Goal: Contribute content: Add original content to the website for others to see

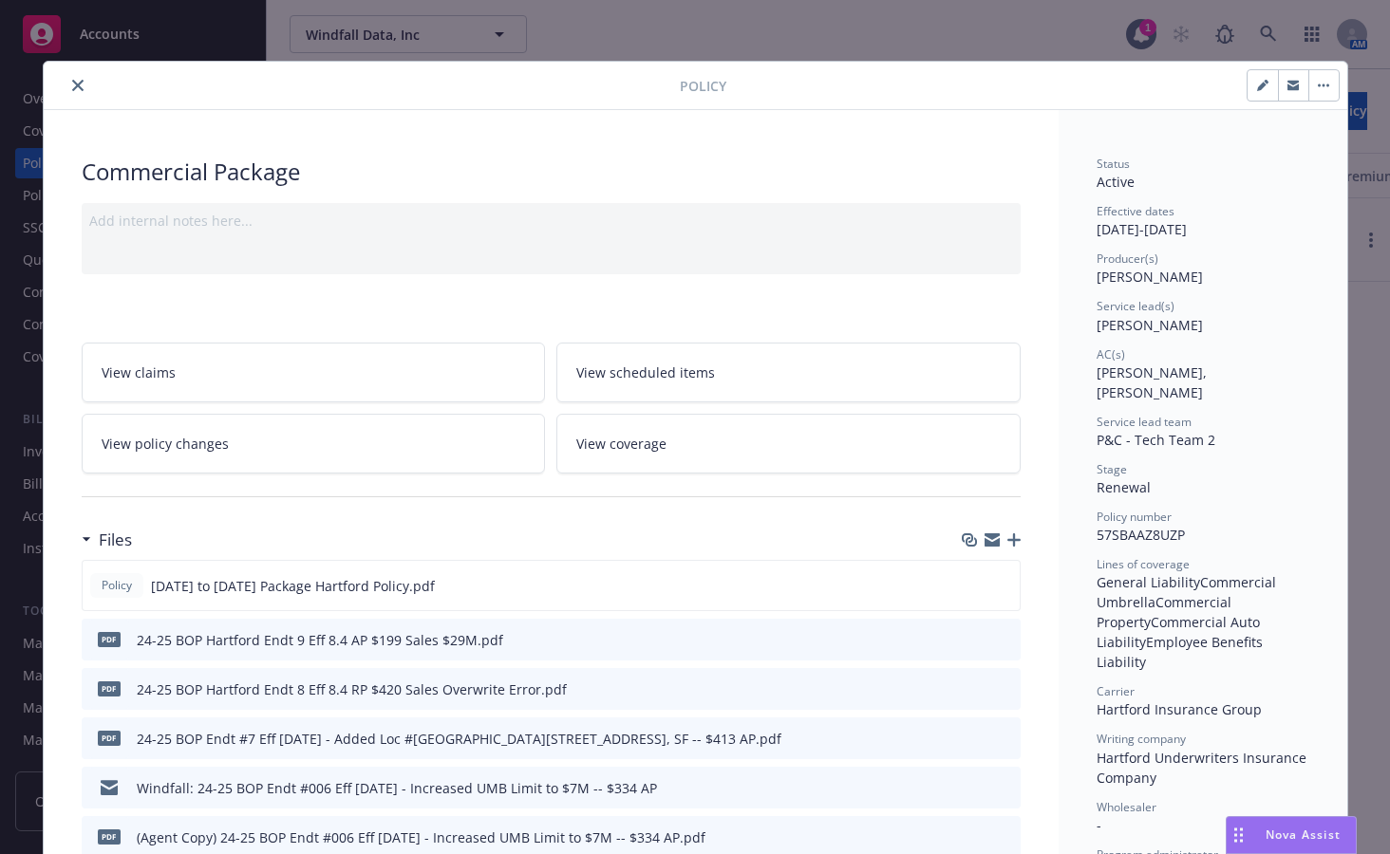
click at [72, 87] on icon "close" at bounding box center [77, 85] width 11 height 11
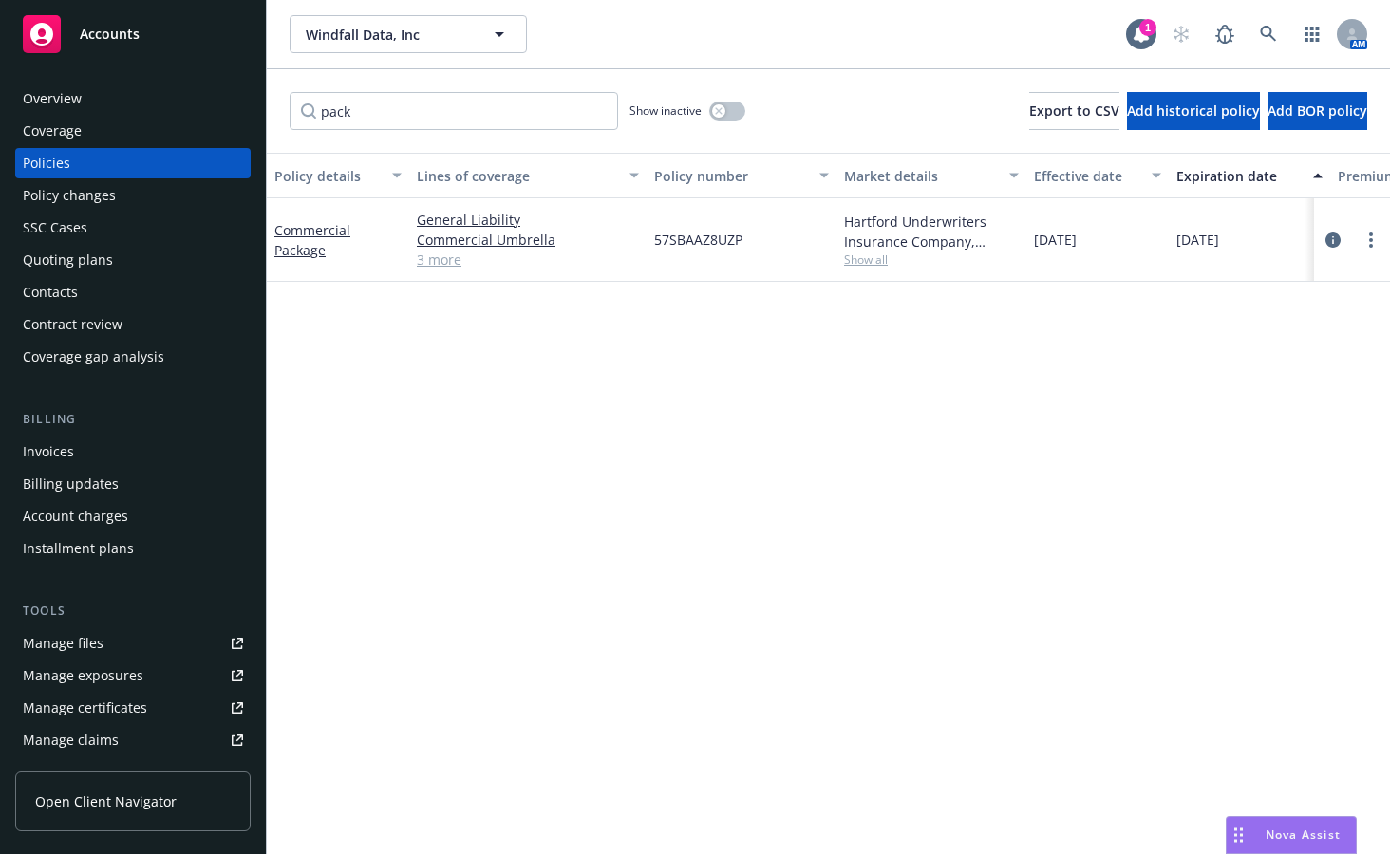
click at [100, 250] on div "Quoting plans" at bounding box center [68, 260] width 90 height 30
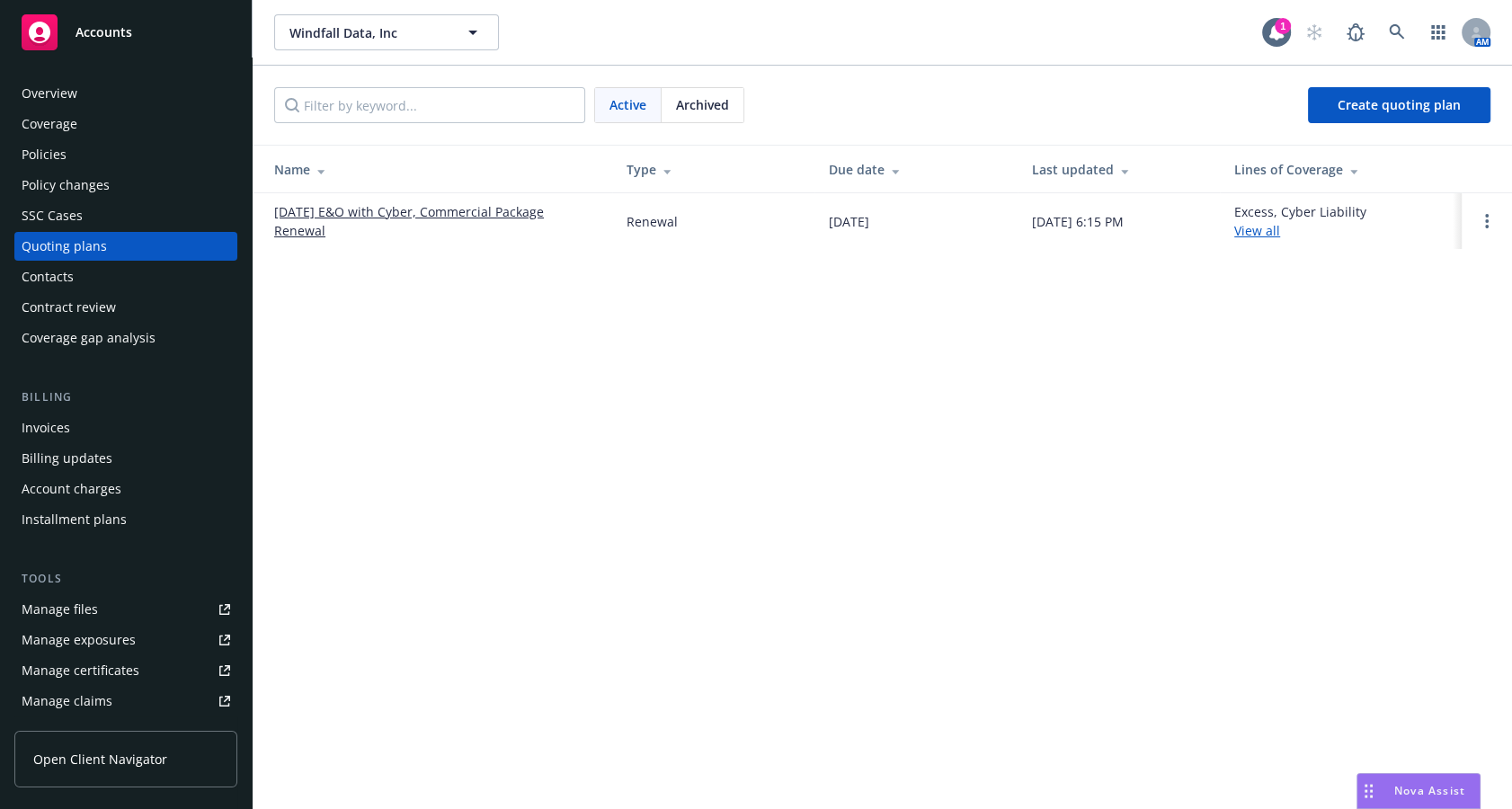
click at [489, 213] on link "09/16/25 E&O with Cyber, Commercial Package Renewal" at bounding box center [436, 222] width 324 height 38
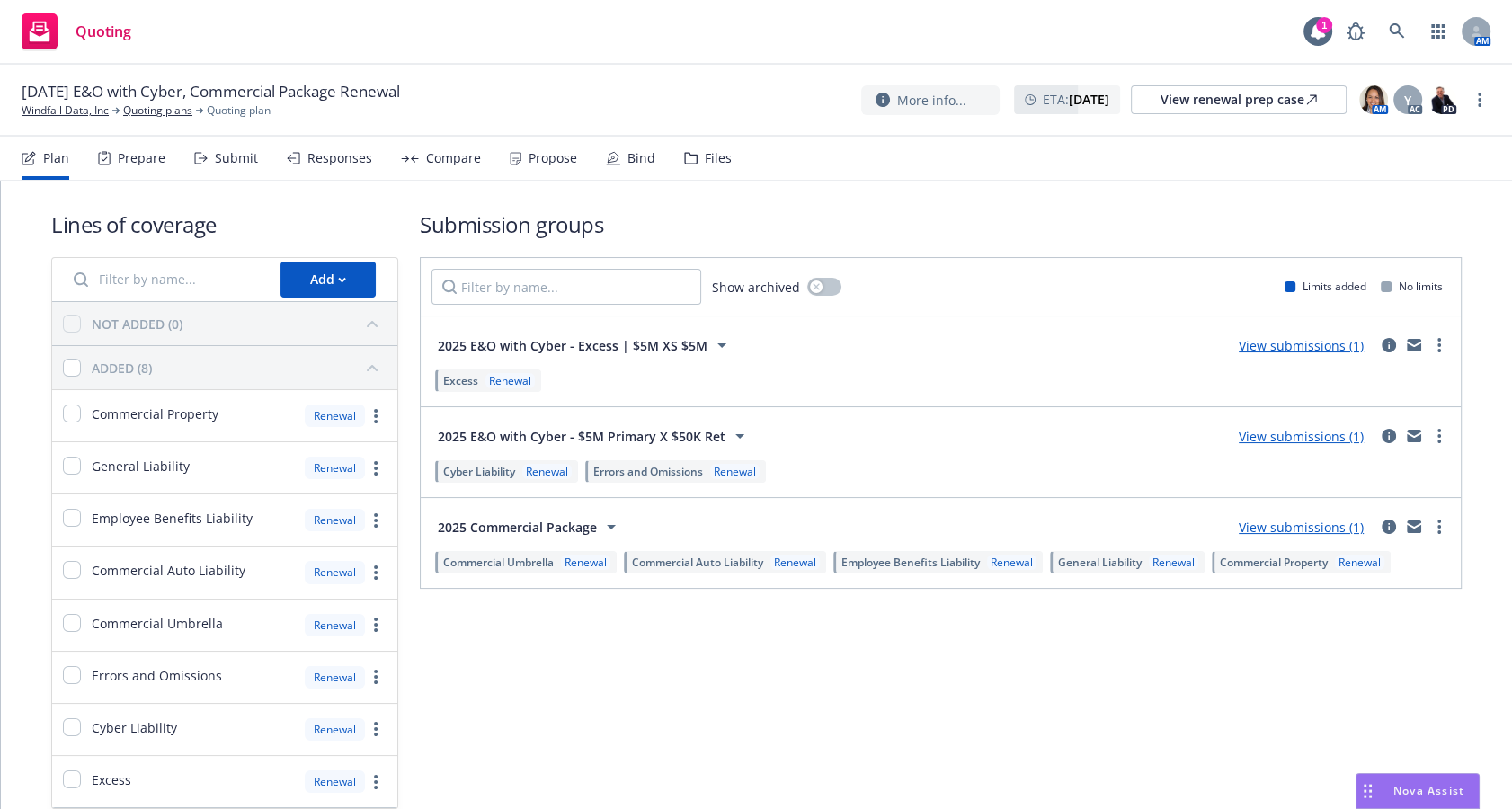
click at [1332, 526] on link "View submissions (1)" at bounding box center [1302, 528] width 125 height 17
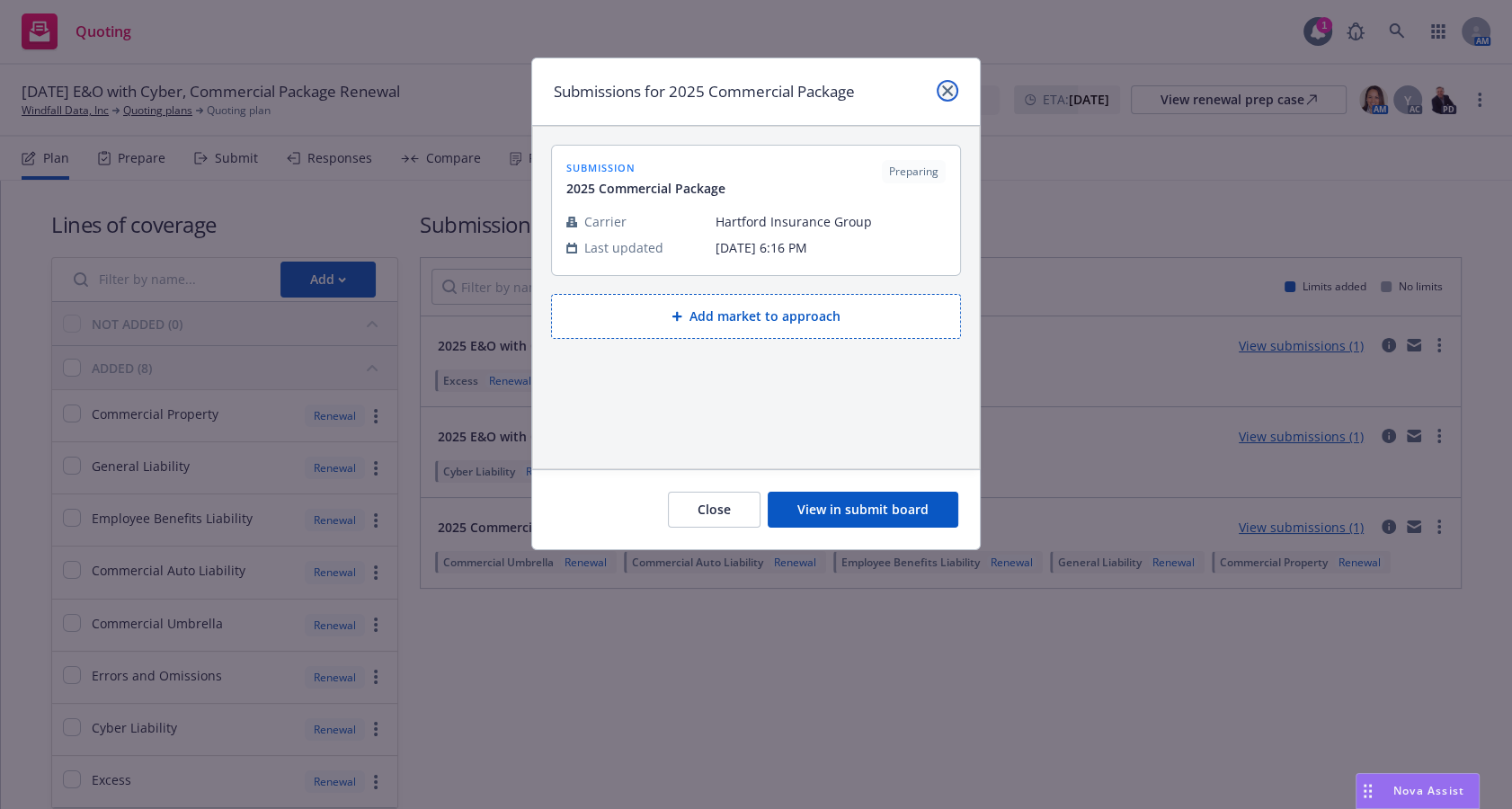
click at [941, 91] on link "close" at bounding box center [947, 90] width 22 height 22
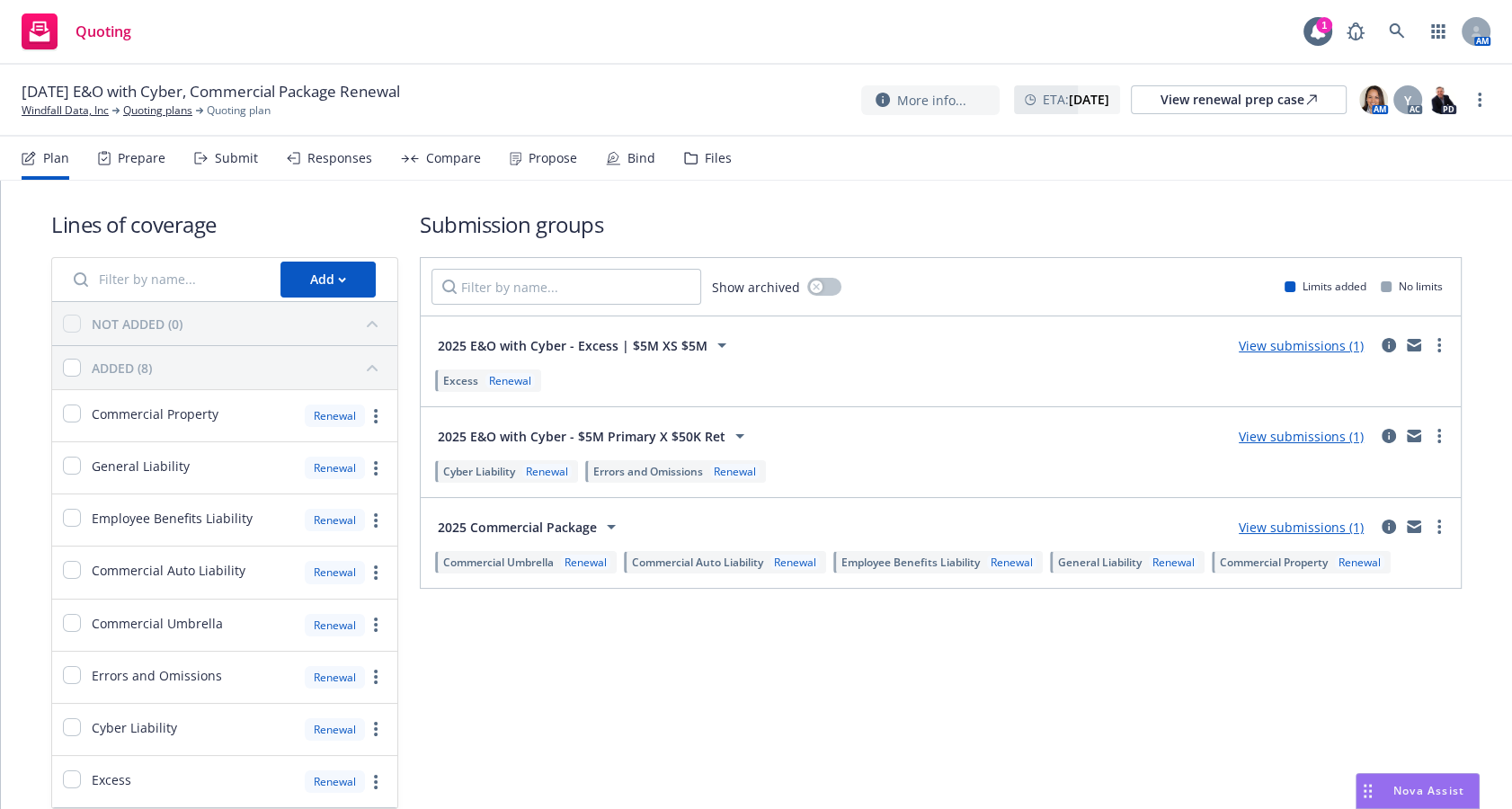
click at [117, 171] on div "Prepare" at bounding box center [131, 158] width 67 height 44
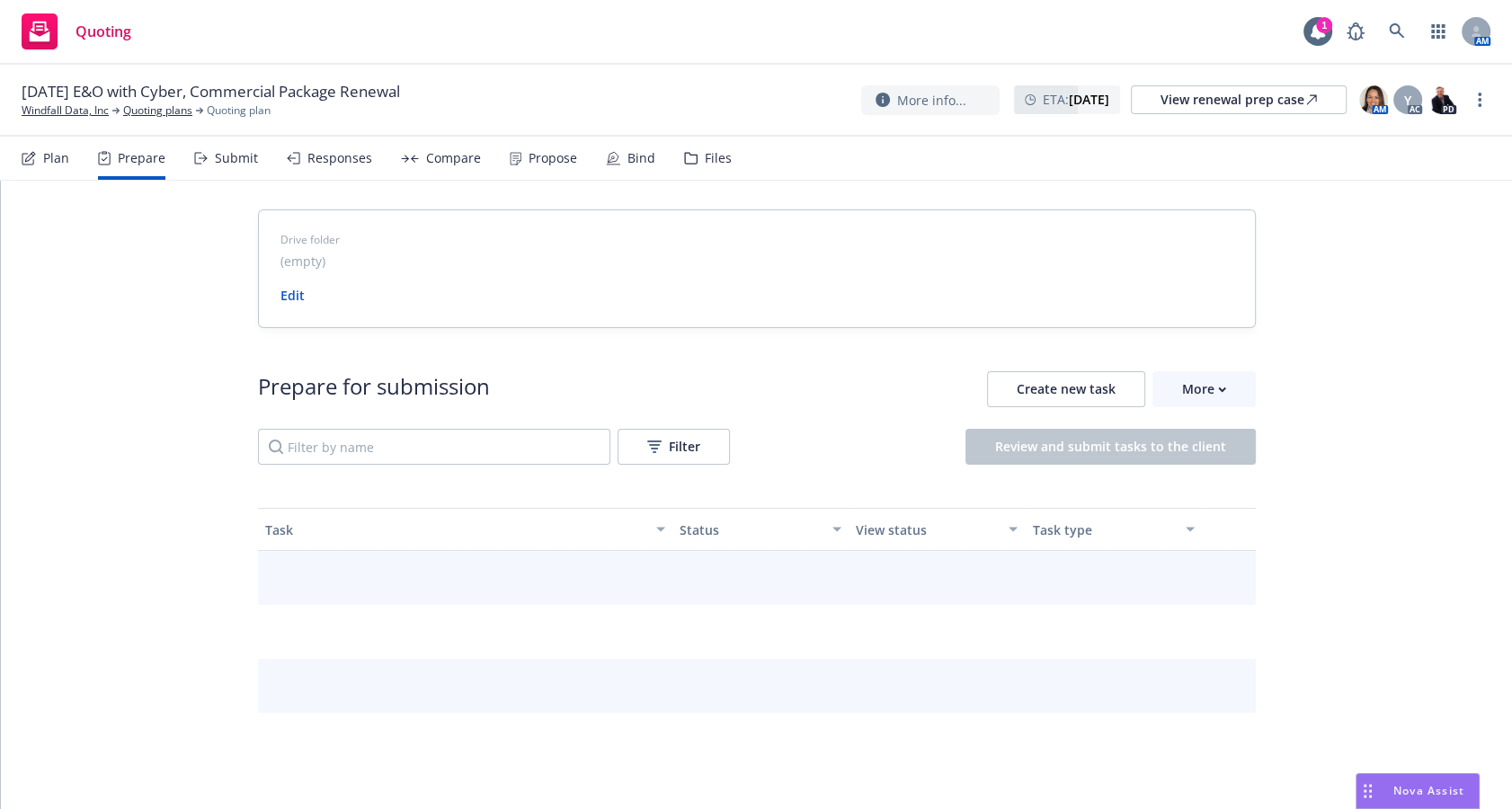
click at [208, 166] on div "Submit" at bounding box center [225, 158] width 63 height 44
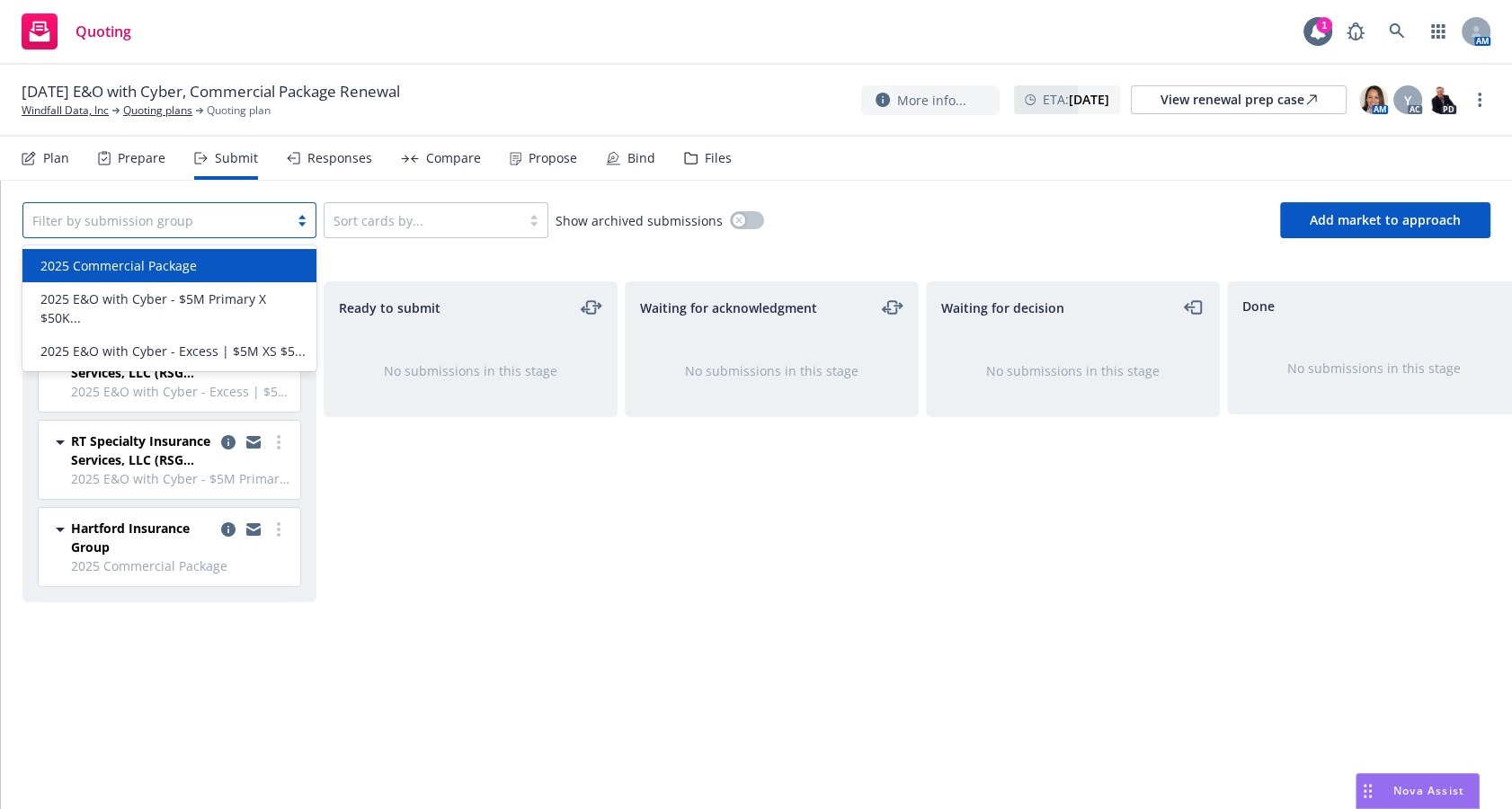
click at [167, 228] on div at bounding box center [155, 220] width 247 height 22
click at [172, 255] on div "2025 Commercial Package" at bounding box center [170, 265] width 294 height 33
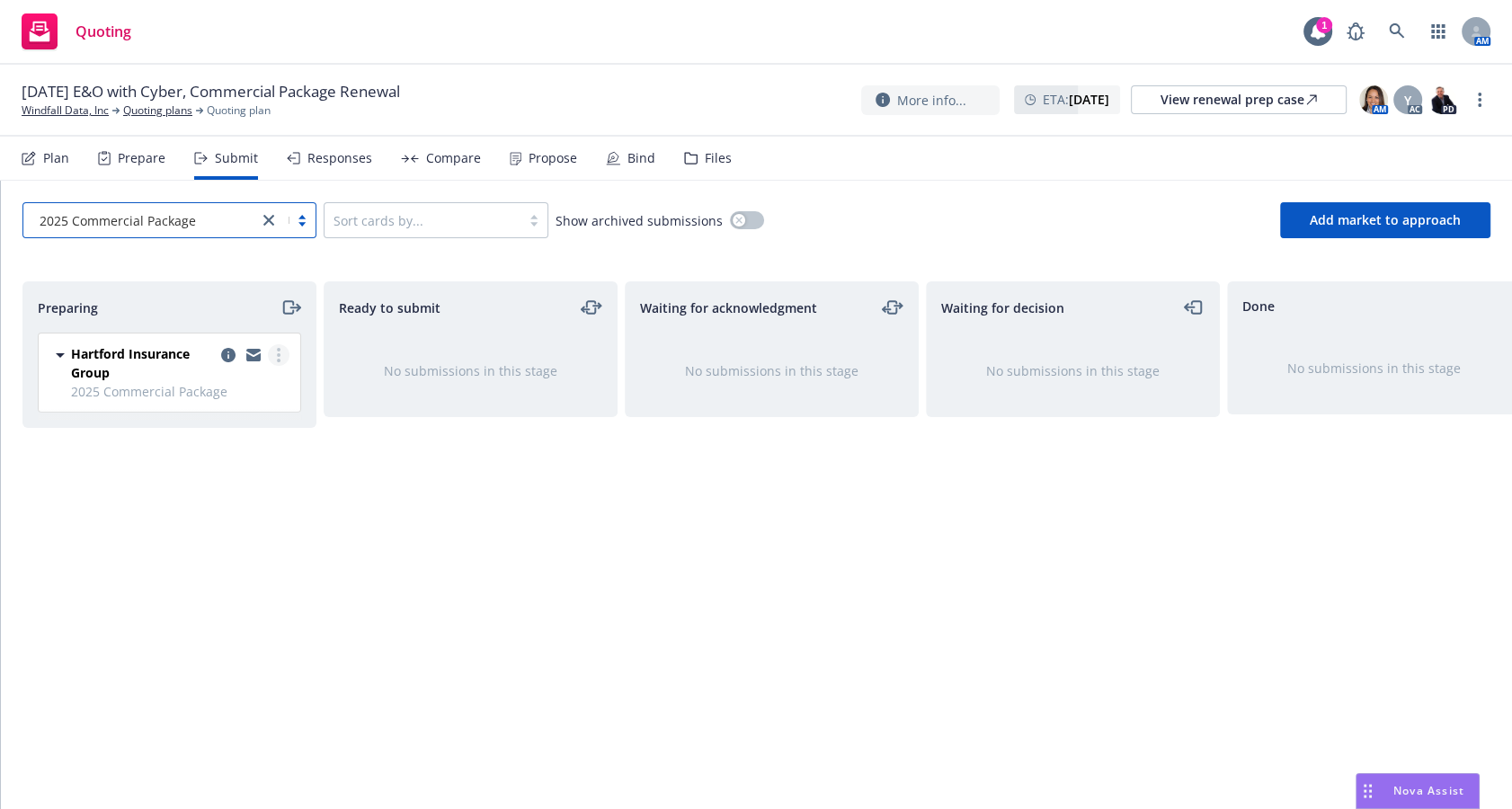
click at [281, 357] on link "more" at bounding box center [279, 355] width 22 height 22
click at [247, 498] on span "Add accepted decision" at bounding box center [199, 498] width 180 height 17
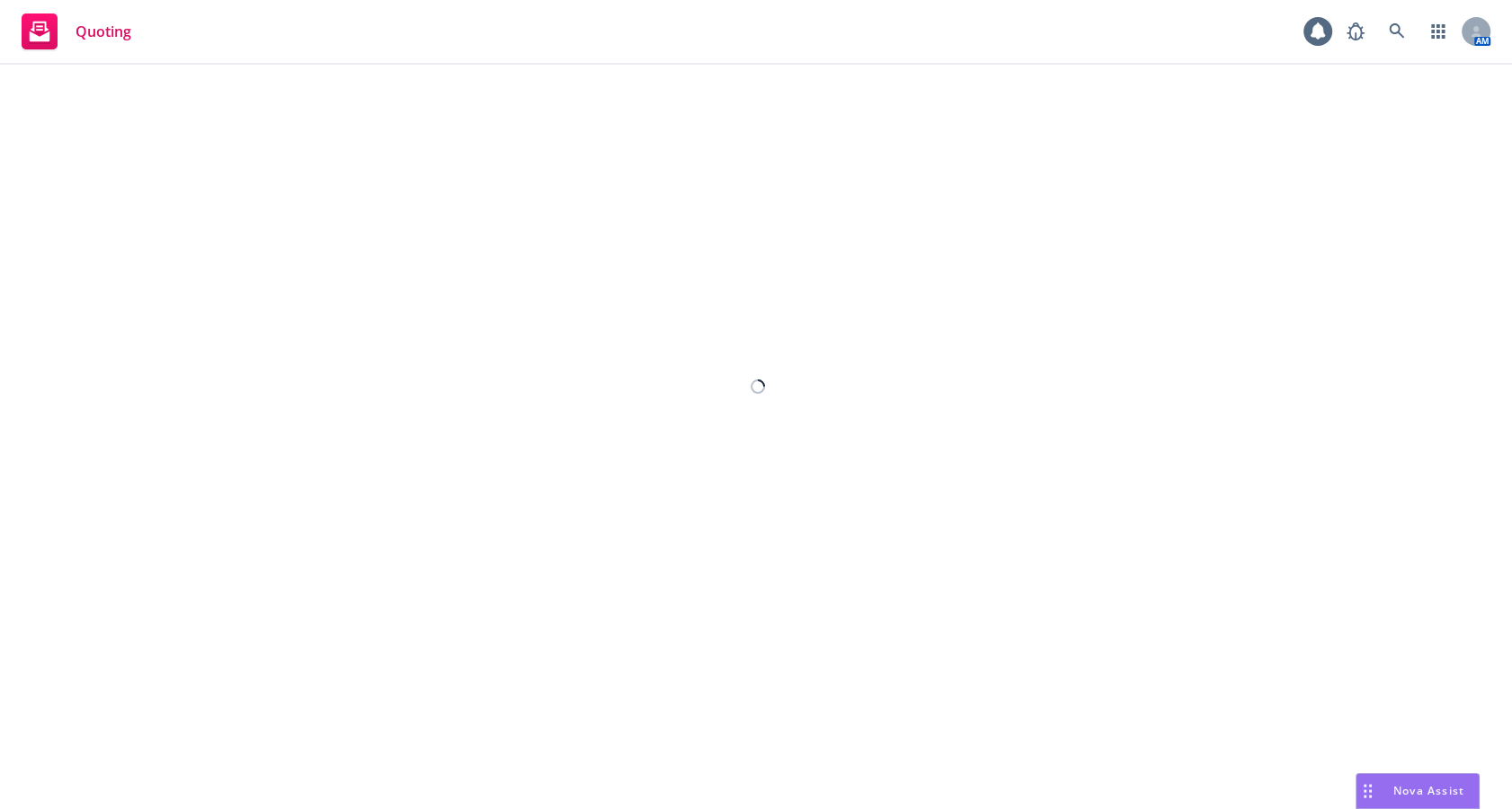
select select "12"
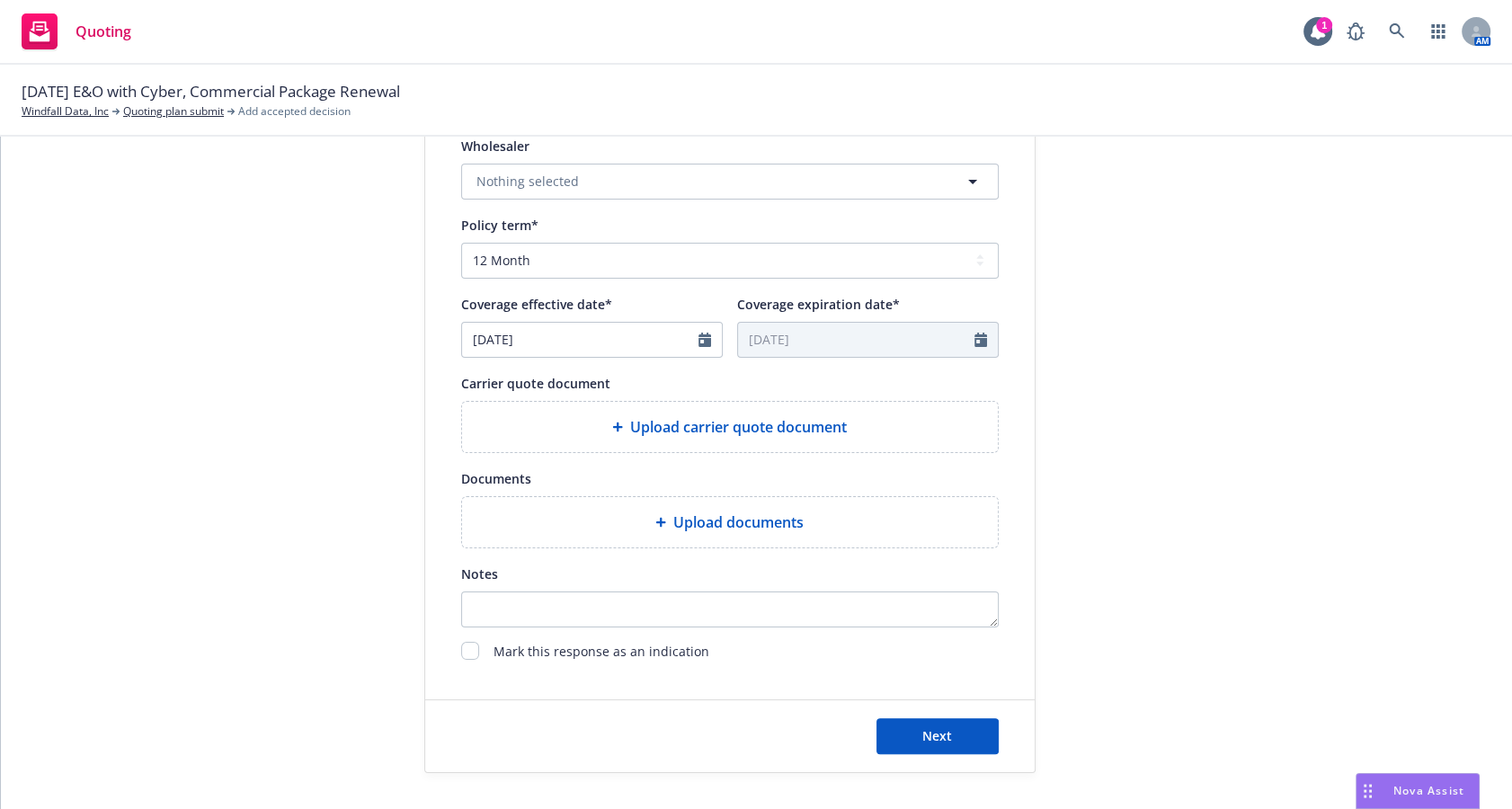
scroll to position [665, 0]
click at [647, 415] on div "Upload carrier quote document" at bounding box center [730, 426] width 536 height 50
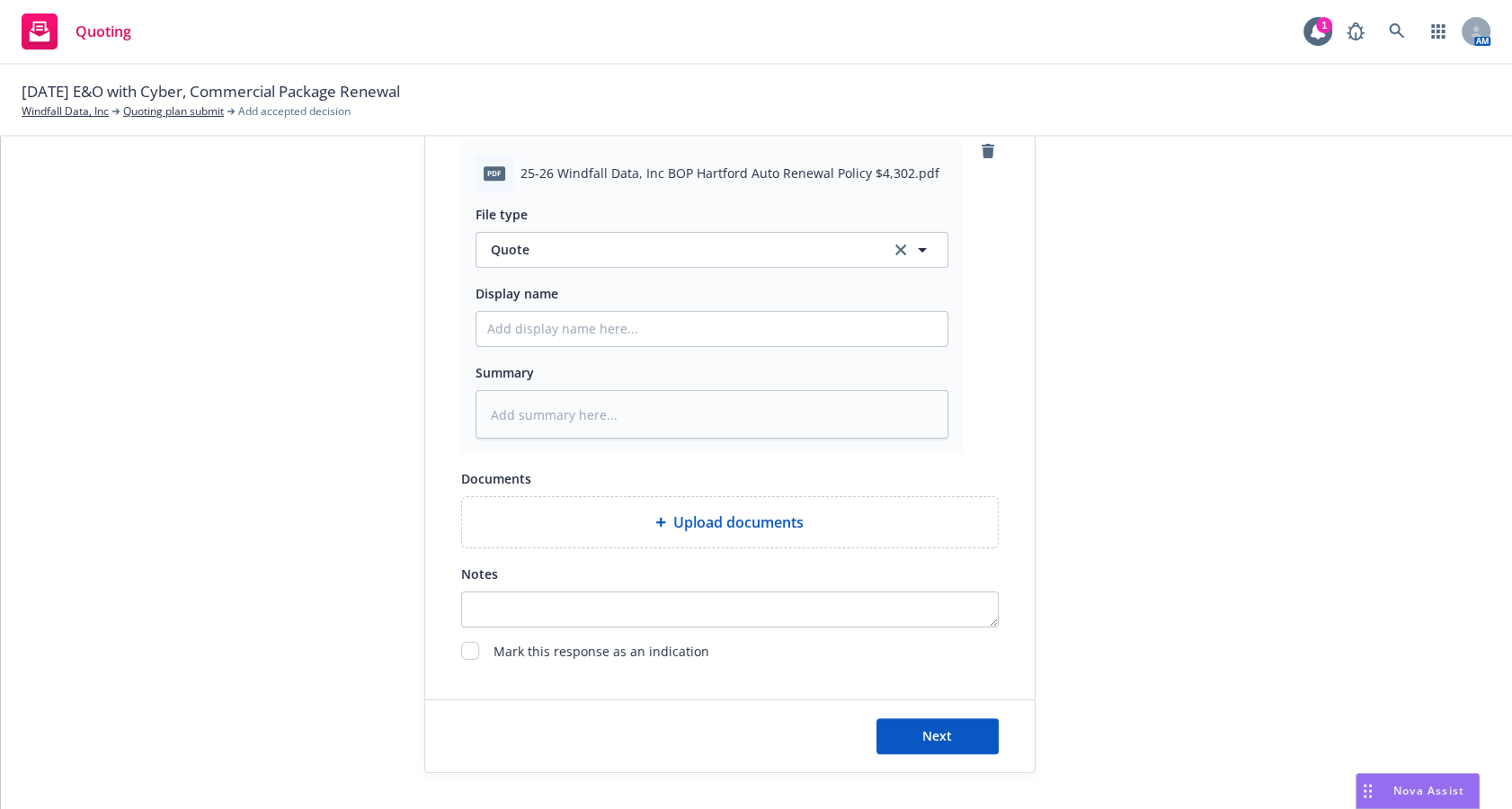
scroll to position [937, 0]
click at [537, 510] on div "Upload documents" at bounding box center [730, 522] width 536 height 50
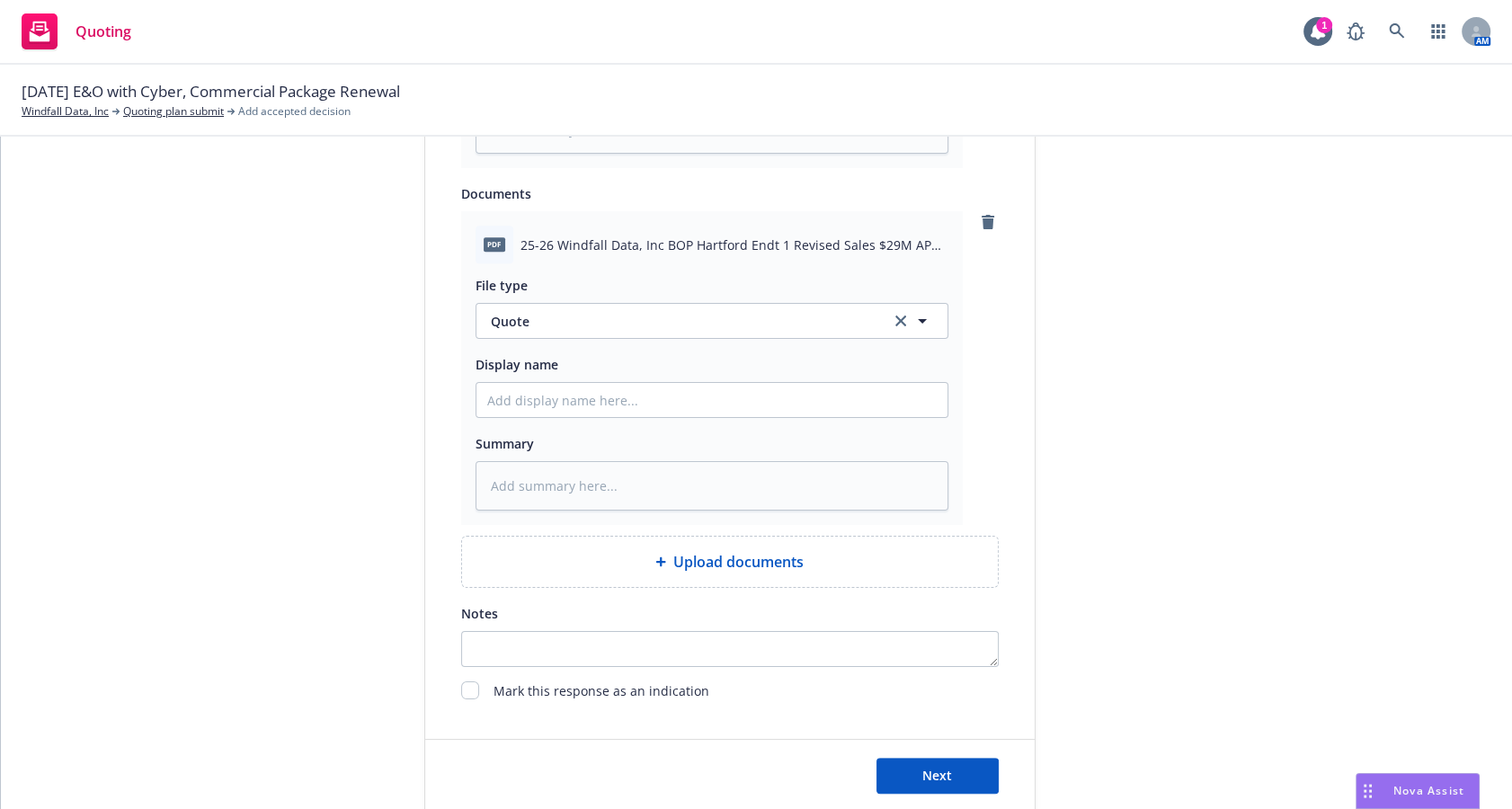
scroll to position [1262, 0]
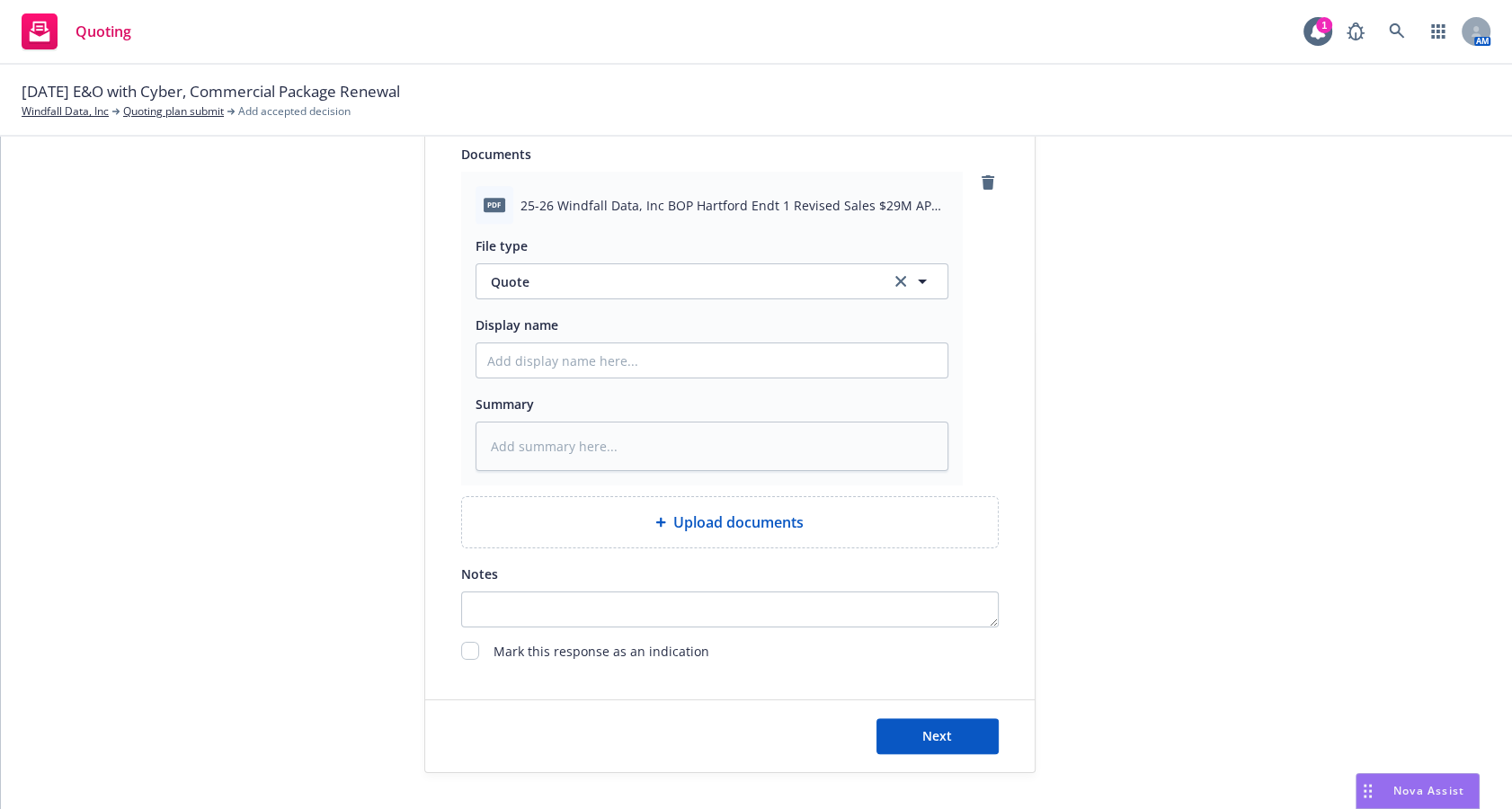
click at [554, 497] on div "Upload documents" at bounding box center [730, 522] width 536 height 50
click at [564, 500] on div "Upload documents" at bounding box center [730, 522] width 536 height 50
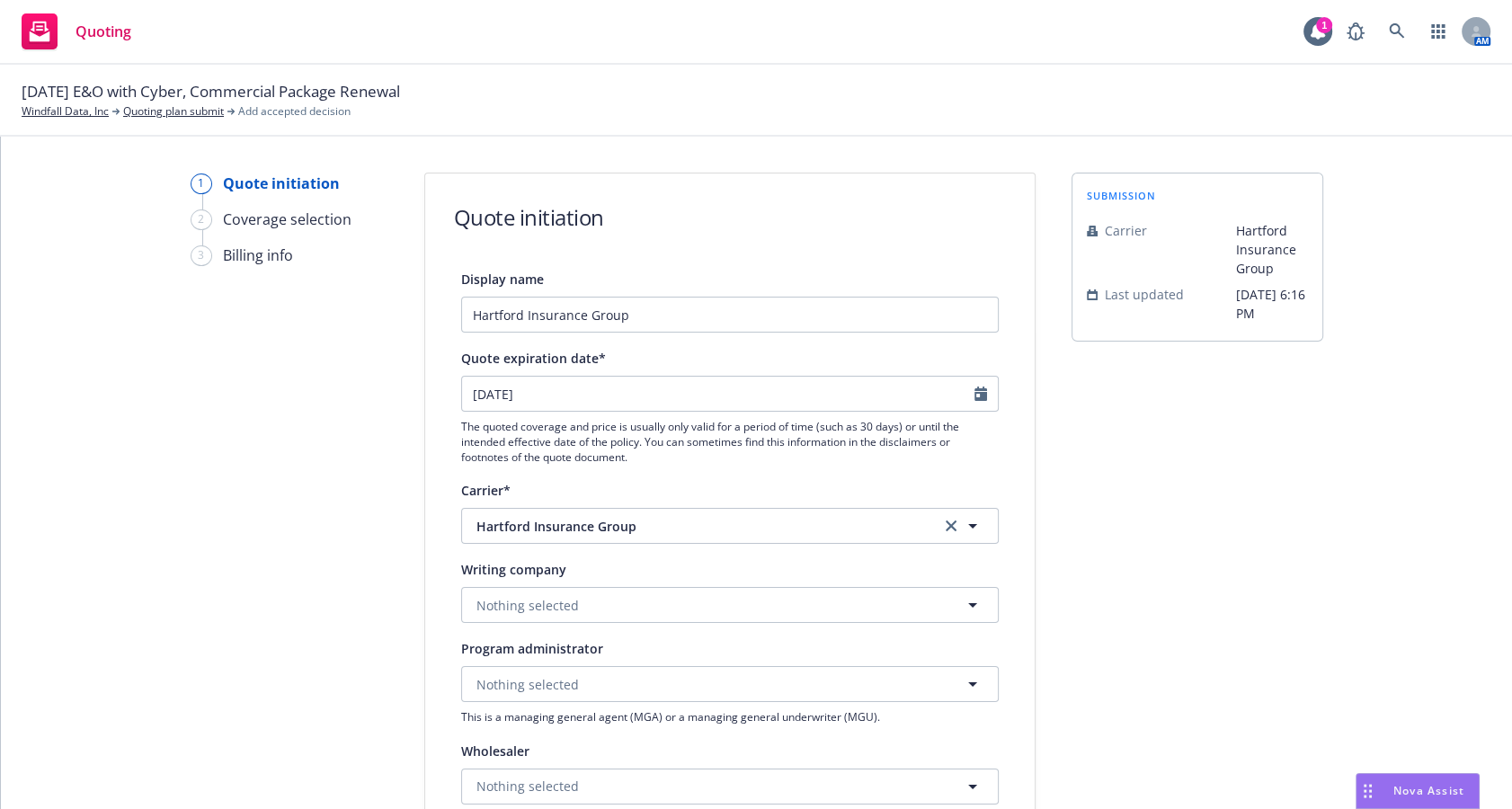
scroll to position [833, 0]
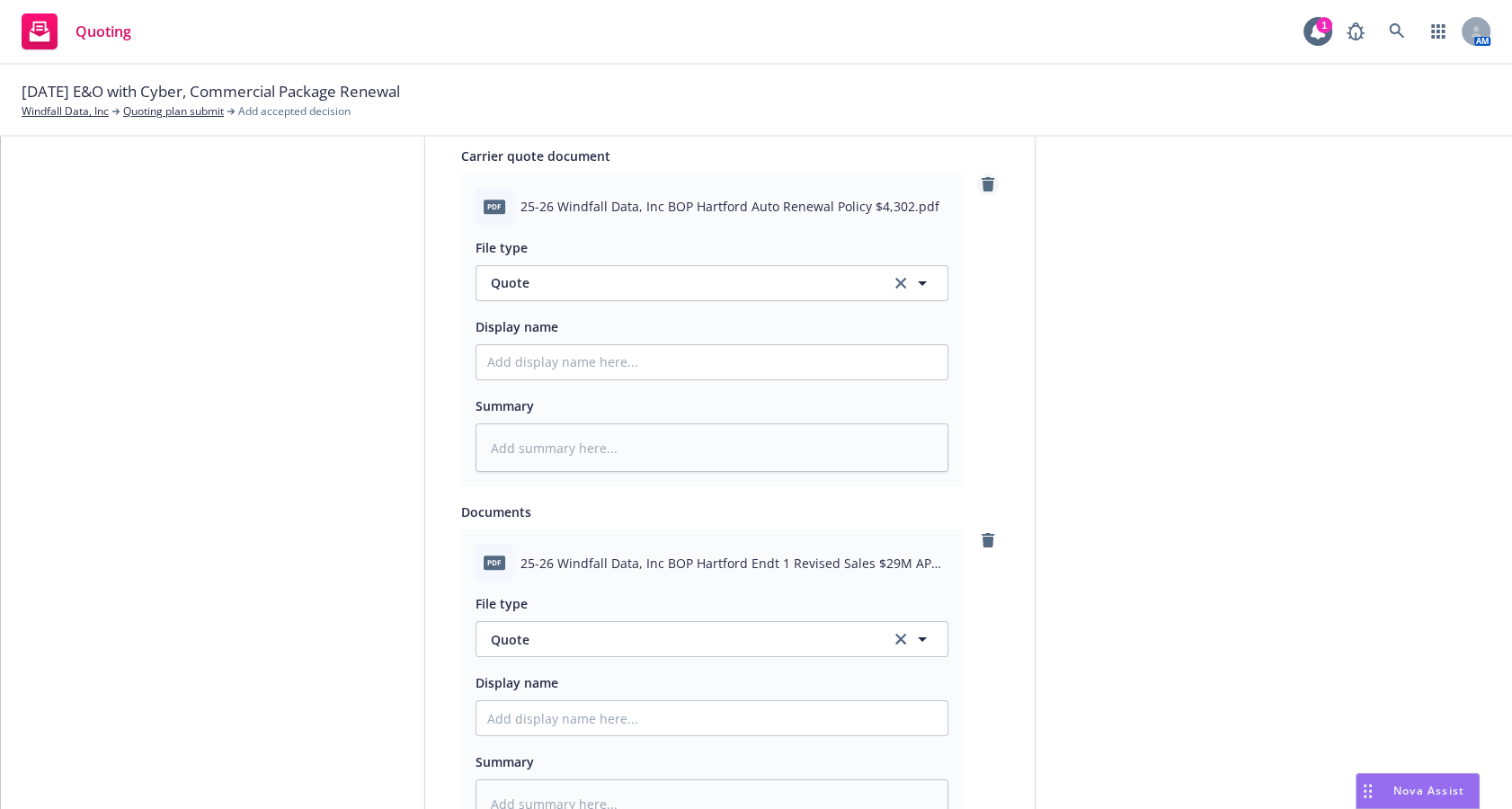
click at [987, 195] on link "remove" at bounding box center [988, 184] width 22 height 22
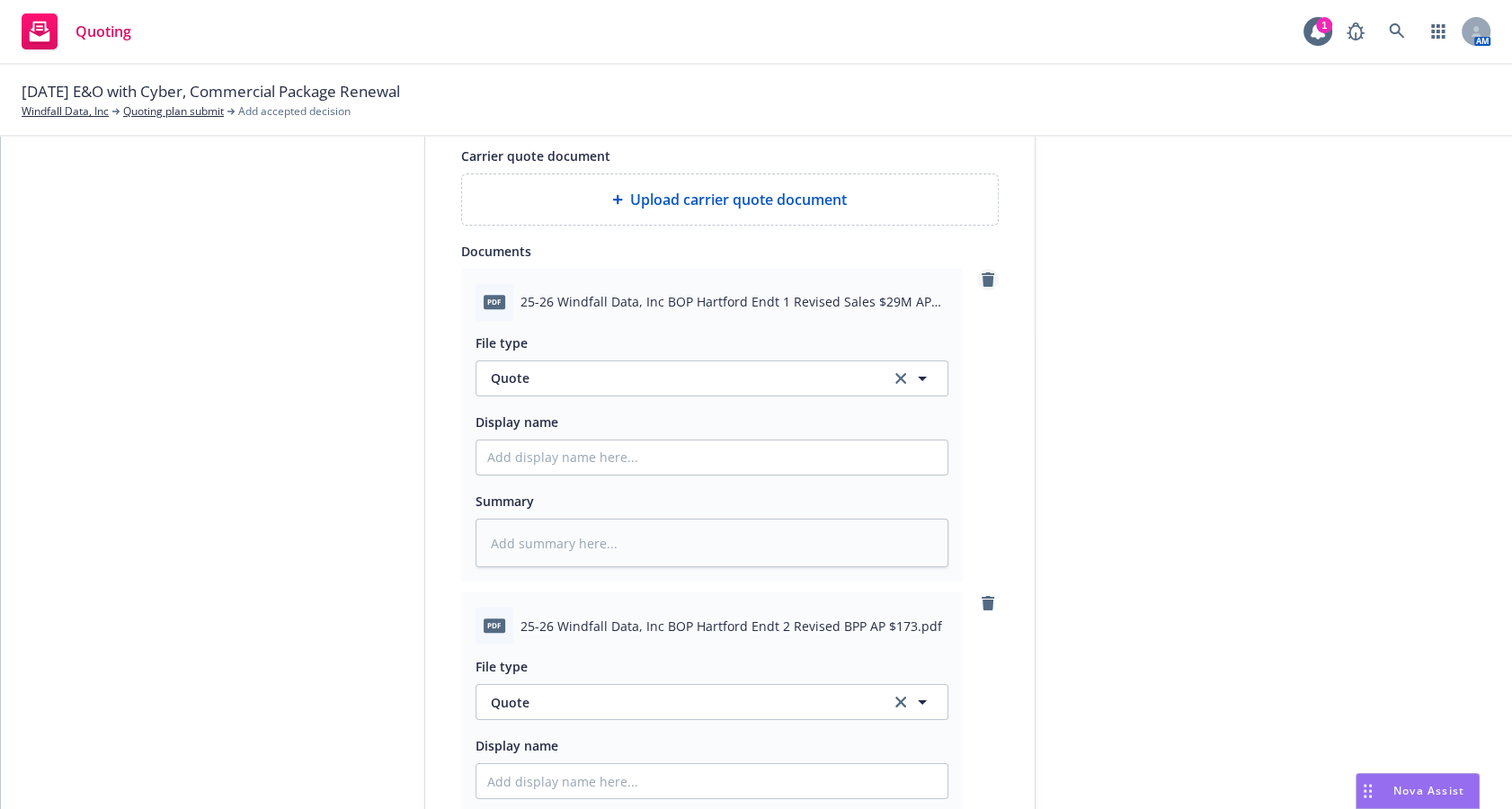
click at [981, 287] on icon "remove" at bounding box center [987, 279] width 12 height 14
type textarea "x"
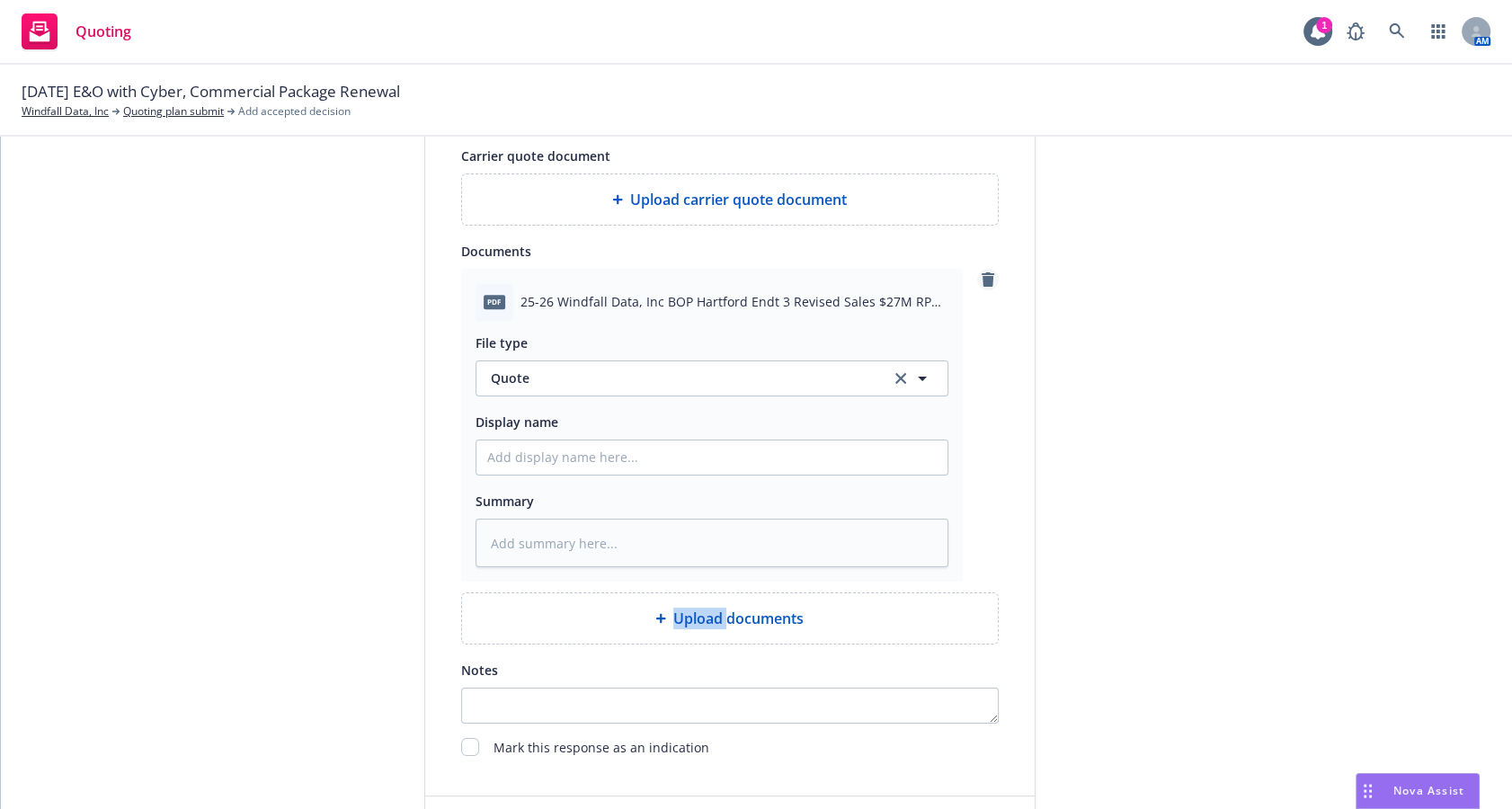
click at [981, 287] on icon "remove" at bounding box center [987, 279] width 12 height 14
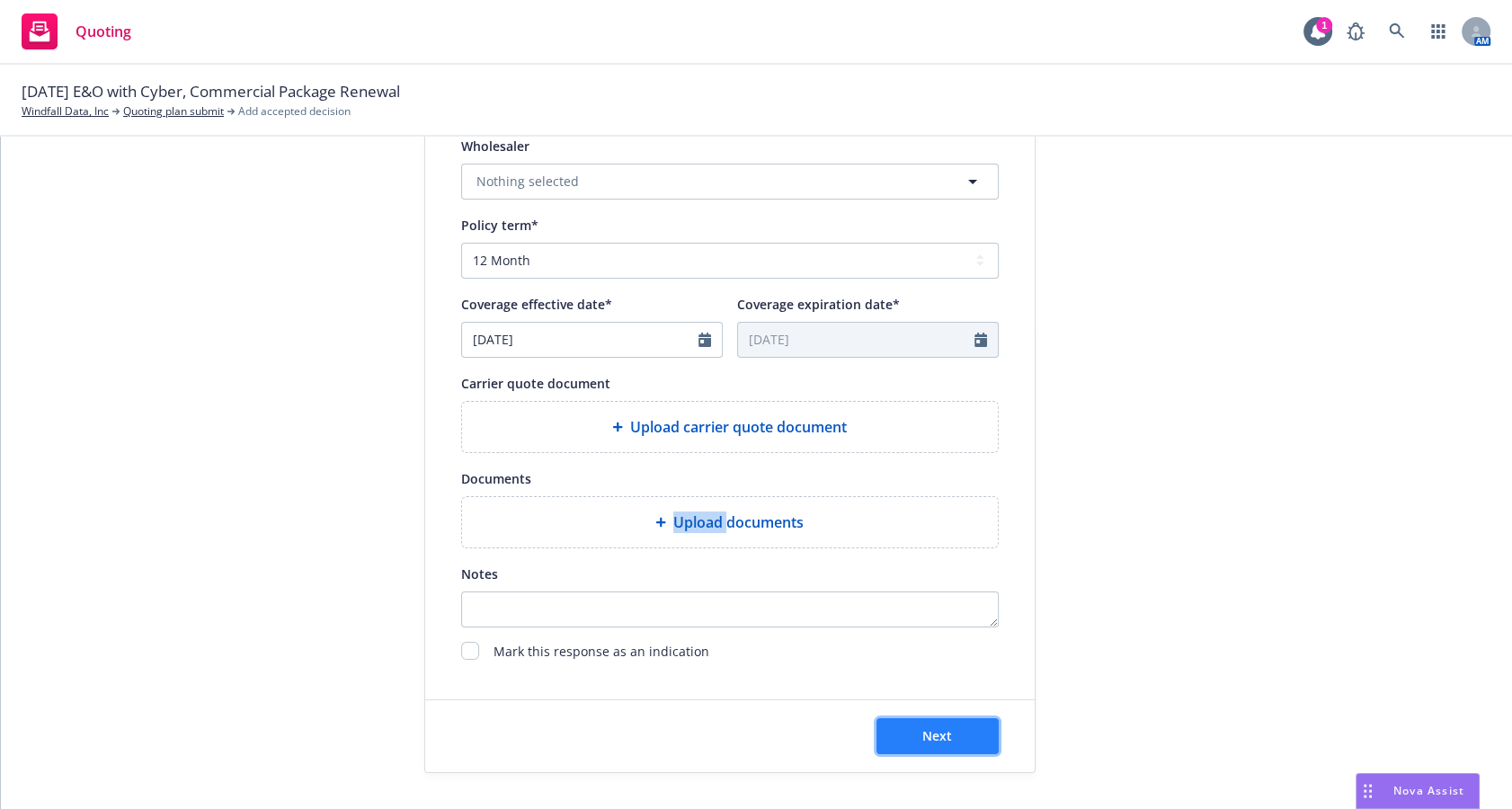
click at [945, 718] on button "Next" at bounding box center [937, 736] width 122 height 36
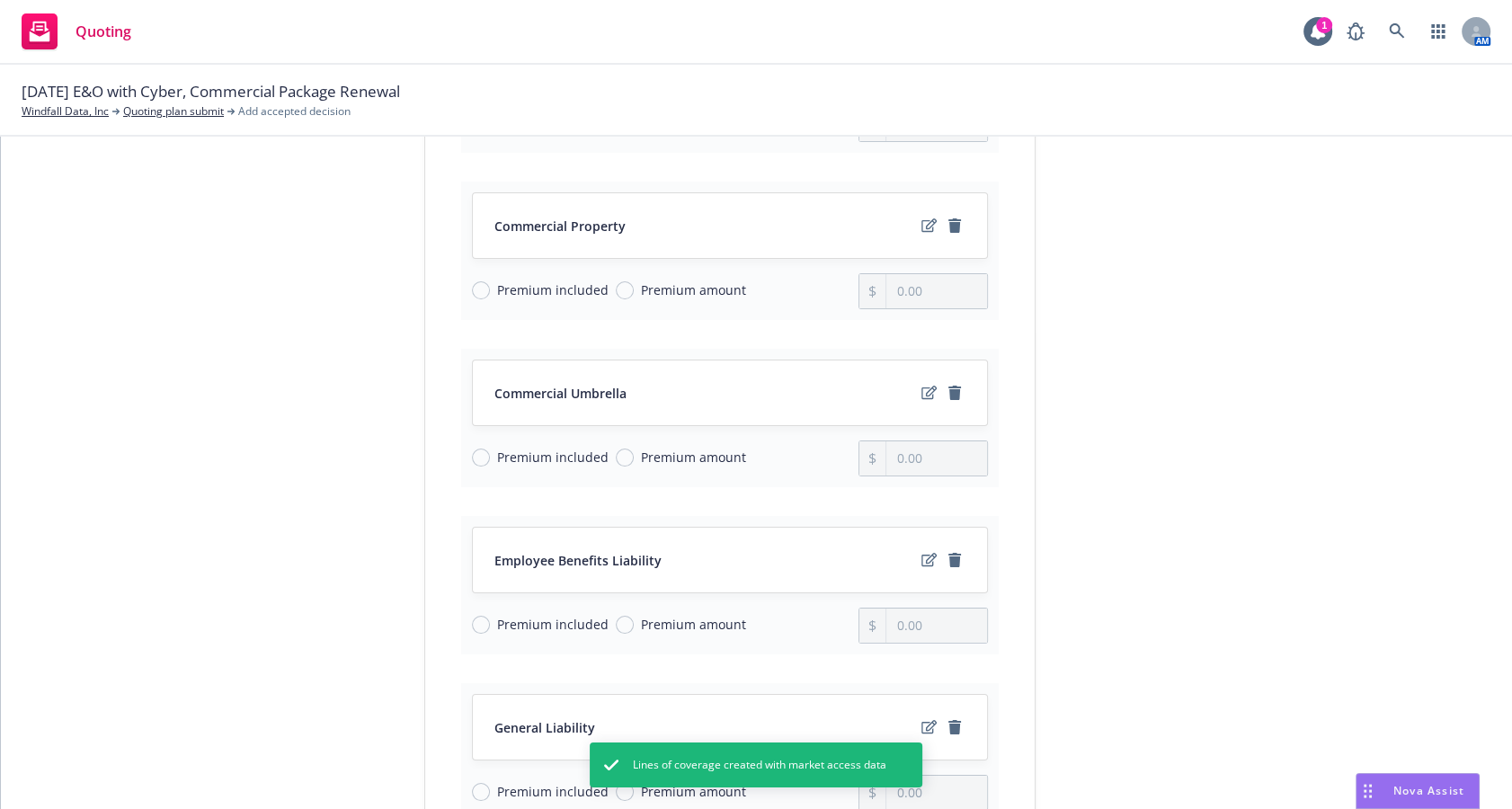
scroll to position [242, 0]
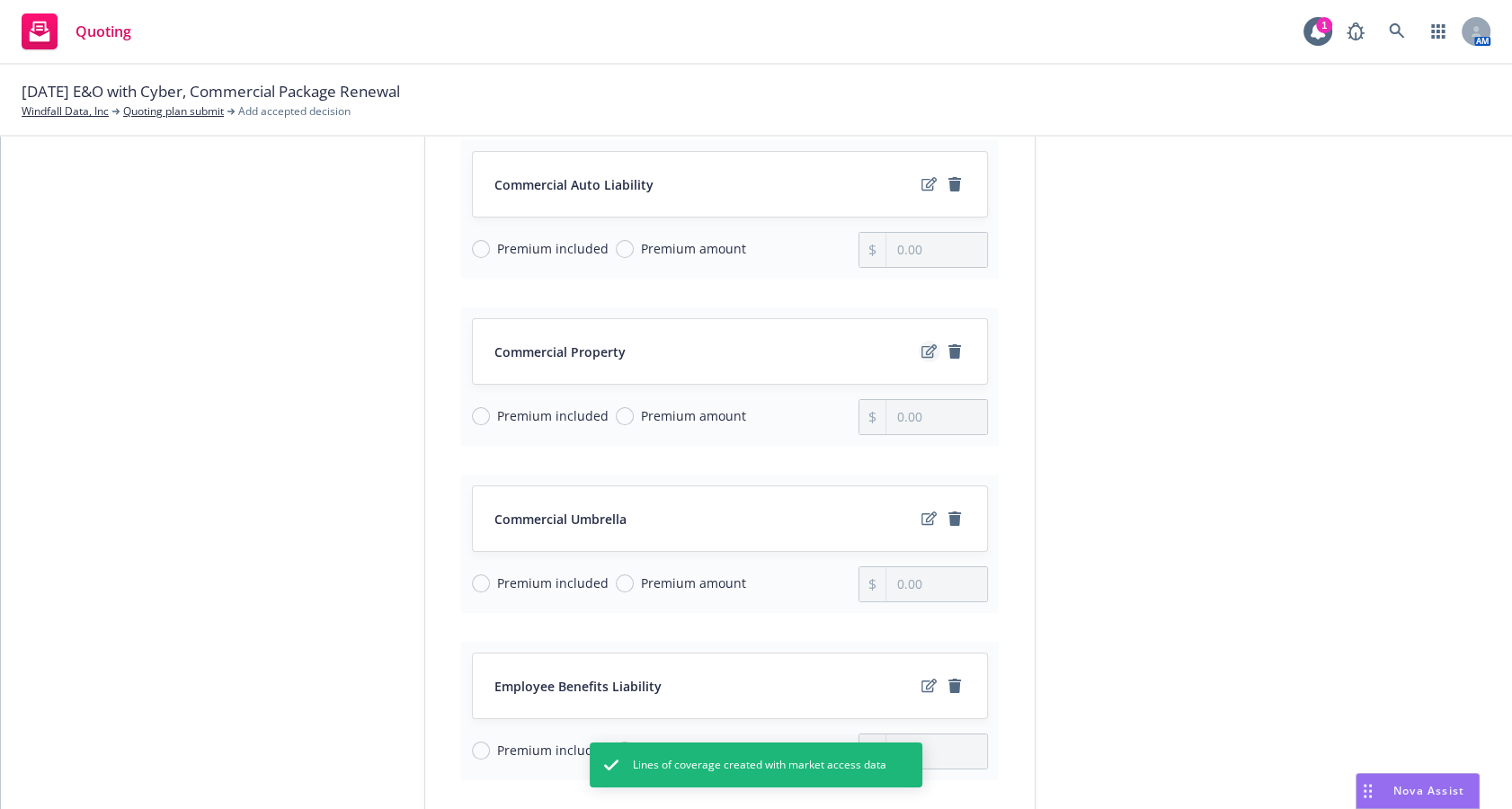
click at [922, 358] on icon "edit" at bounding box center [929, 351] width 15 height 13
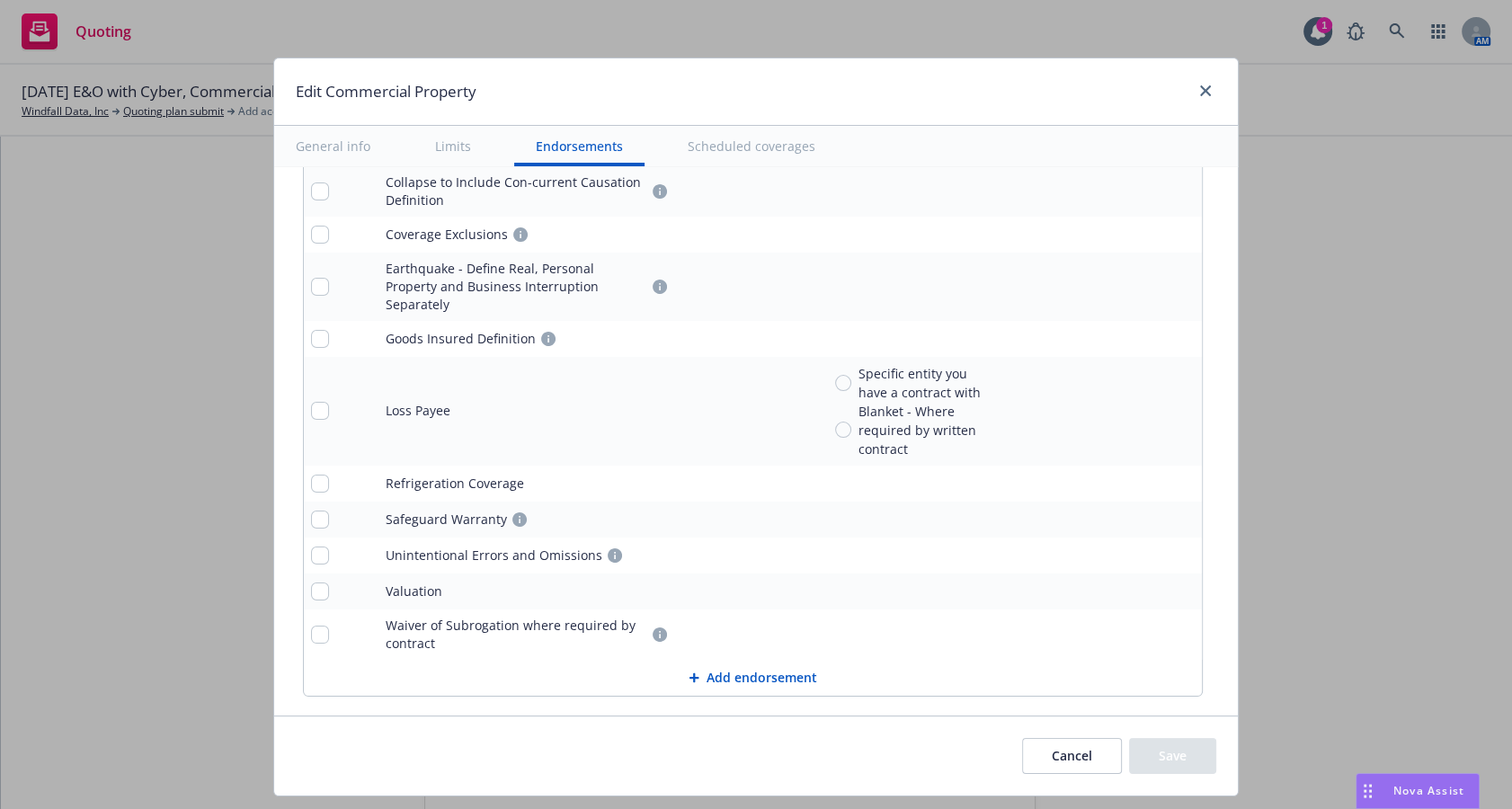
scroll to position [6481, 0]
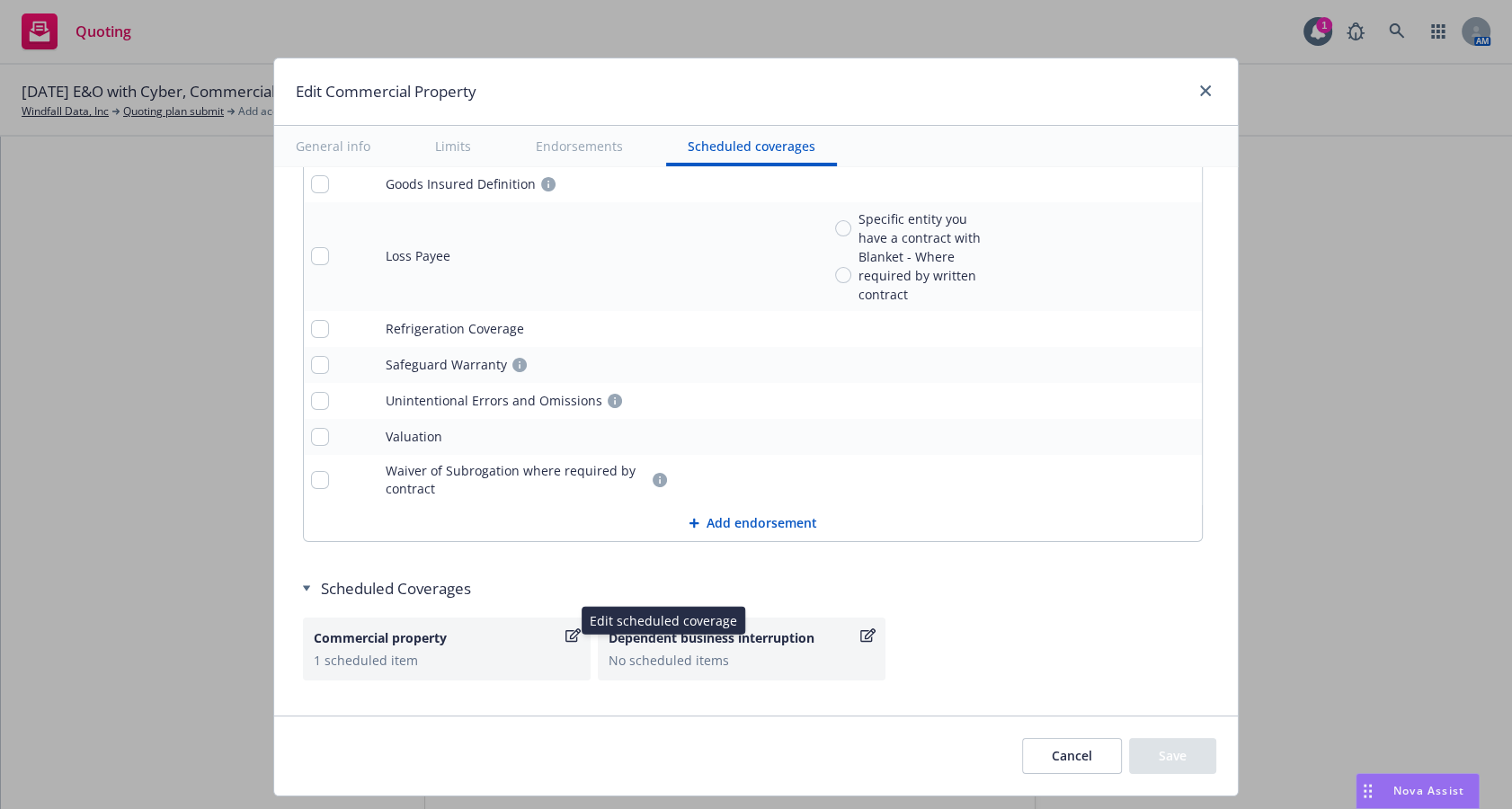
click at [566, 628] on icon "button" at bounding box center [573, 635] width 15 height 13
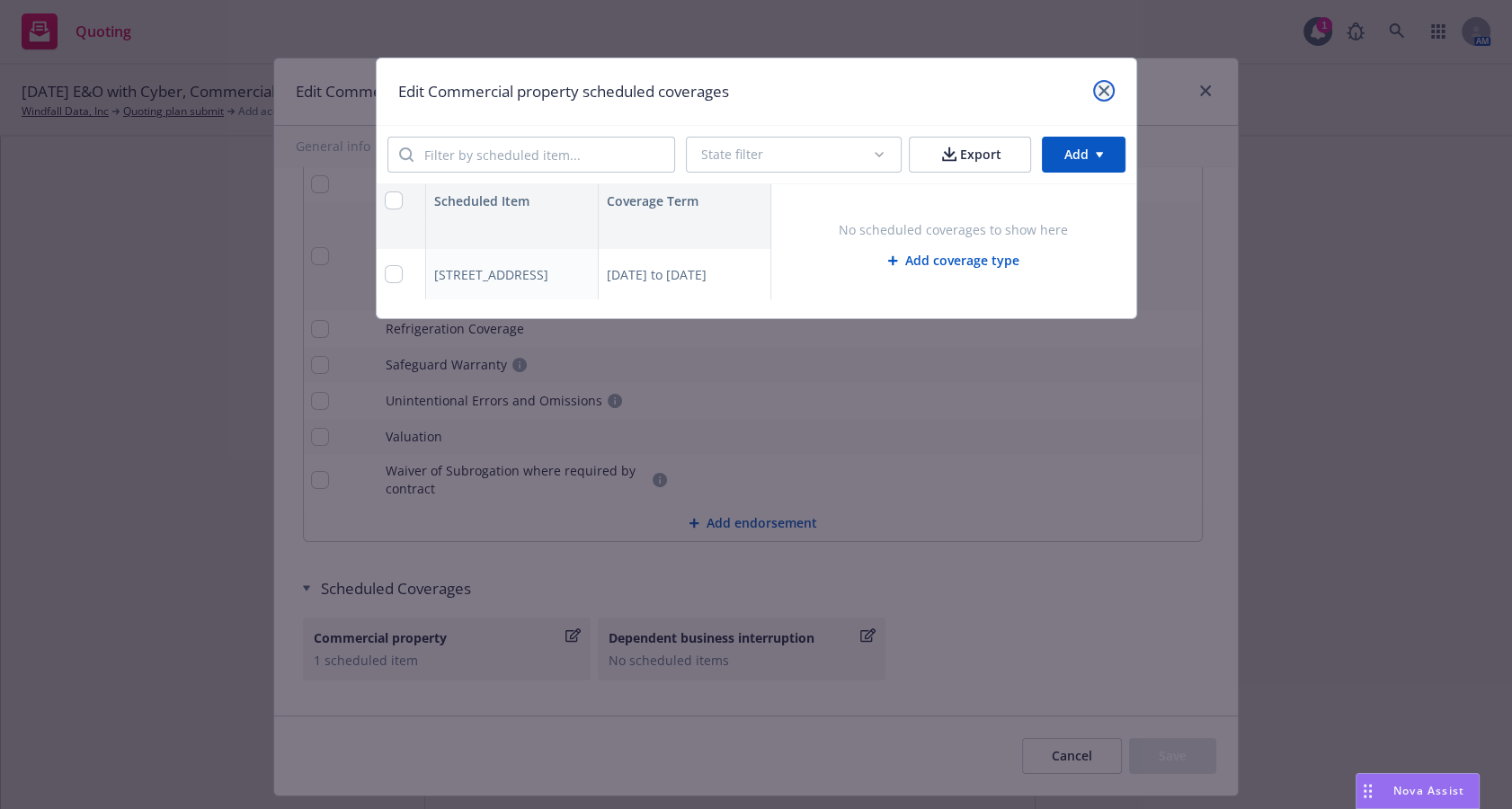
click at [1106, 81] on link "close" at bounding box center [1104, 90] width 22 height 22
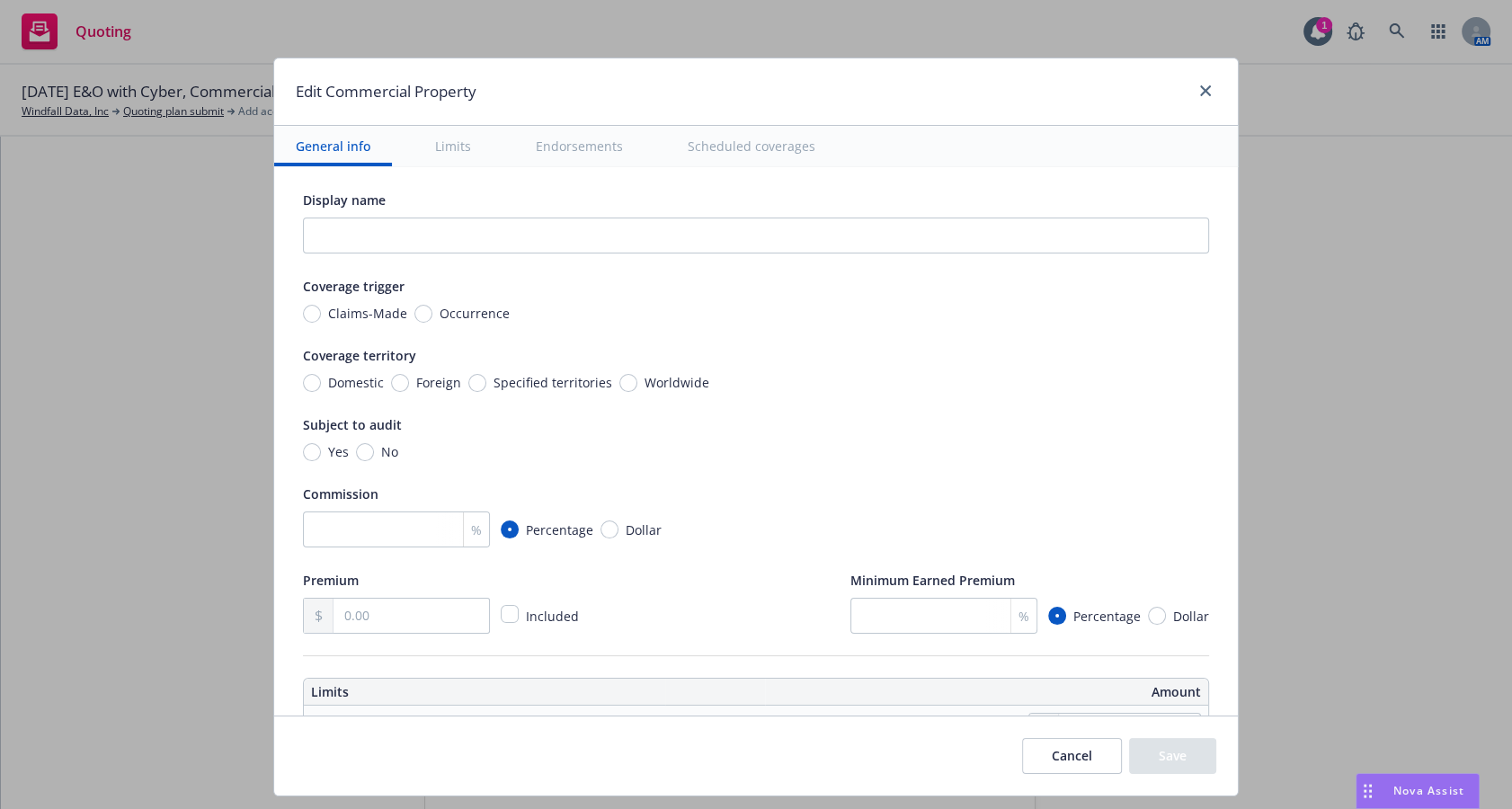
scroll to position [0, 0]
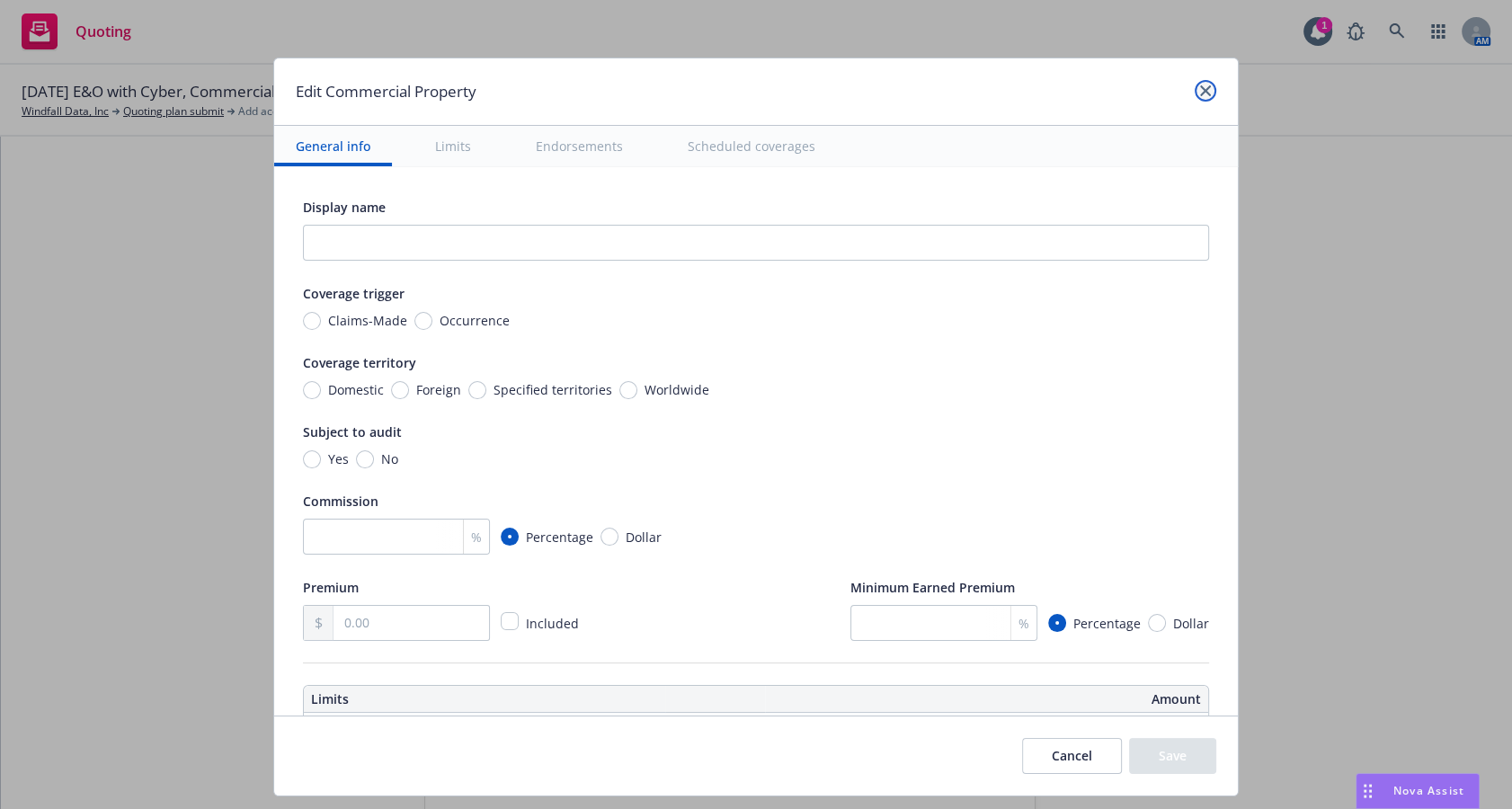
click at [1204, 85] on icon "close" at bounding box center [1205, 90] width 10 height 10
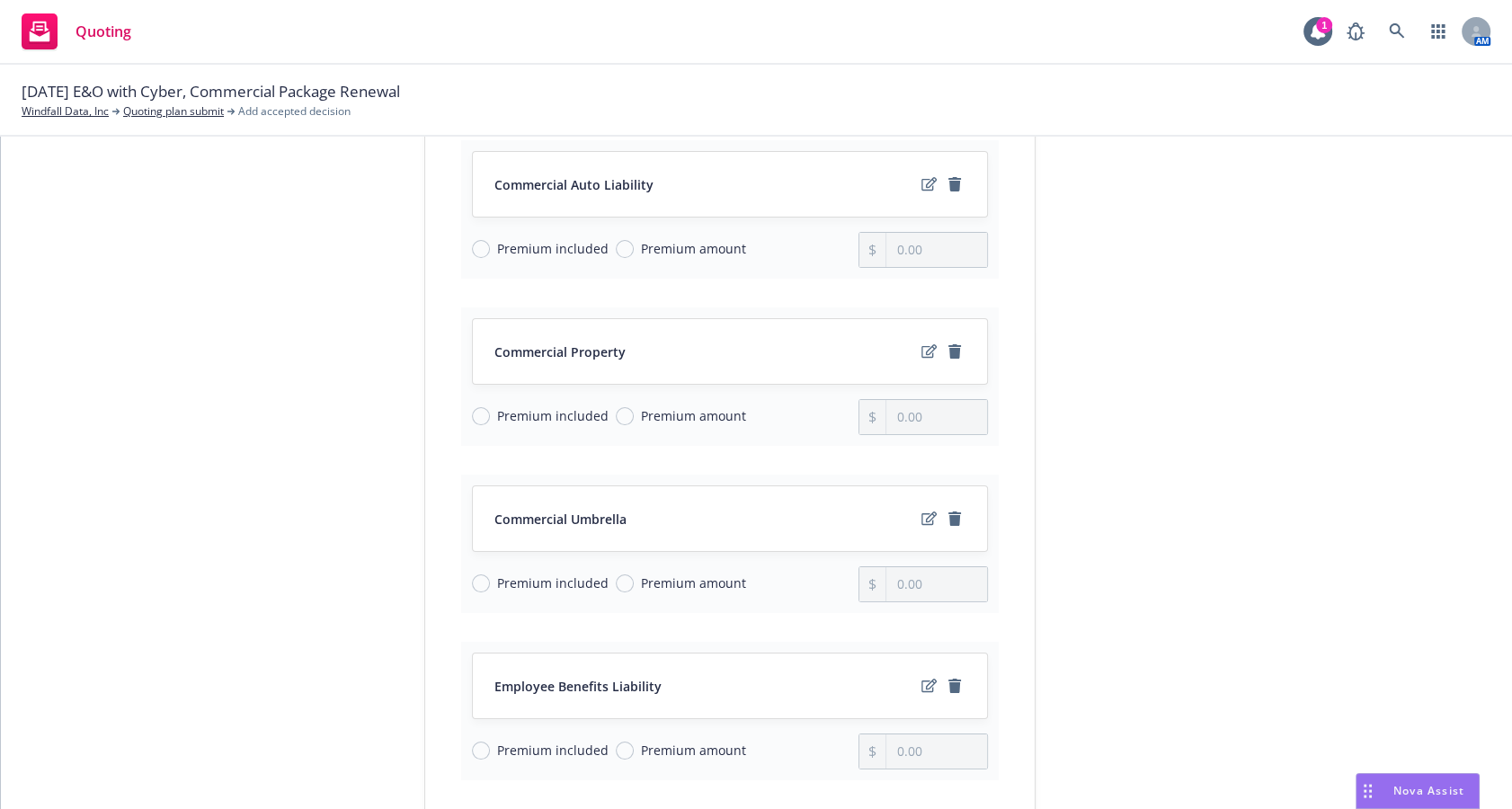
click at [1151, 324] on div "submission Carrier Hartford Insurance Group Last updated 4/18, 6:16 PM" at bounding box center [1197, 567] width 252 height 1273
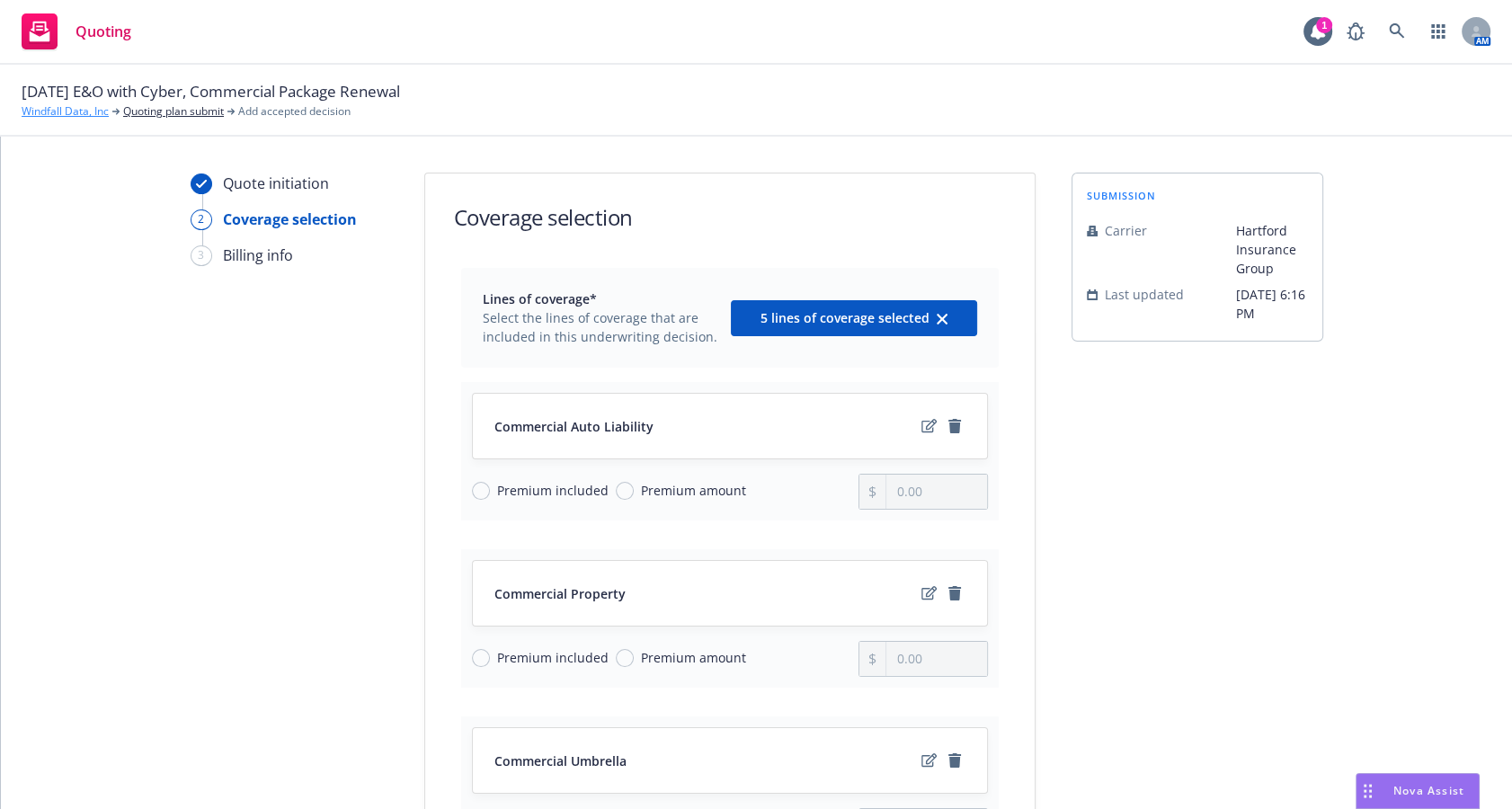
click at [69, 112] on link "Windfall Data, Inc" at bounding box center [65, 111] width 87 height 16
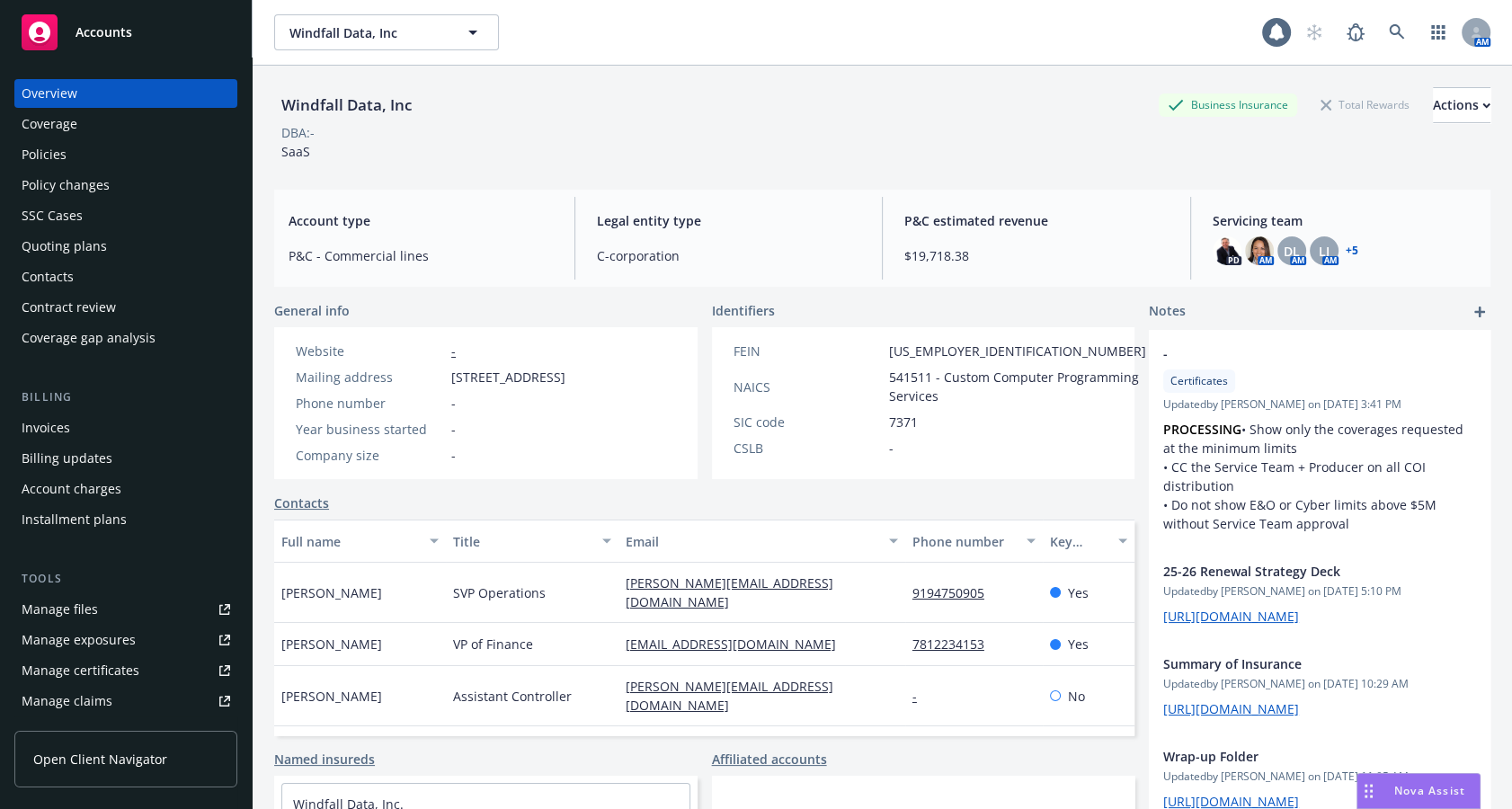
click at [94, 154] on div "Policies" at bounding box center [126, 154] width 208 height 28
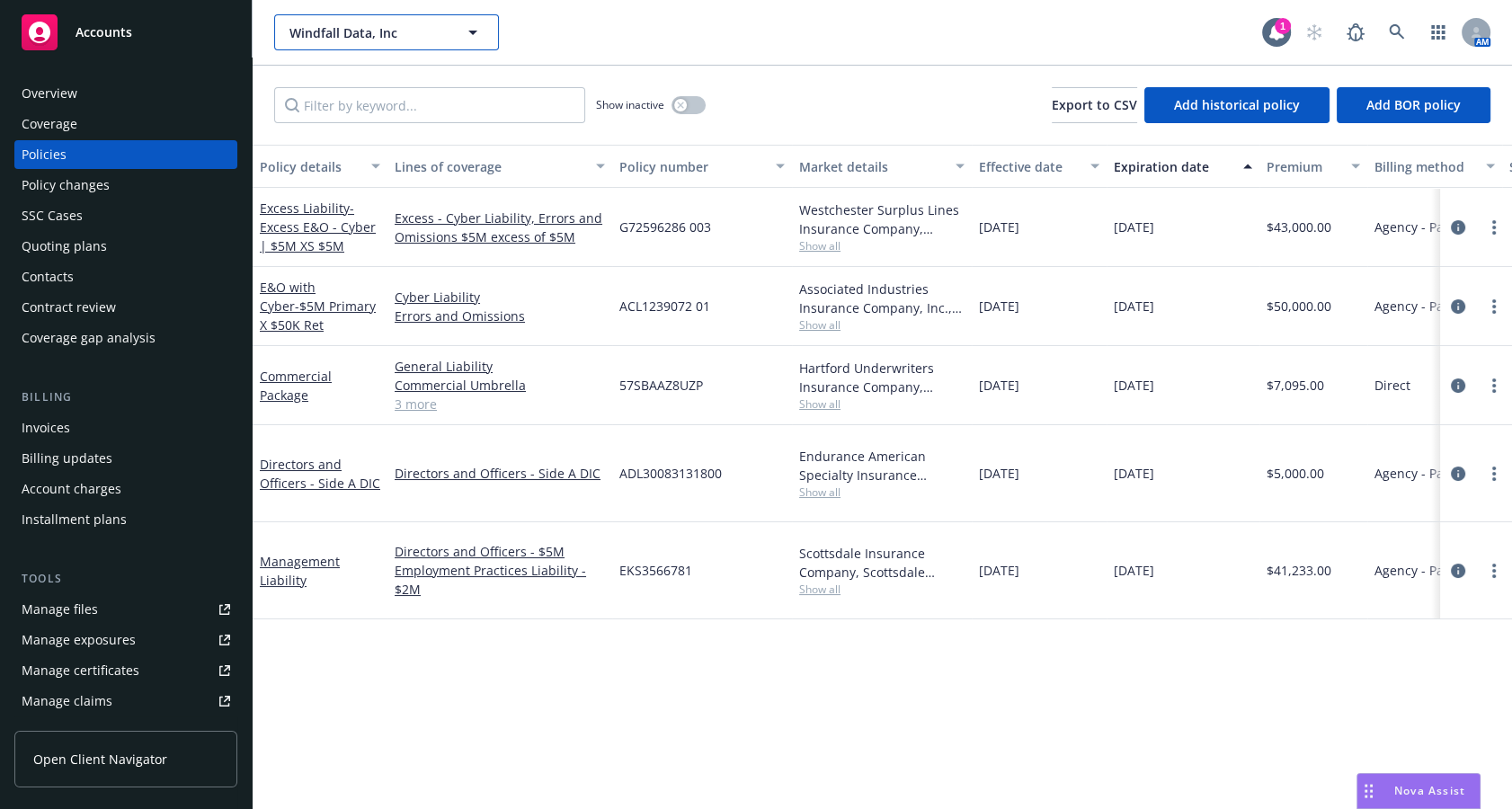
drag, startPoint x: 1148, startPoint y: 0, endPoint x: 386, endPoint y: 41, distance: 763.1
click at [386, 41] on span "Windfall Data, Inc" at bounding box center [368, 33] width 155 height 19
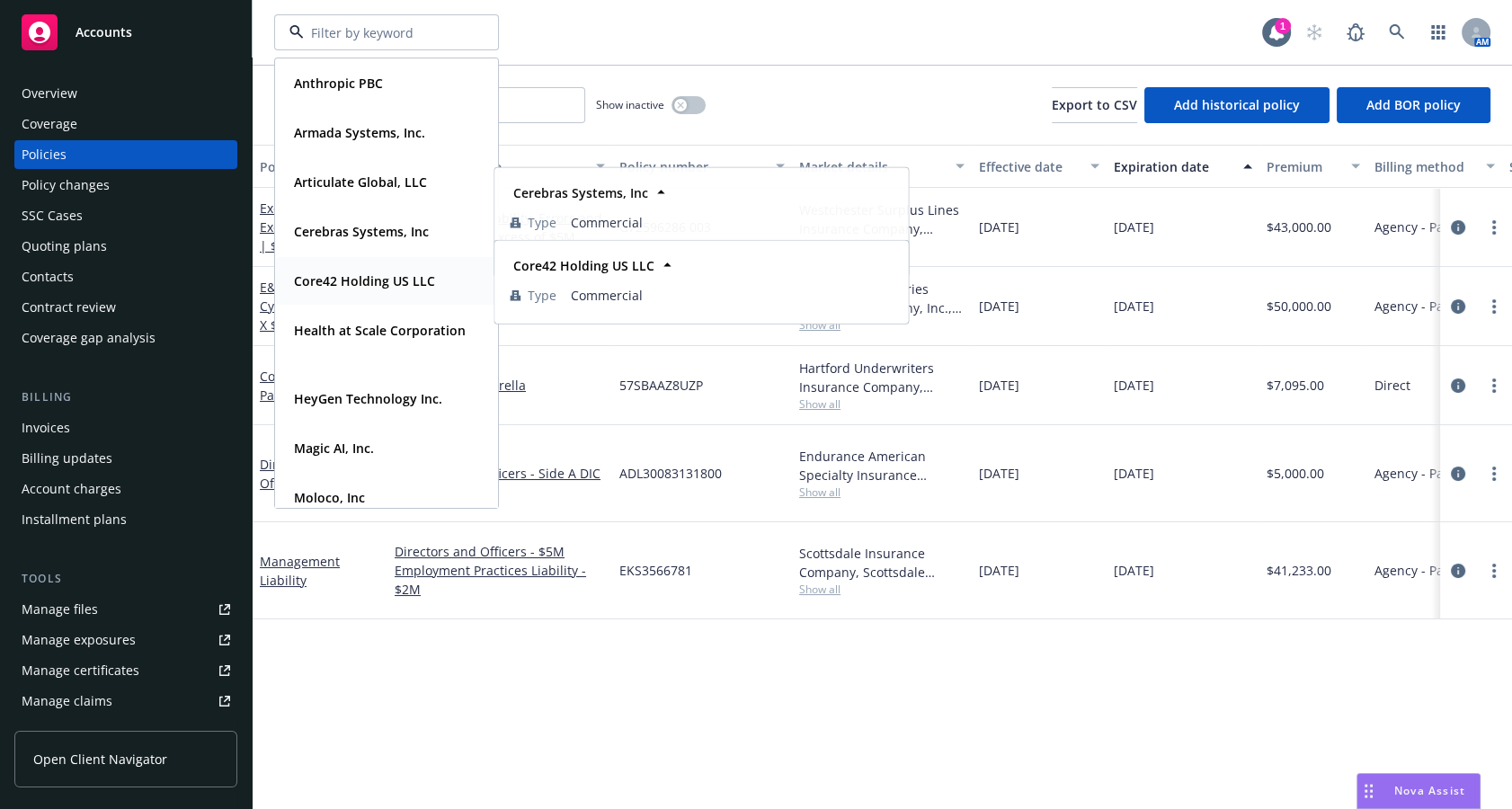
click at [378, 274] on strong "Core42 Holding US LLC" at bounding box center [364, 281] width 141 height 17
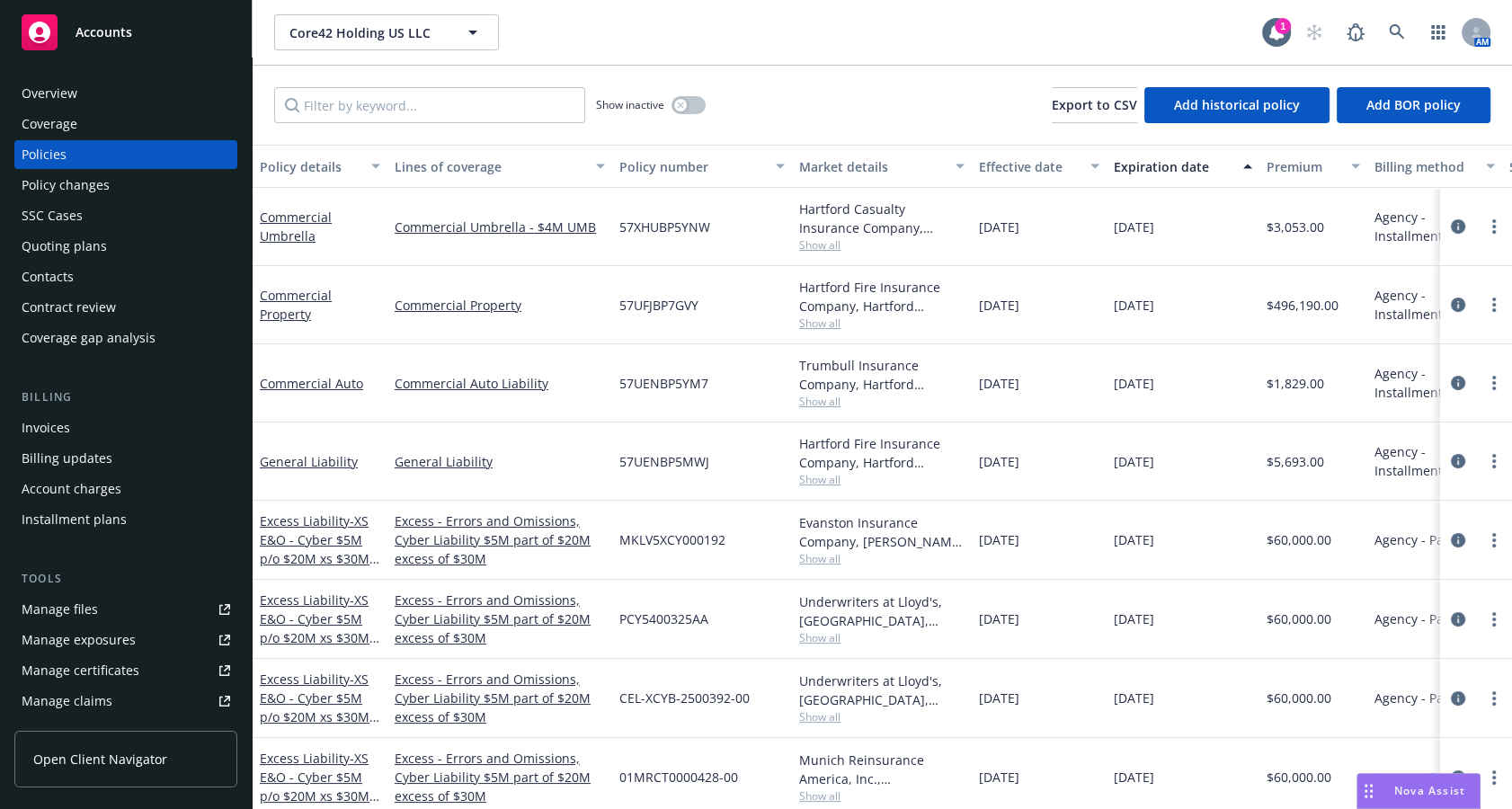
click at [101, 84] on div "Overview" at bounding box center [126, 94] width 208 height 28
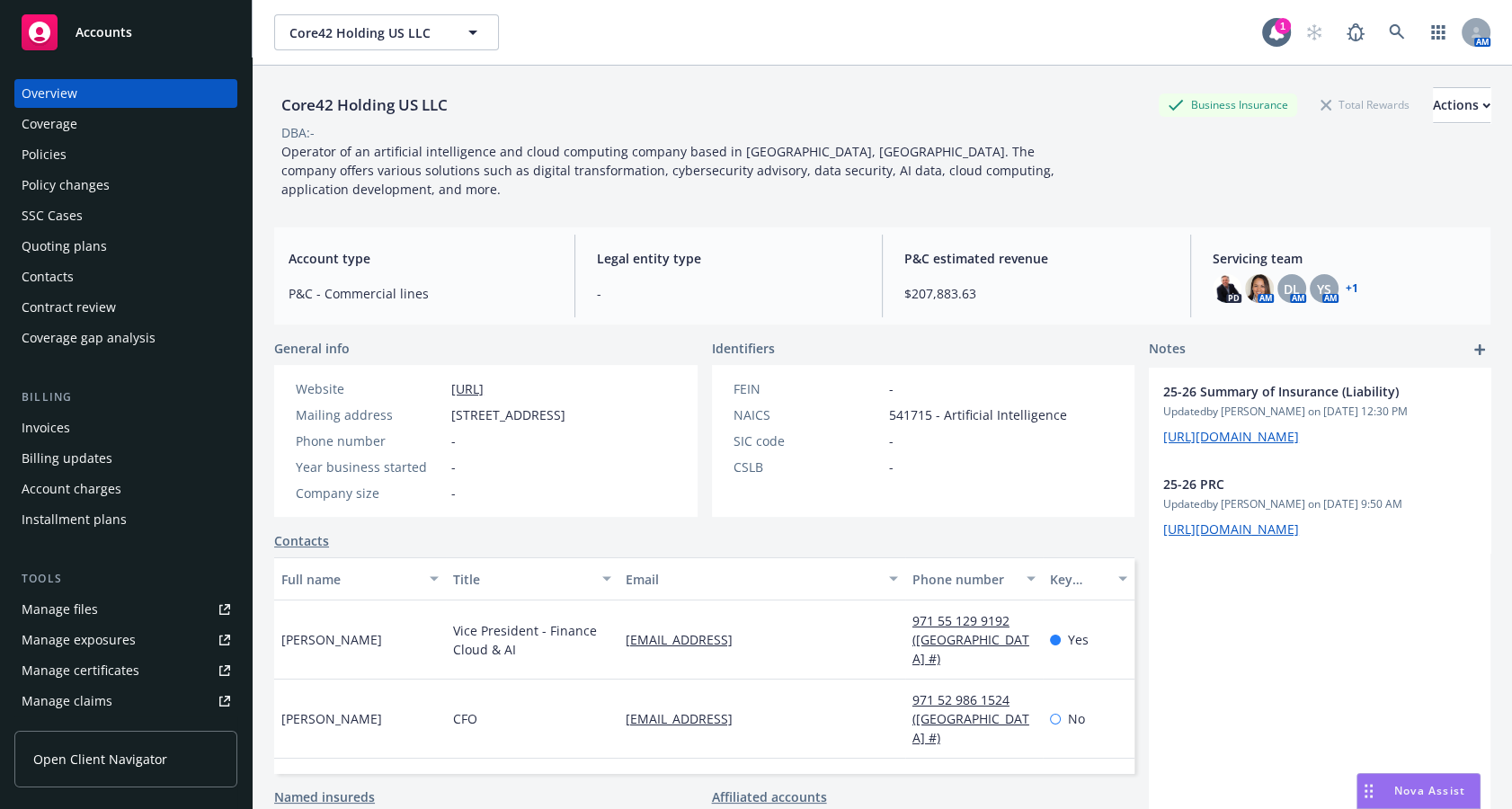
click at [153, 150] on div "Policies" at bounding box center [126, 154] width 208 height 28
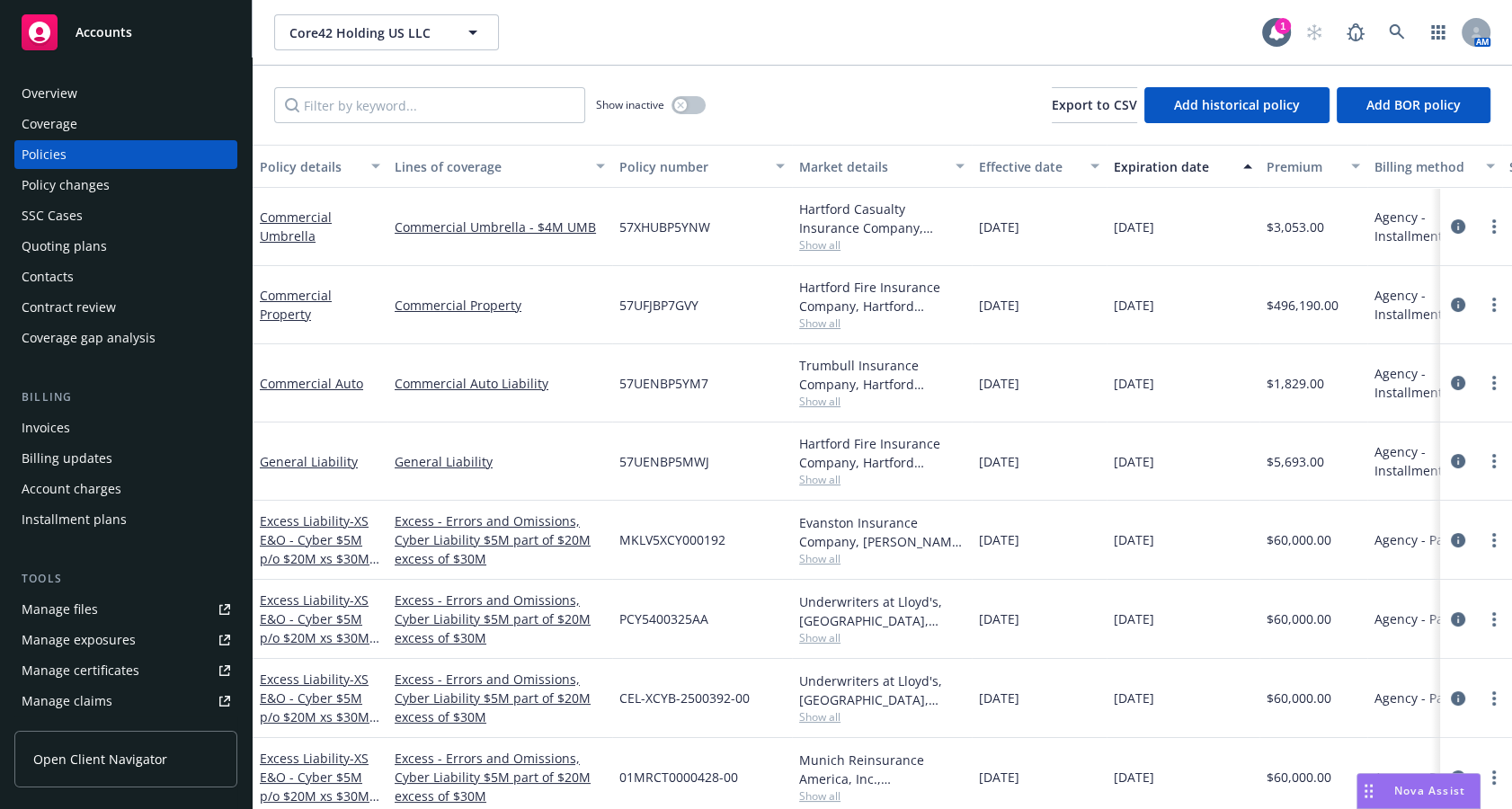
click at [158, 95] on div "Overview" at bounding box center [126, 94] width 208 height 28
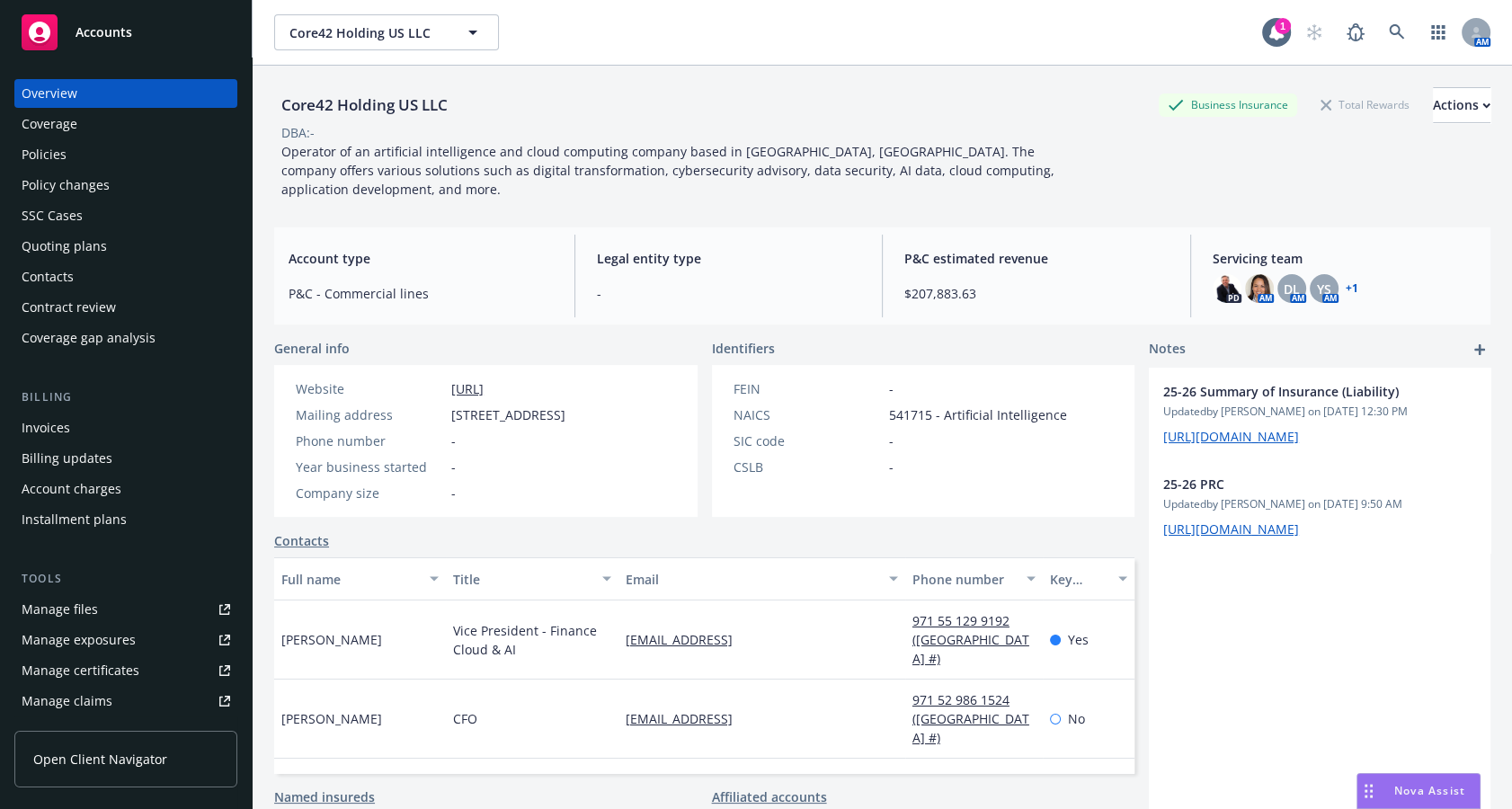
click at [135, 162] on div "Policies" at bounding box center [126, 154] width 208 height 28
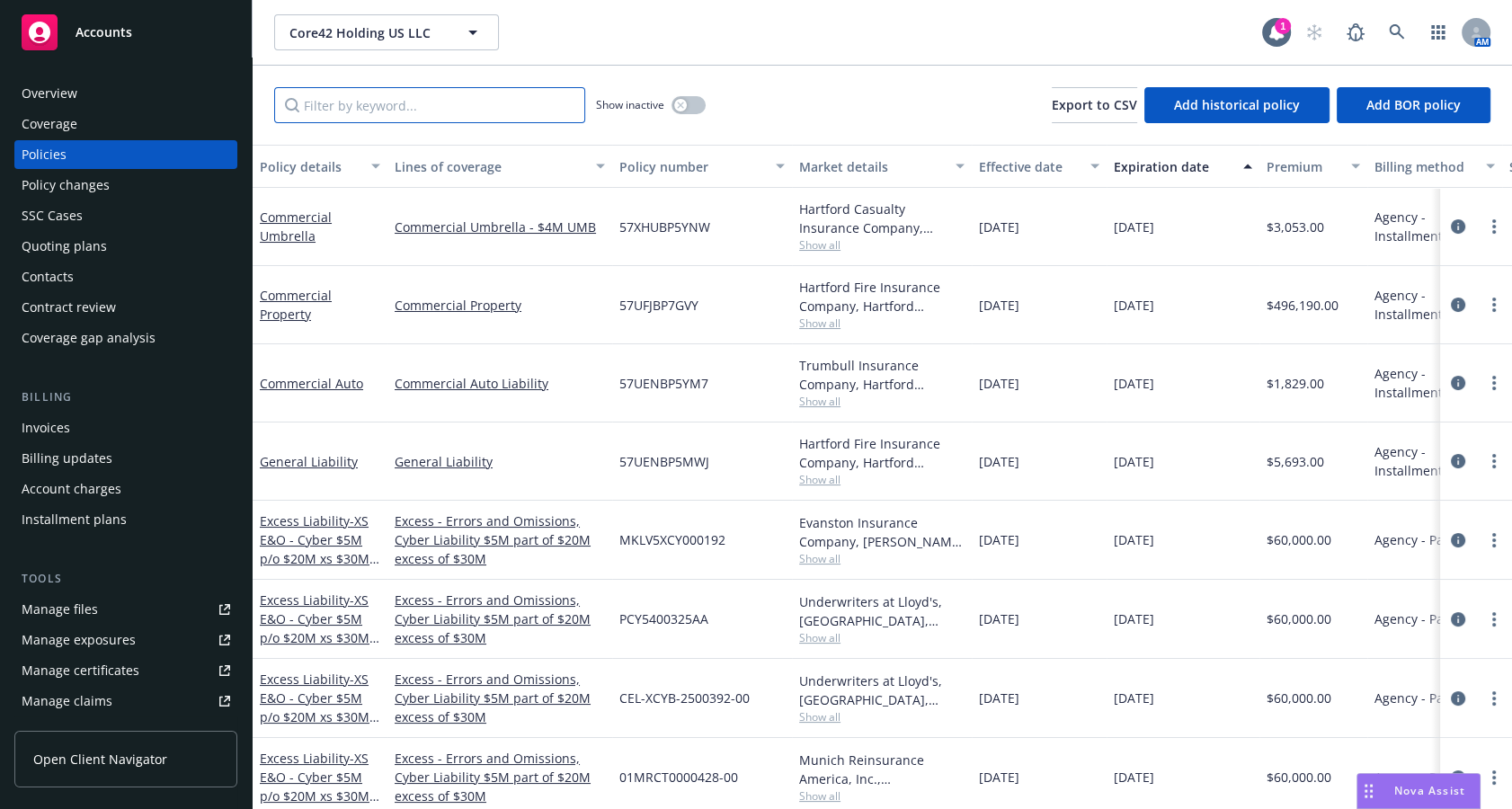
click at [335, 100] on input "Filter by keyword..." at bounding box center [429, 105] width 311 height 36
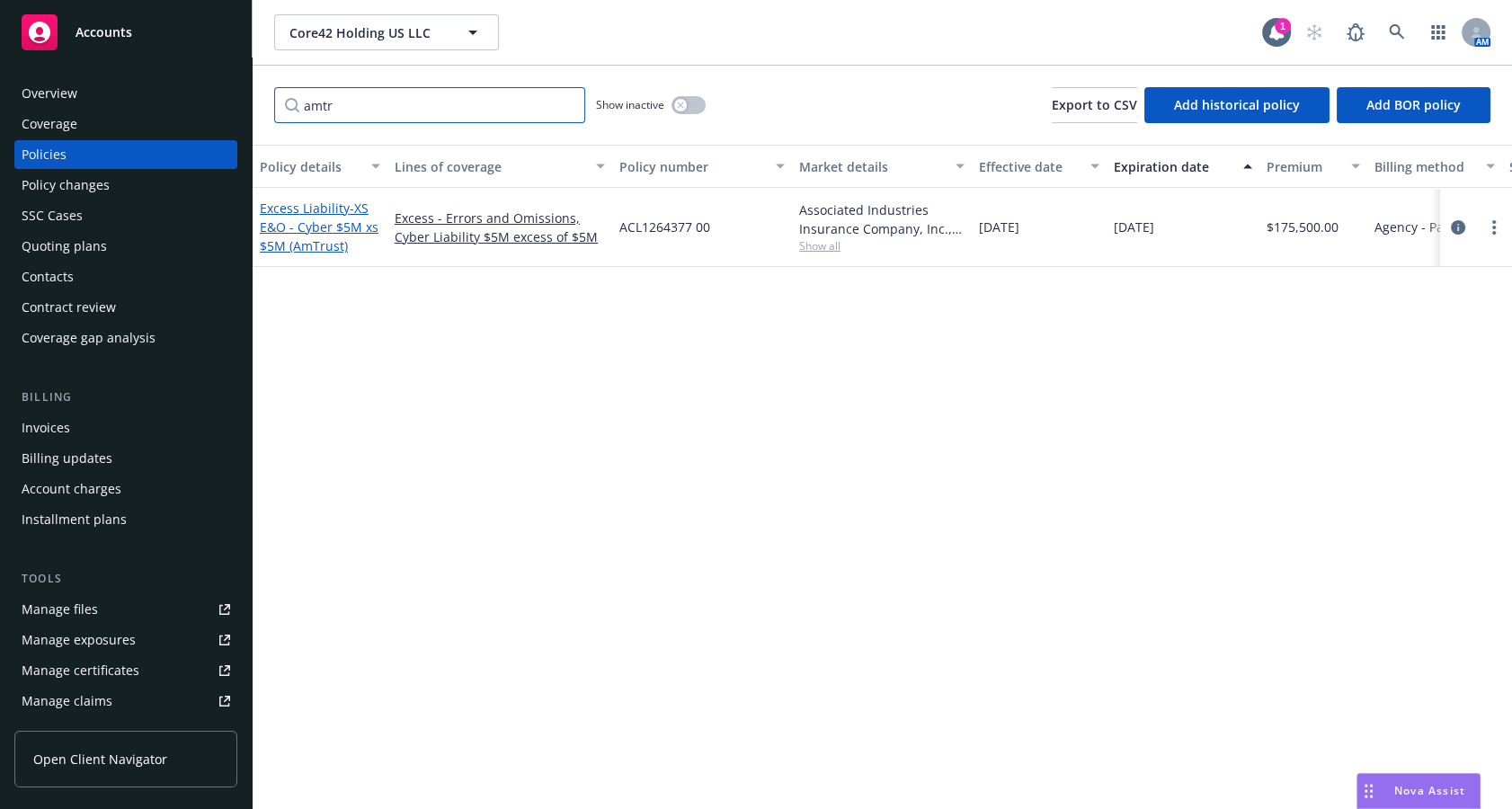
type input "amtr"
click at [286, 223] on span "- XS E&O - Cyber $5M xs $5M (AmTrust)" at bounding box center [318, 227] width 118 height 55
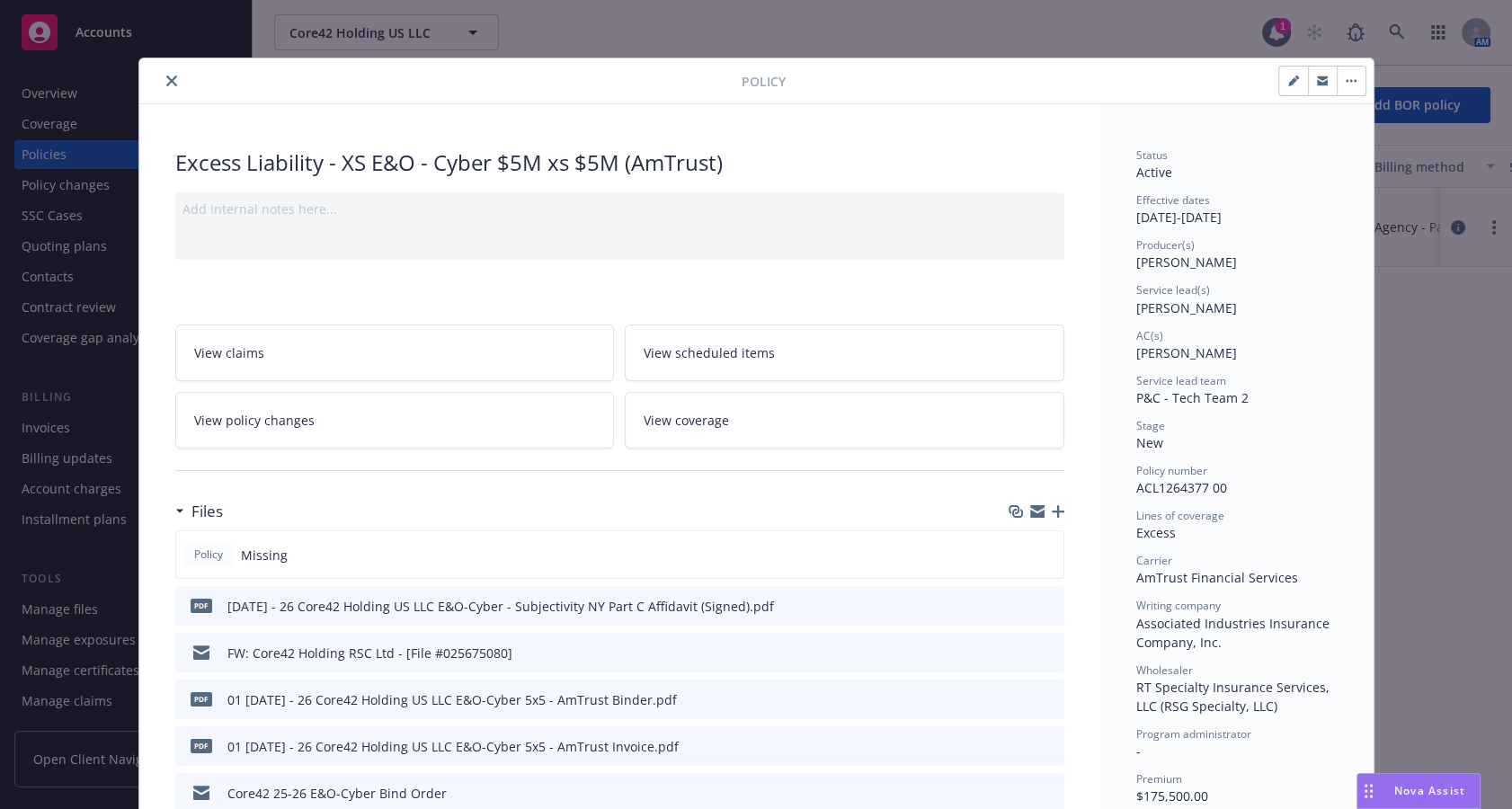
click at [1052, 512] on icon "button" at bounding box center [1057, 511] width 12 height 12
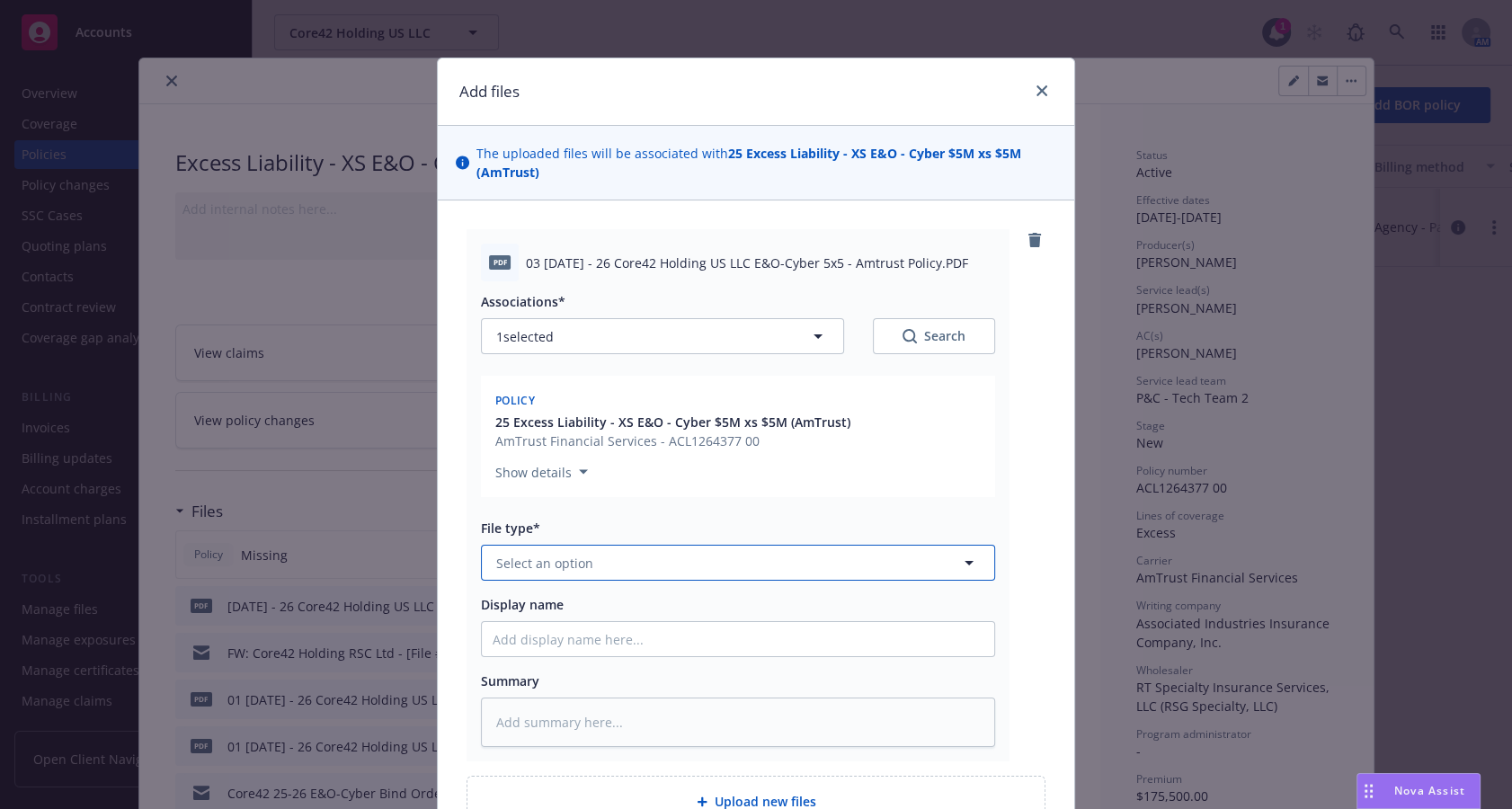
click at [537, 566] on span "Select an option" at bounding box center [545, 564] width 98 height 19
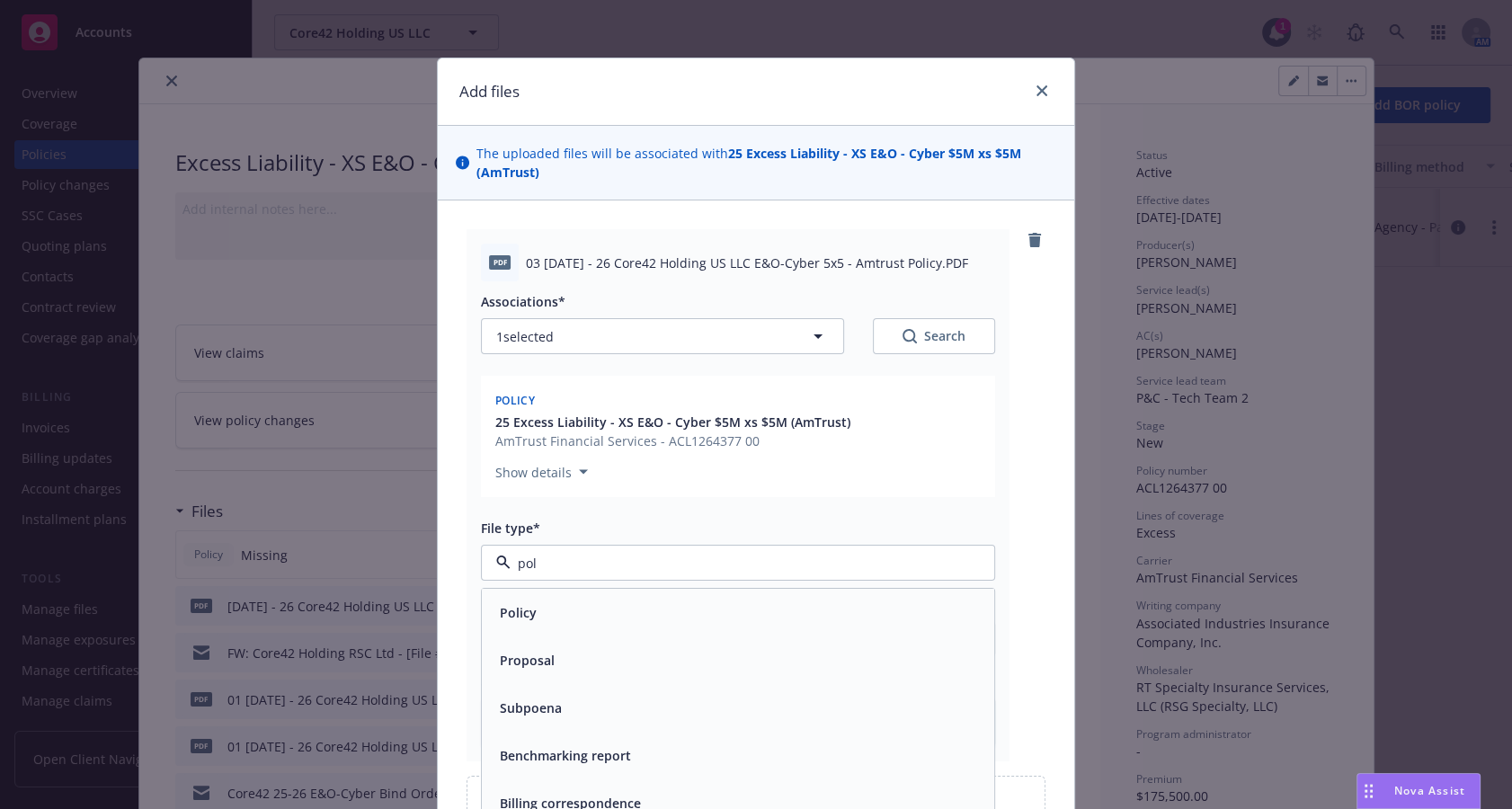
type input "poli"
click at [549, 611] on div "Policy" at bounding box center [738, 613] width 491 height 27
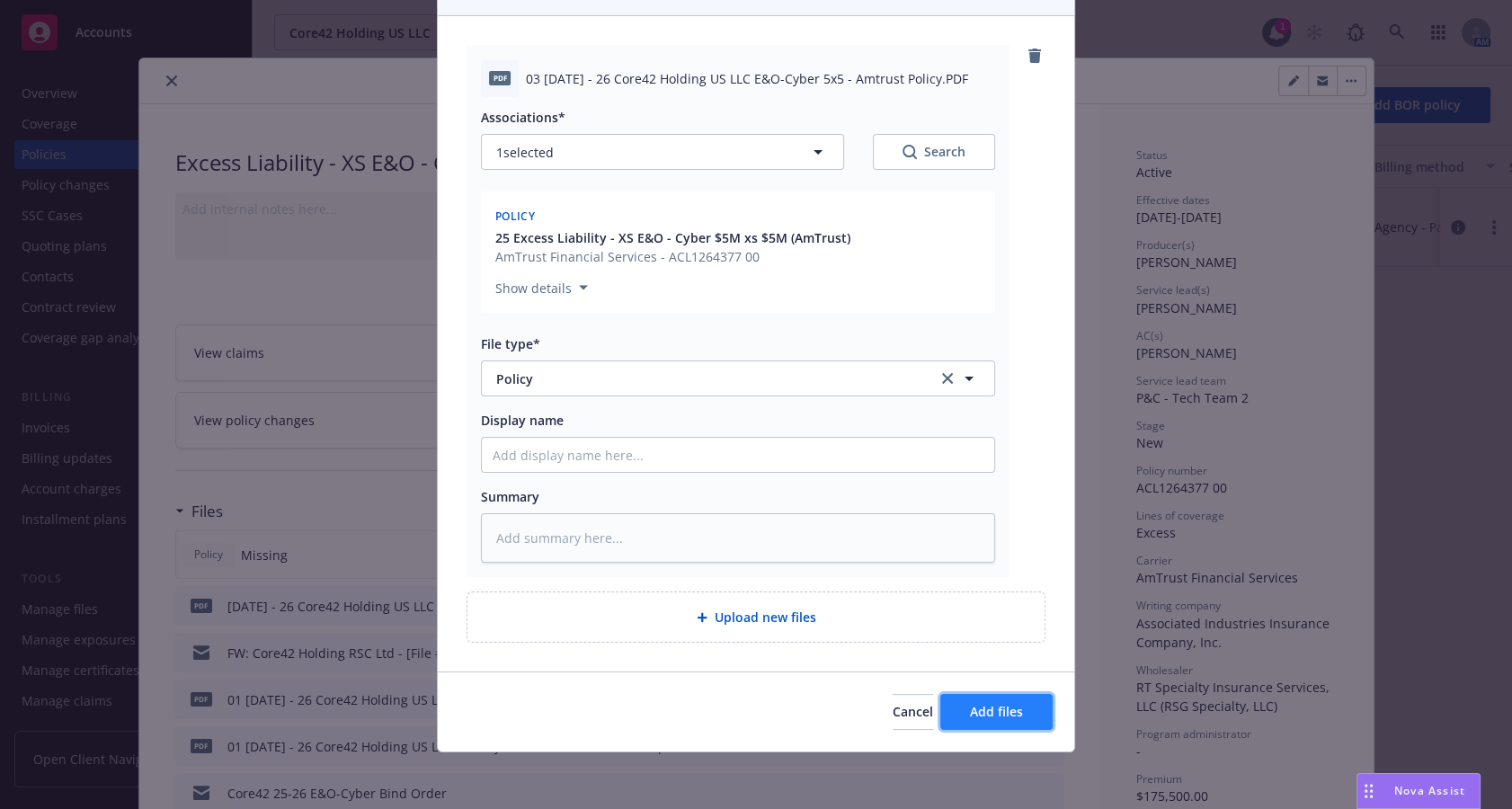
click at [984, 711] on span "Add files" at bounding box center [997, 711] width 53 height 17
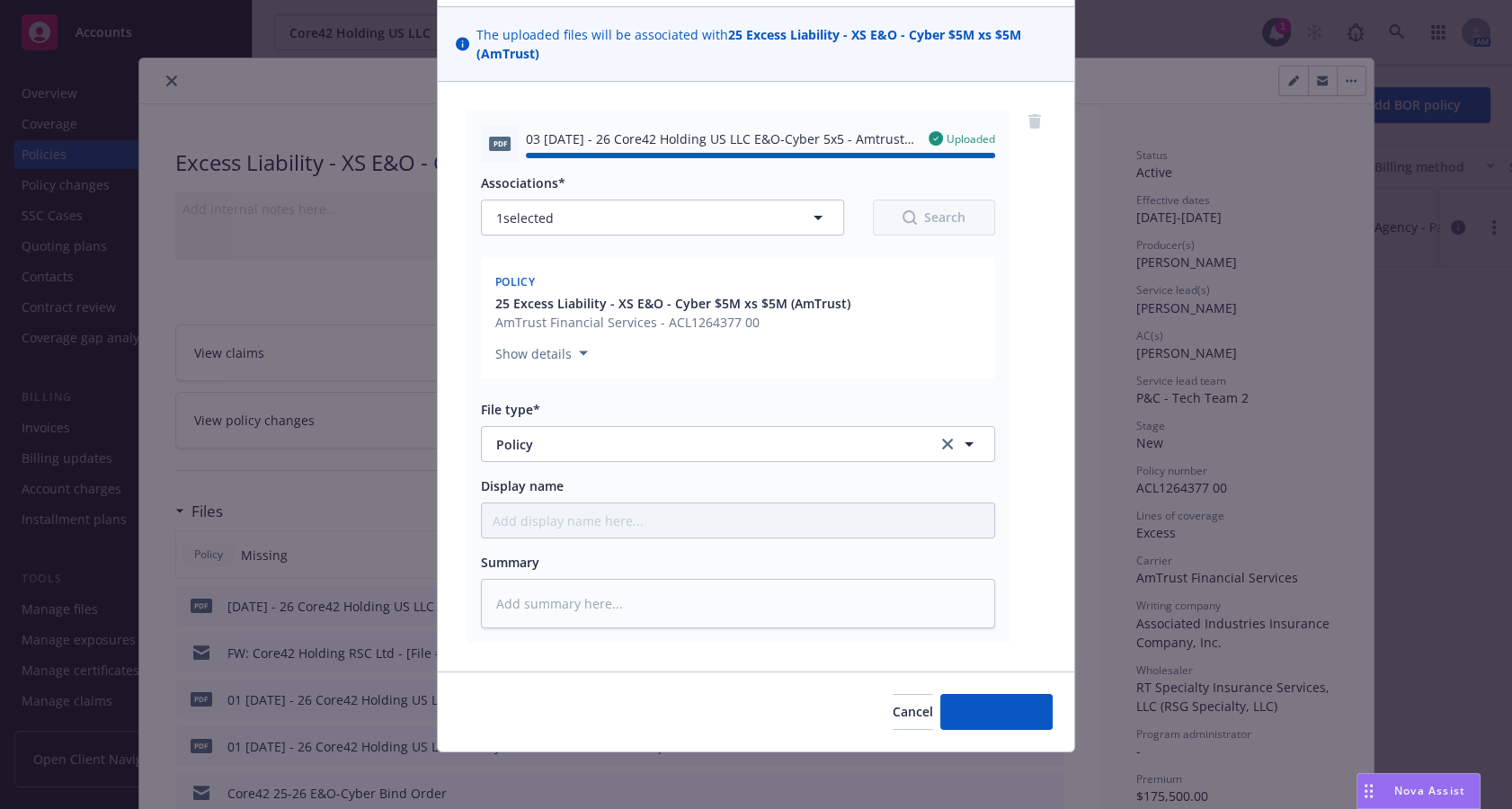
type textarea "x"
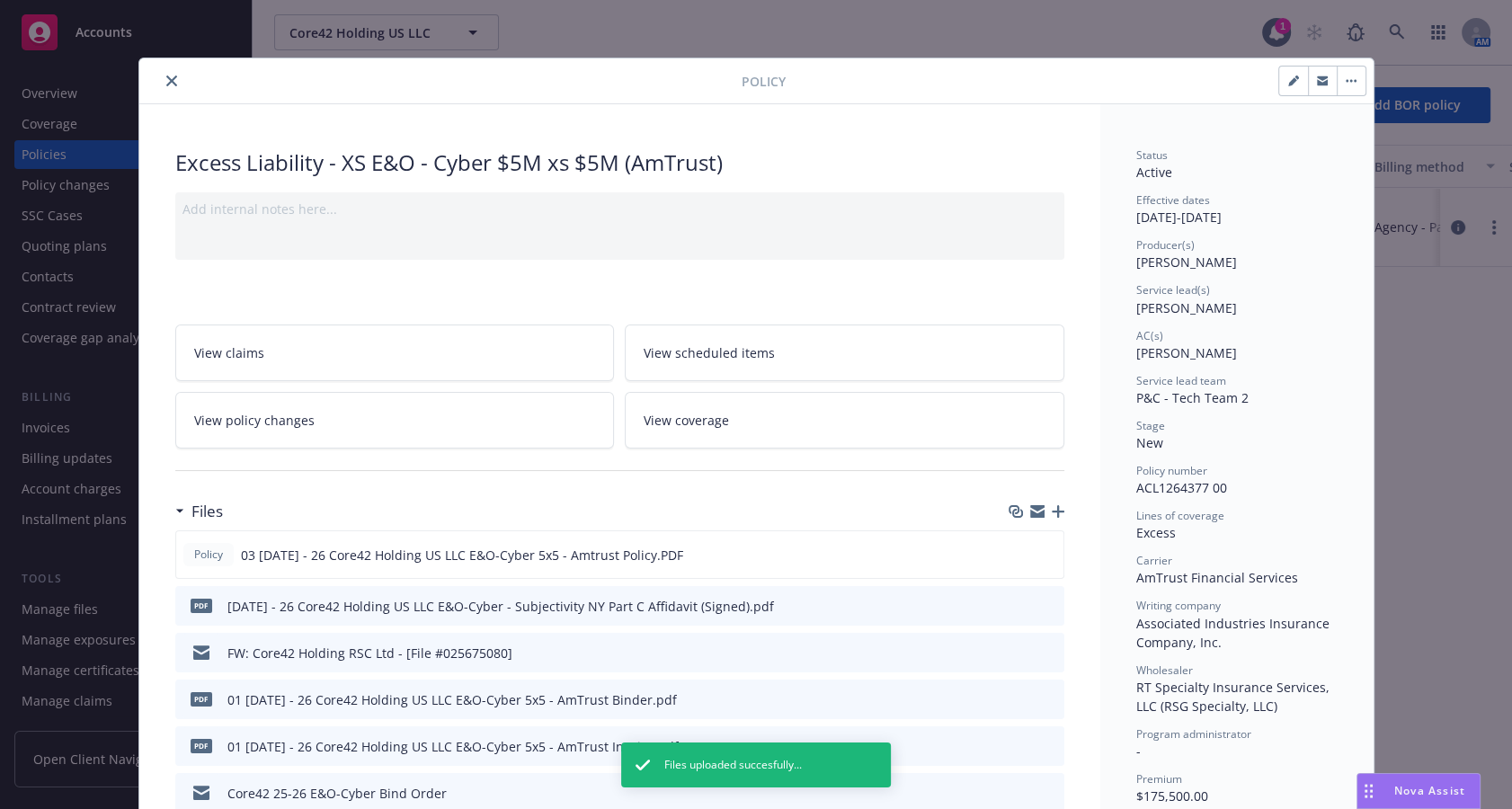
click at [164, 85] on button "close" at bounding box center [171, 81] width 22 height 22
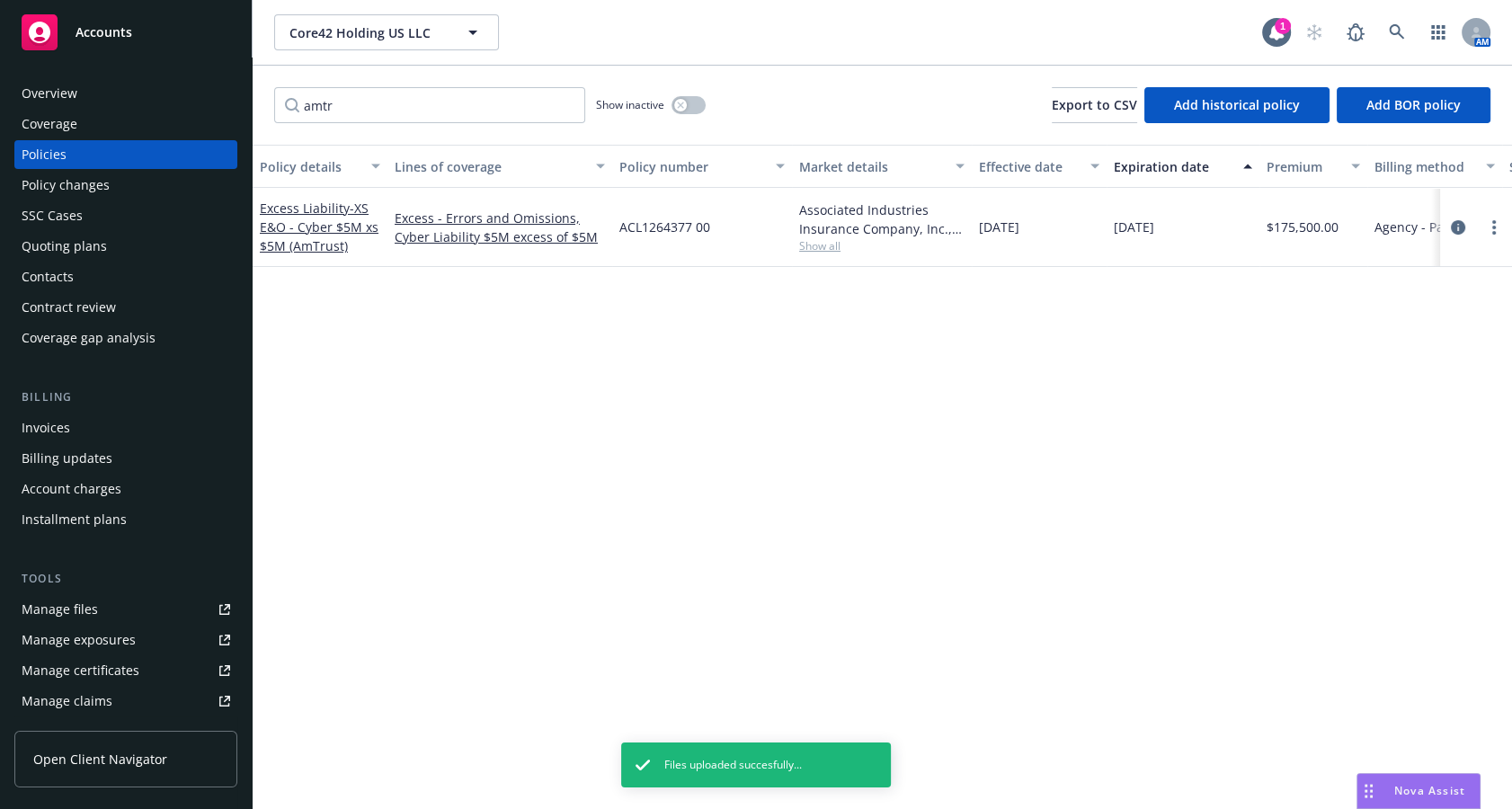
click at [508, 494] on div "Policy details Lines of coverage Policy number Market details Effective date Ex…" at bounding box center [883, 477] width 1260 height 665
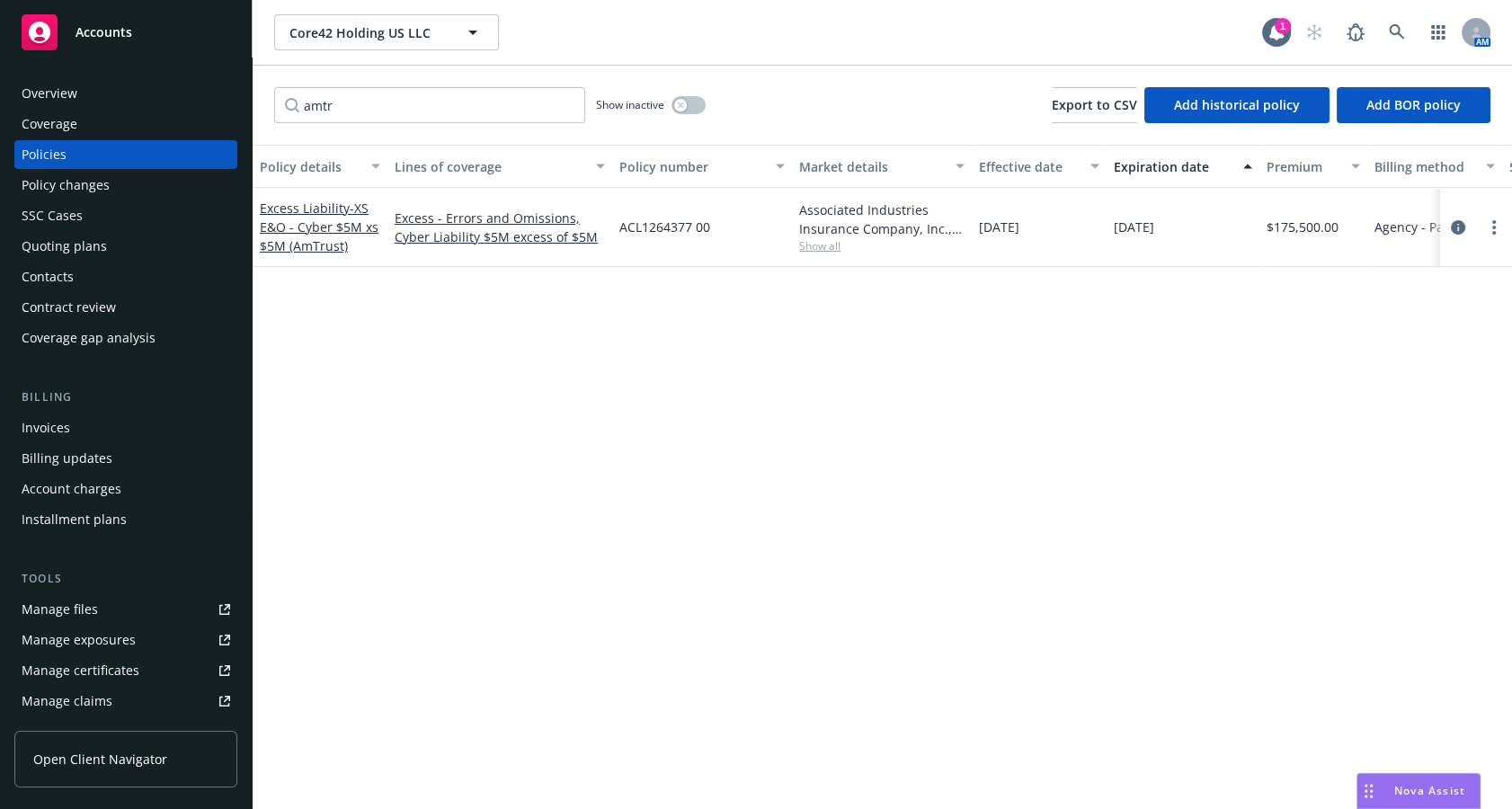
click at [530, 452] on div "Policy details Lines of coverage Policy number Market details Effective date Ex…" at bounding box center [883, 477] width 1260 height 665
click at [370, 110] on input "amtr" at bounding box center [429, 105] width 311 height 36
click at [428, 44] on button "Core42 Holding US LLC" at bounding box center [386, 32] width 225 height 36
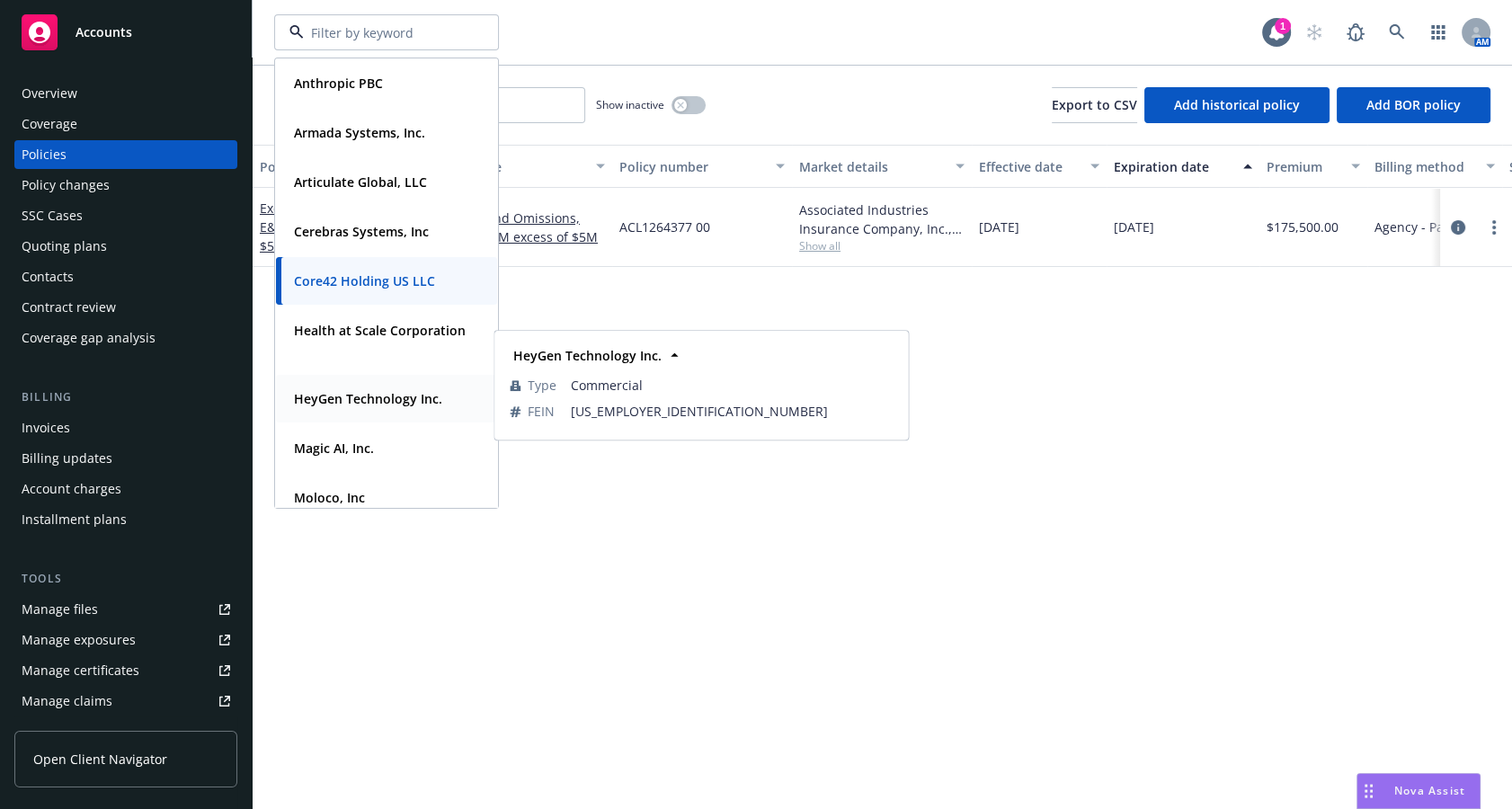
scroll to position [166, 0]
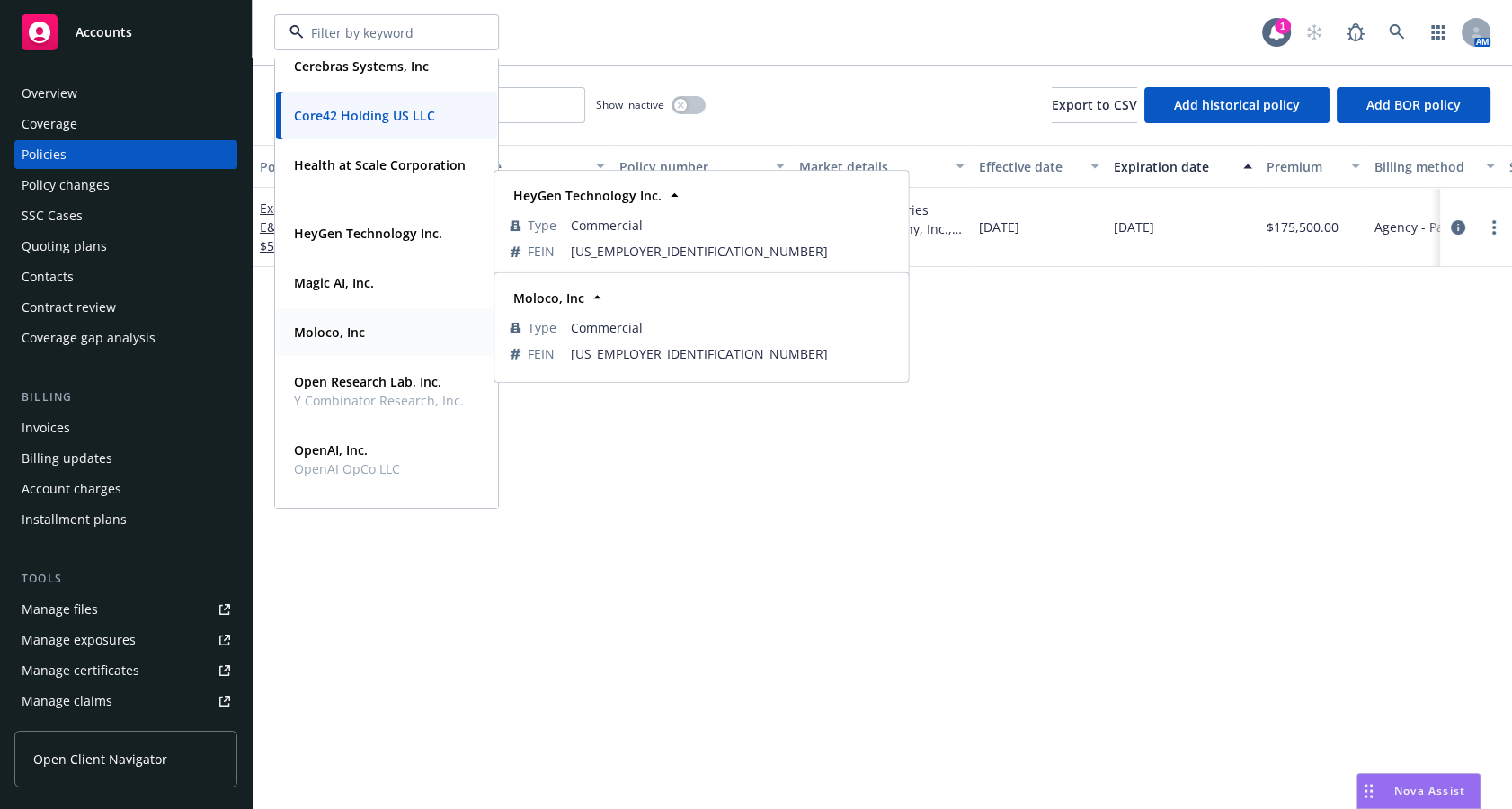
click at [359, 338] on strong "Moloco, Inc" at bounding box center [329, 333] width 71 height 17
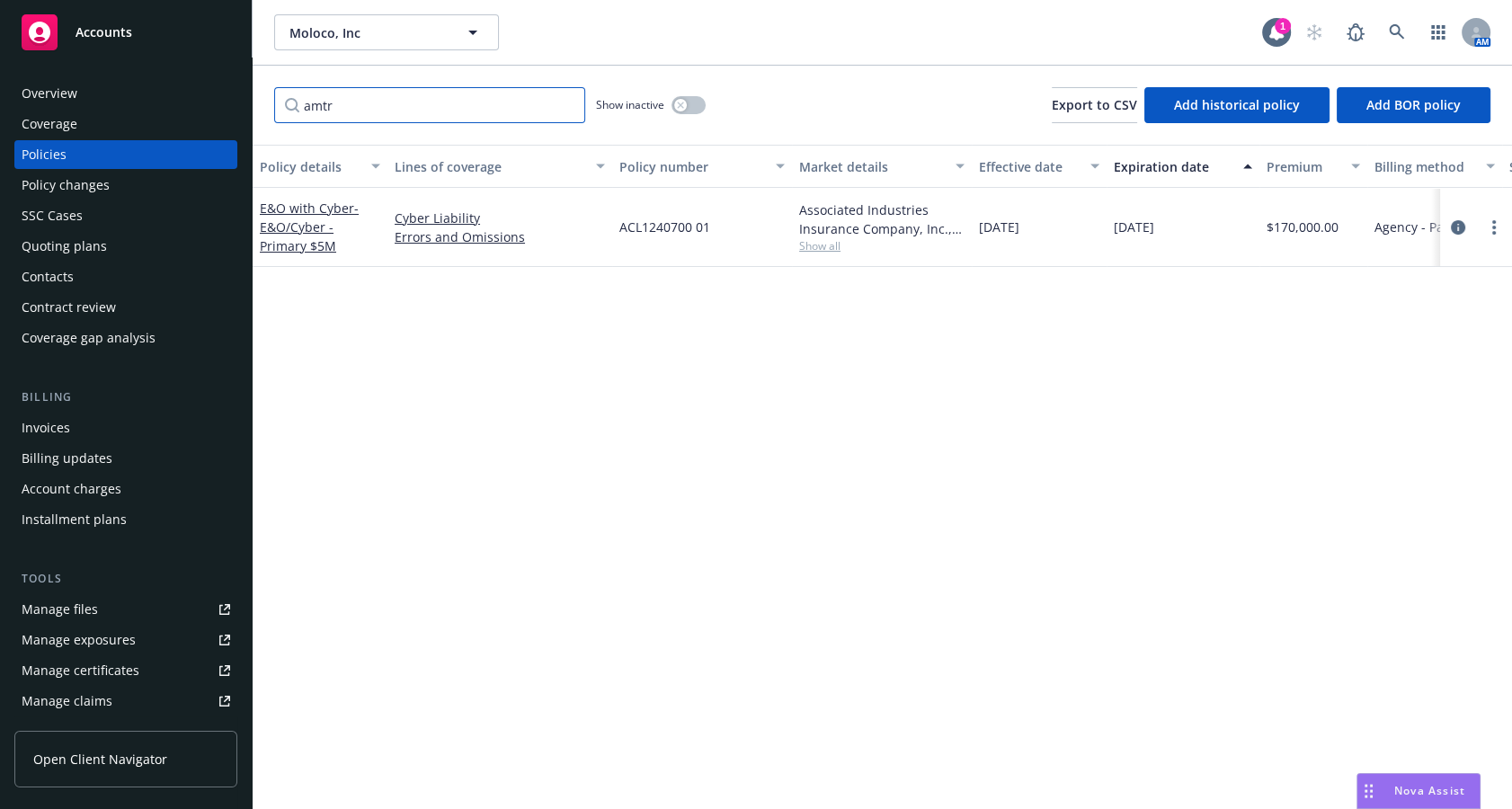
click at [344, 104] on input "amtr" at bounding box center [429, 105] width 311 height 36
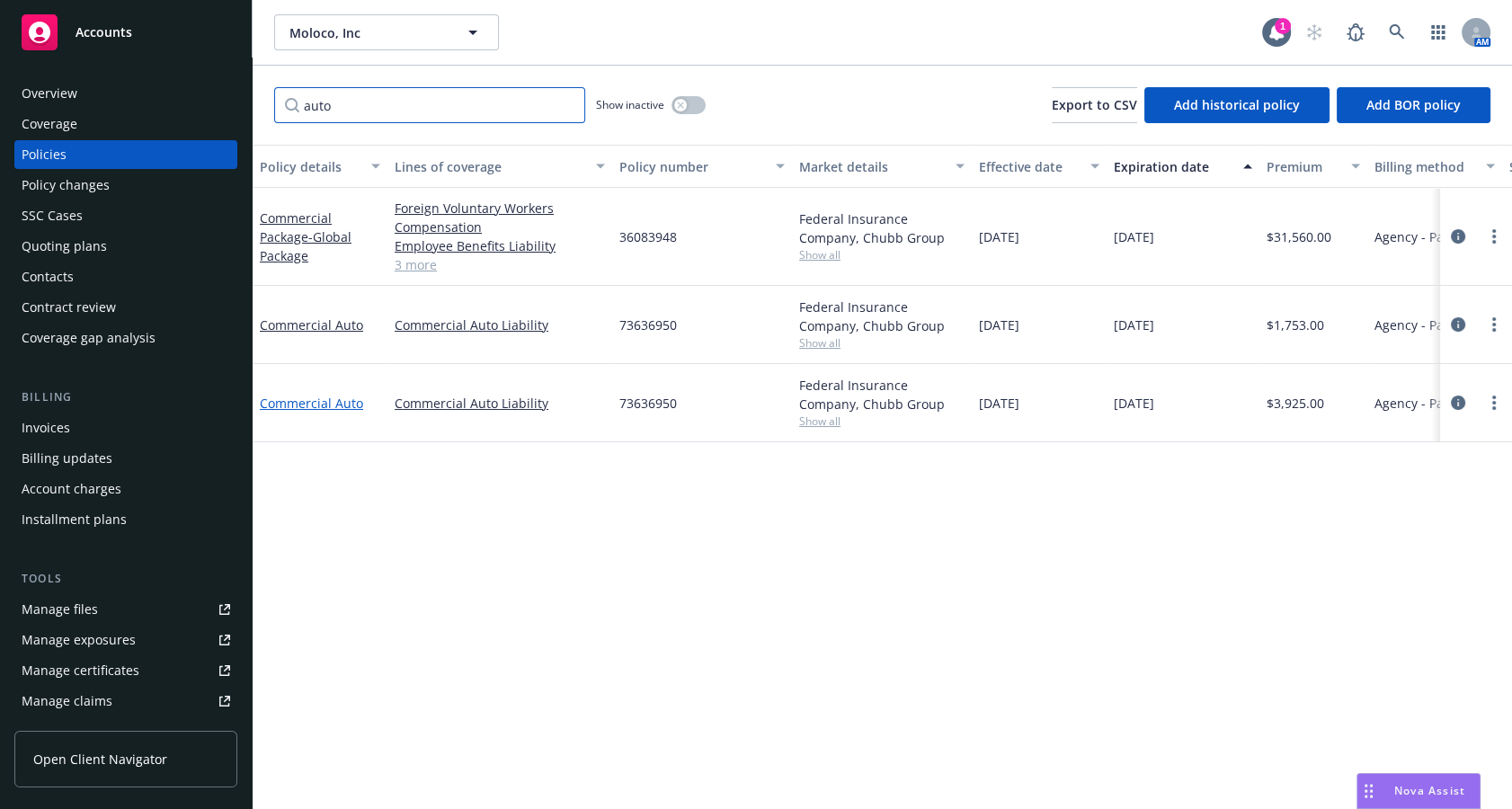
type input "auto"
click at [341, 401] on link "Commercial Auto" at bounding box center [311, 404] width 103 height 17
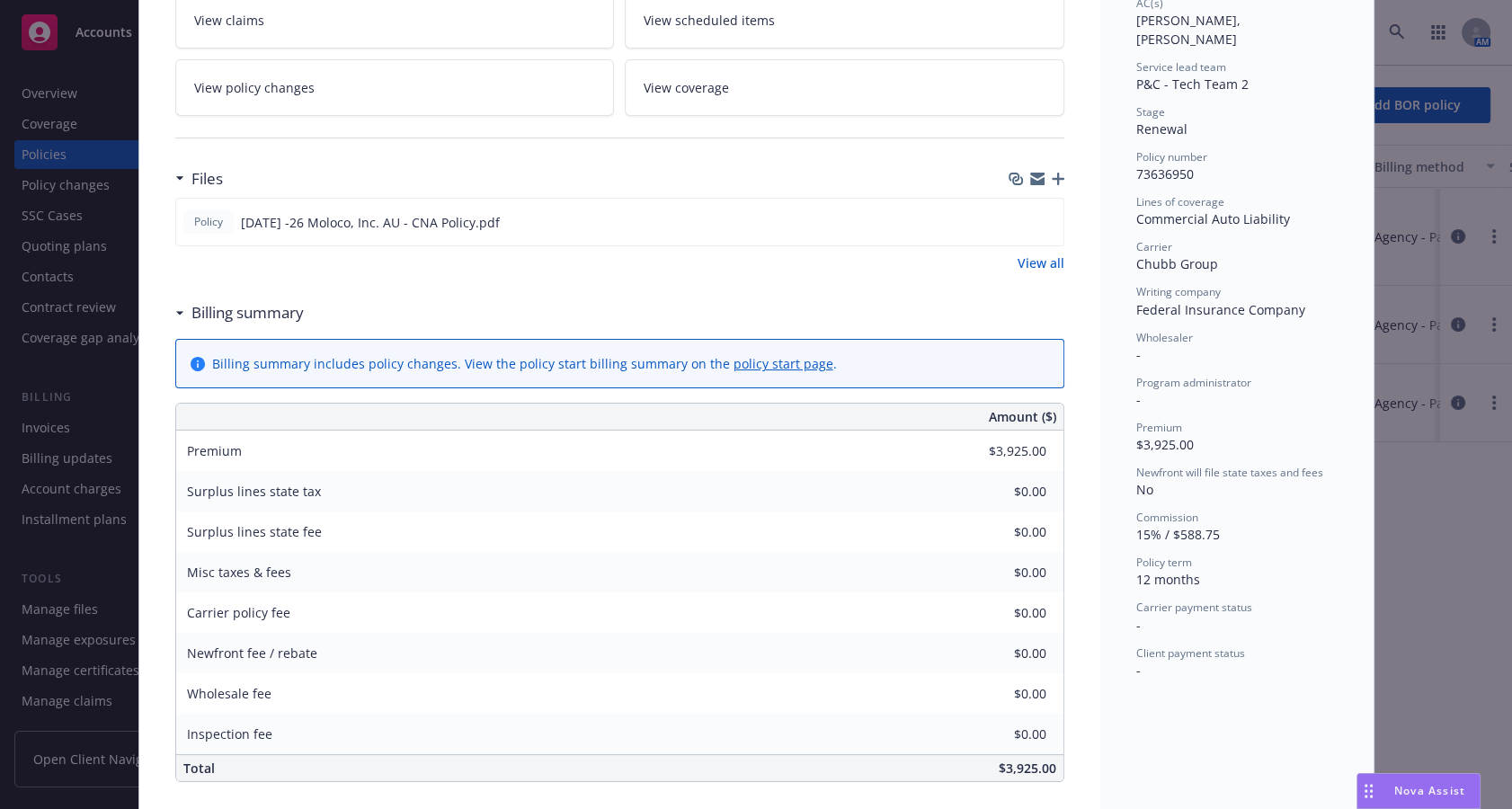
scroll to position [166, 0]
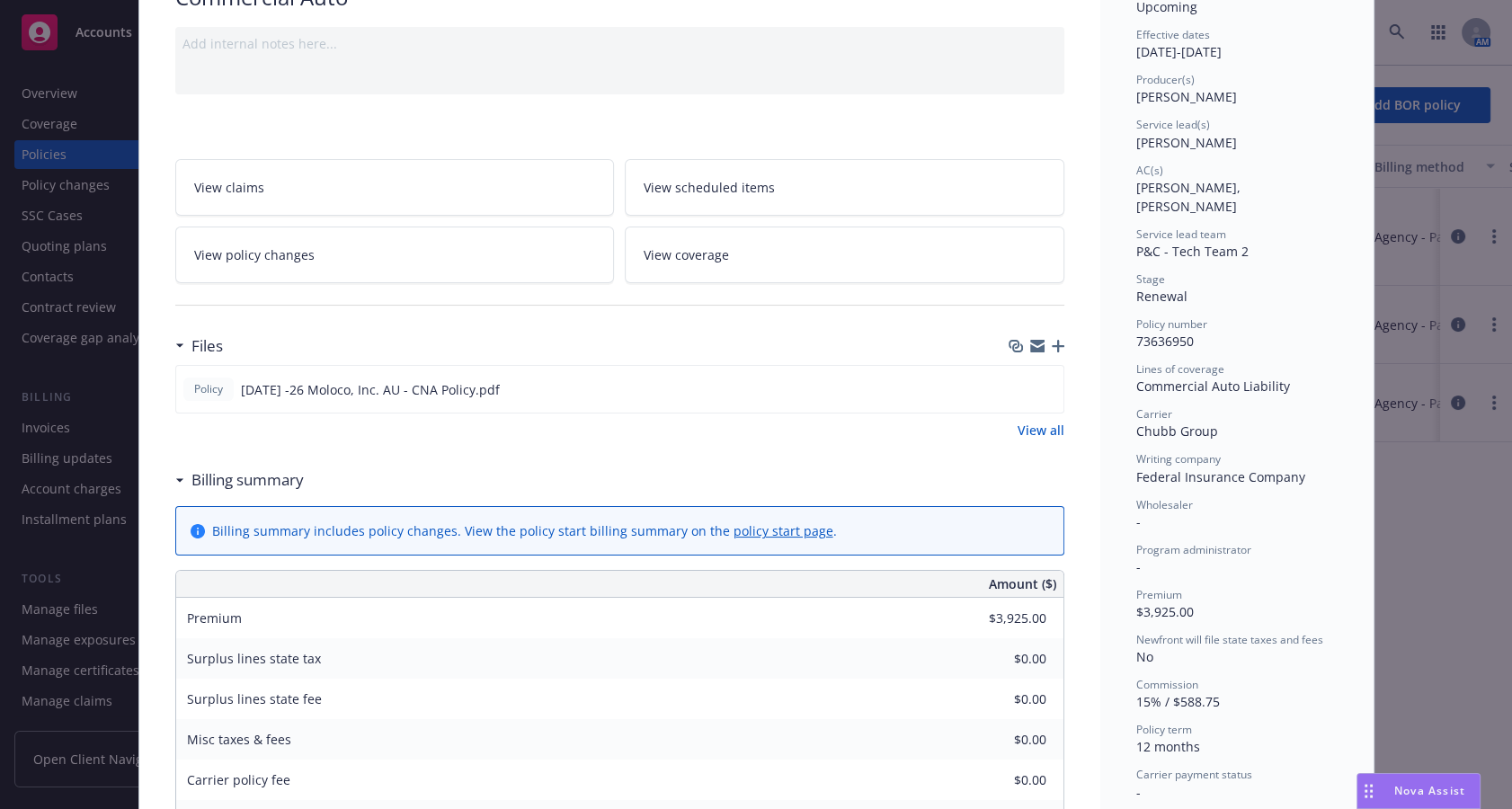
click at [1020, 428] on link "View all" at bounding box center [1040, 430] width 46 height 19
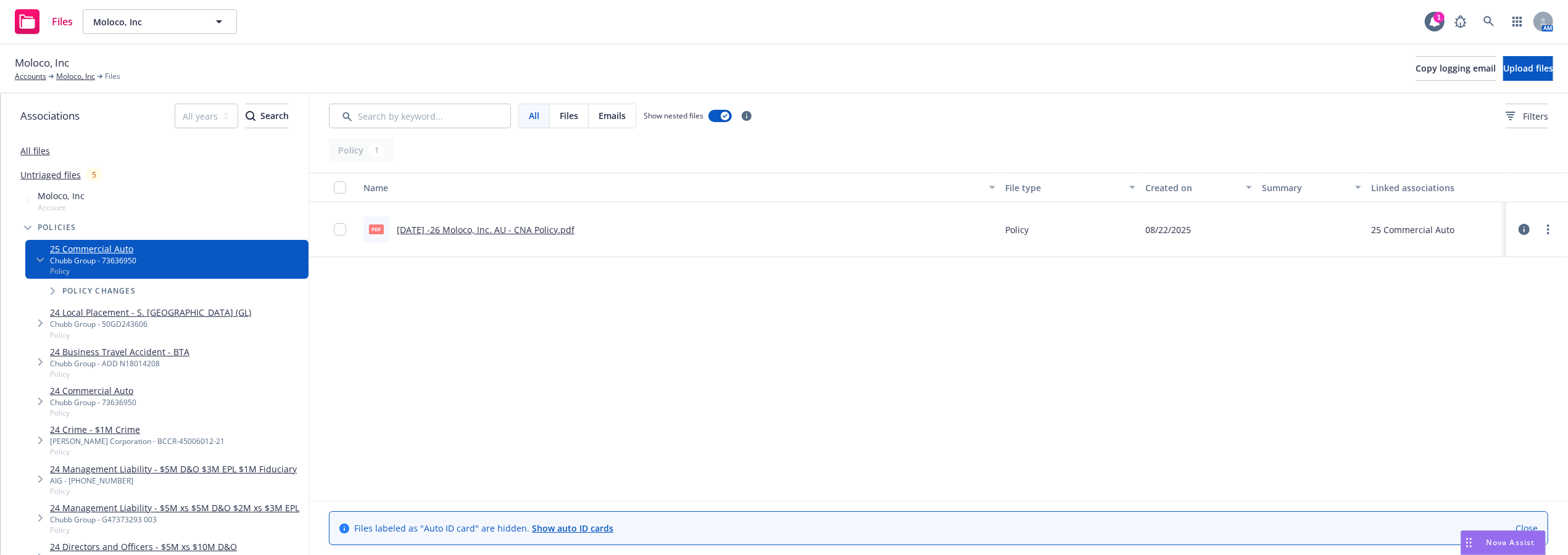
click at [1037, 226] on icon at bounding box center [1524, 229] width 11 height 11
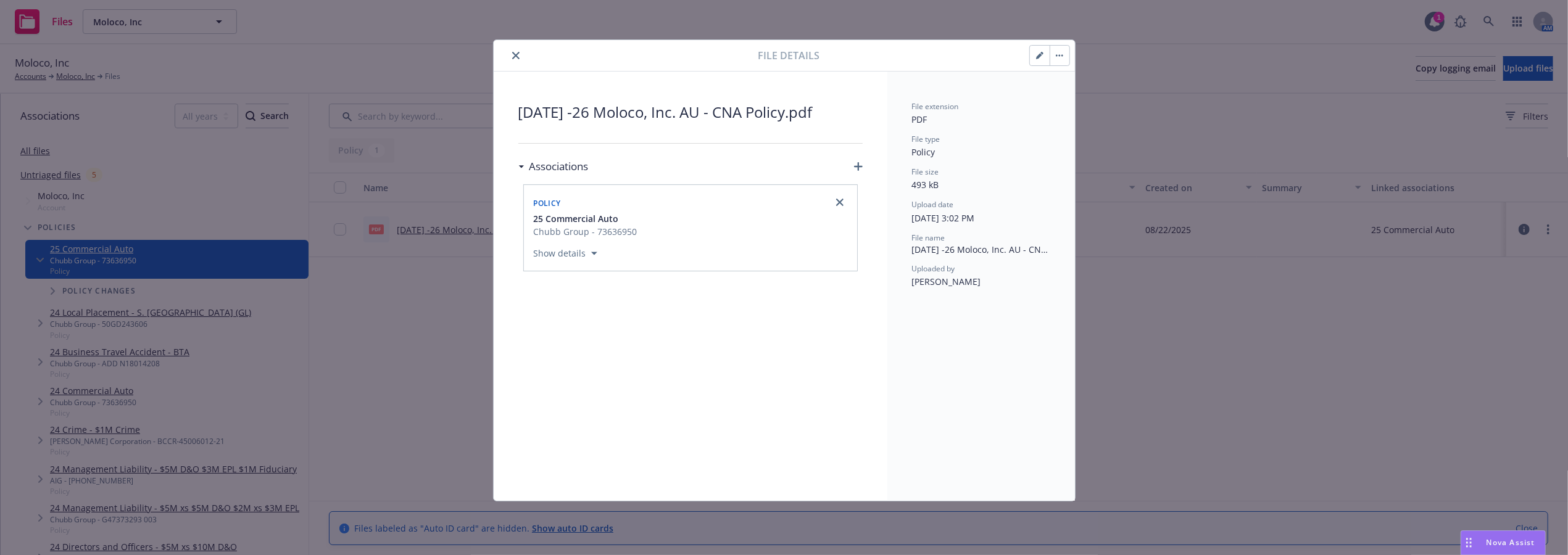
click at [510, 53] on button "close" at bounding box center [516, 55] width 15 height 15
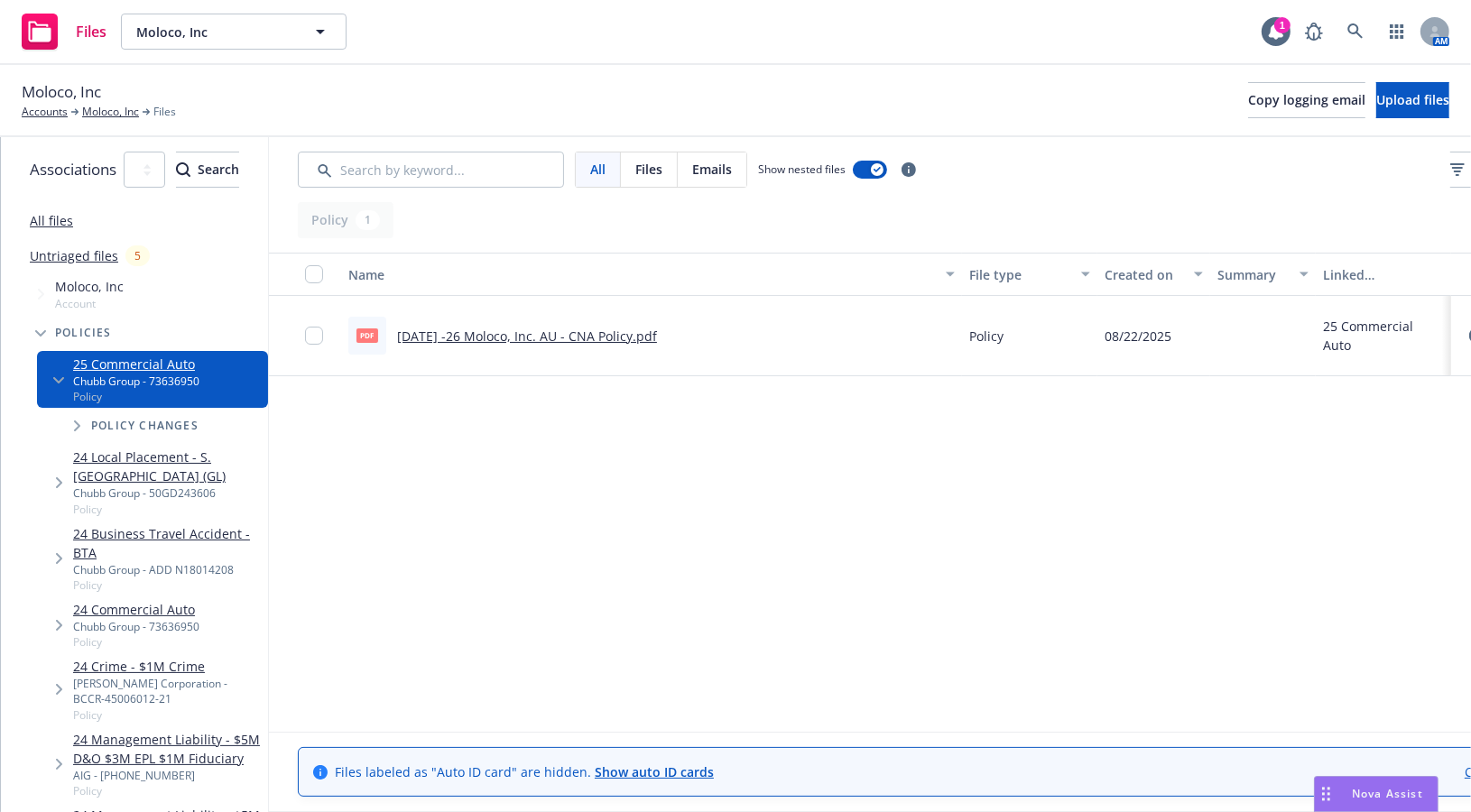
drag, startPoint x: 684, startPoint y: 520, endPoint x: 686, endPoint y: 511, distance: 9.2
click at [684, 520] on div "Name File type Created on Summary Linked associations pdf 11.13.25 -26 Moloco, …" at bounding box center [905, 485] width 1272 height 465
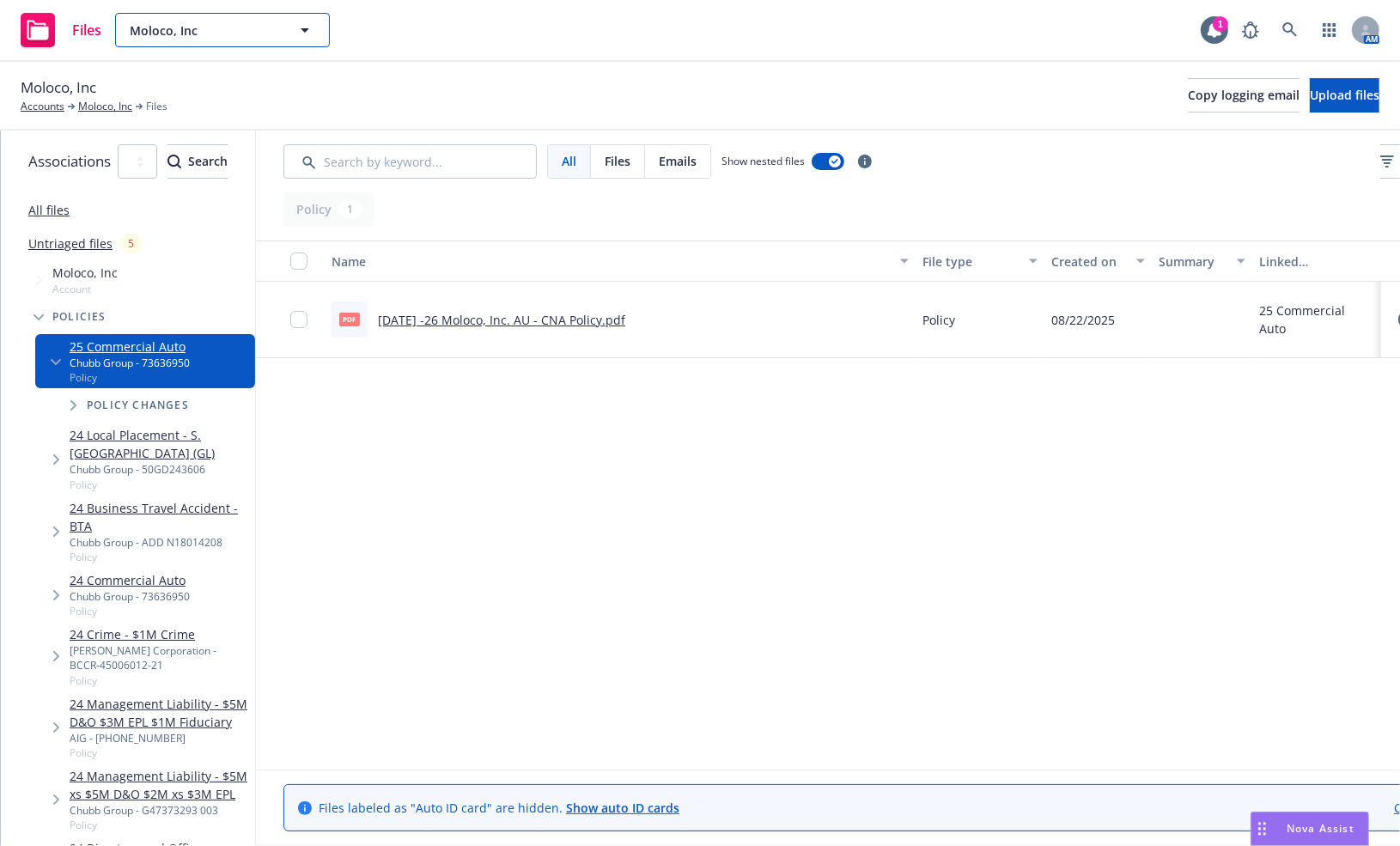
click at [248, 22] on span "Moloco, Inc" at bounding box center [204, 31] width 148 height 18
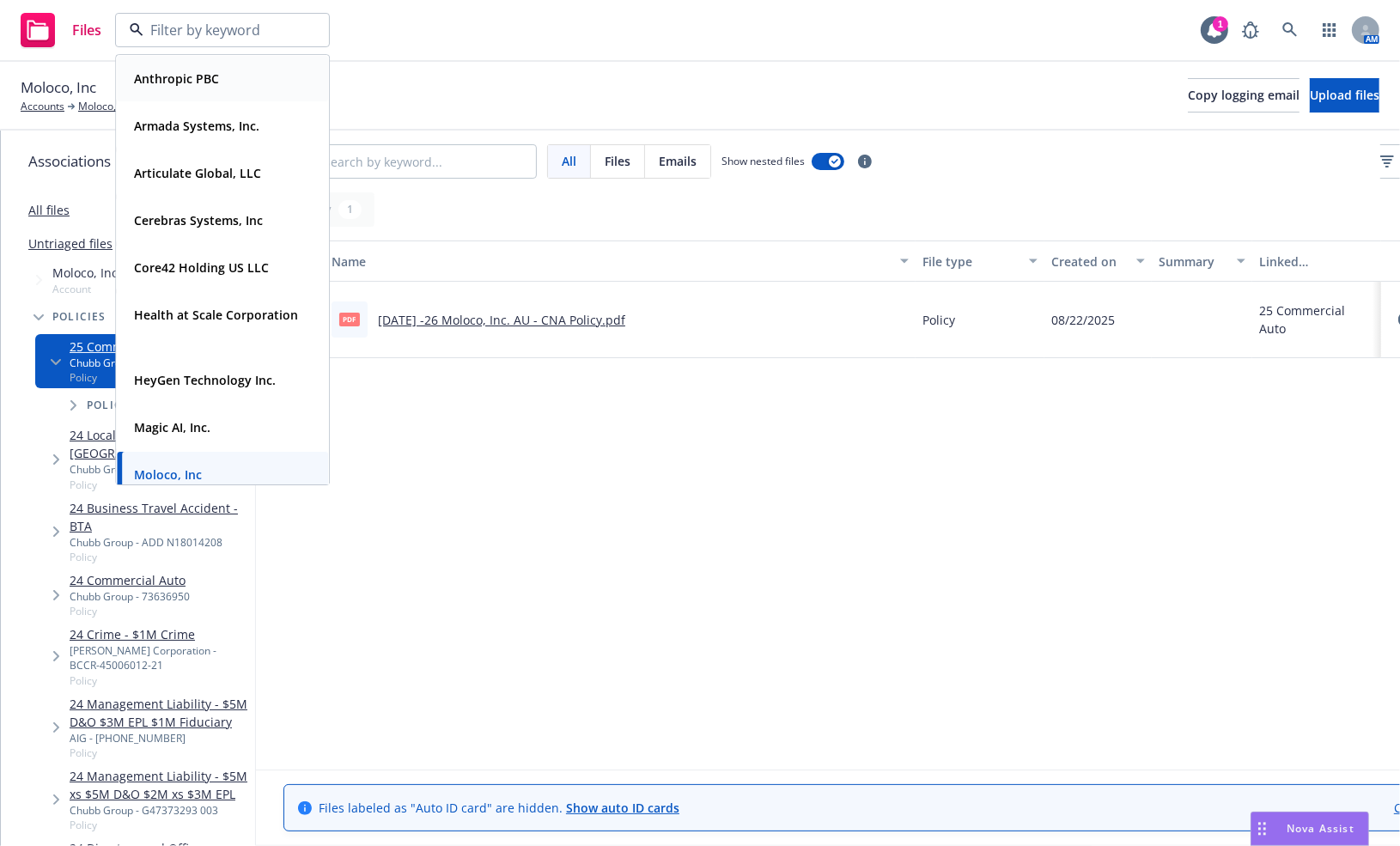
click at [243, 73] on div "Anthropic PBC" at bounding box center [222, 79] width 191 height 25
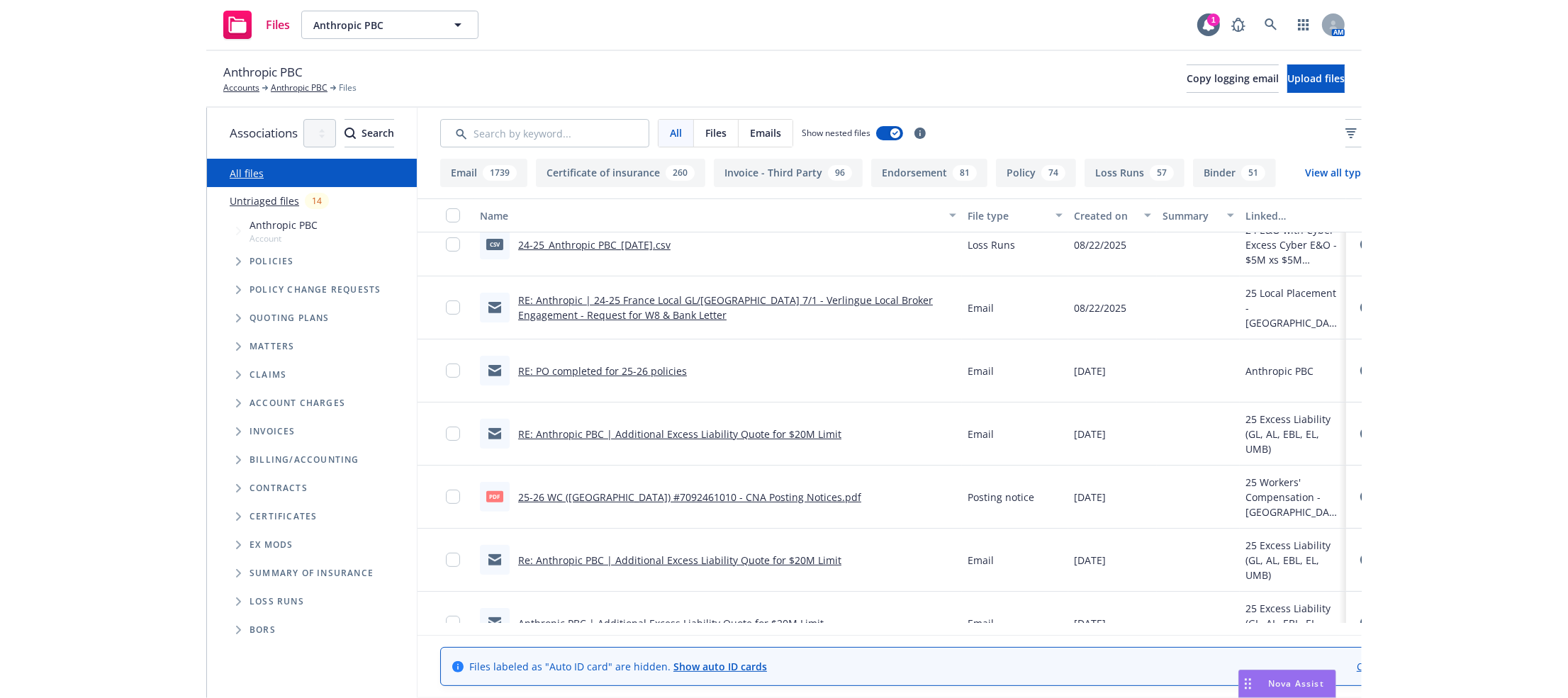
scroll to position [524, 0]
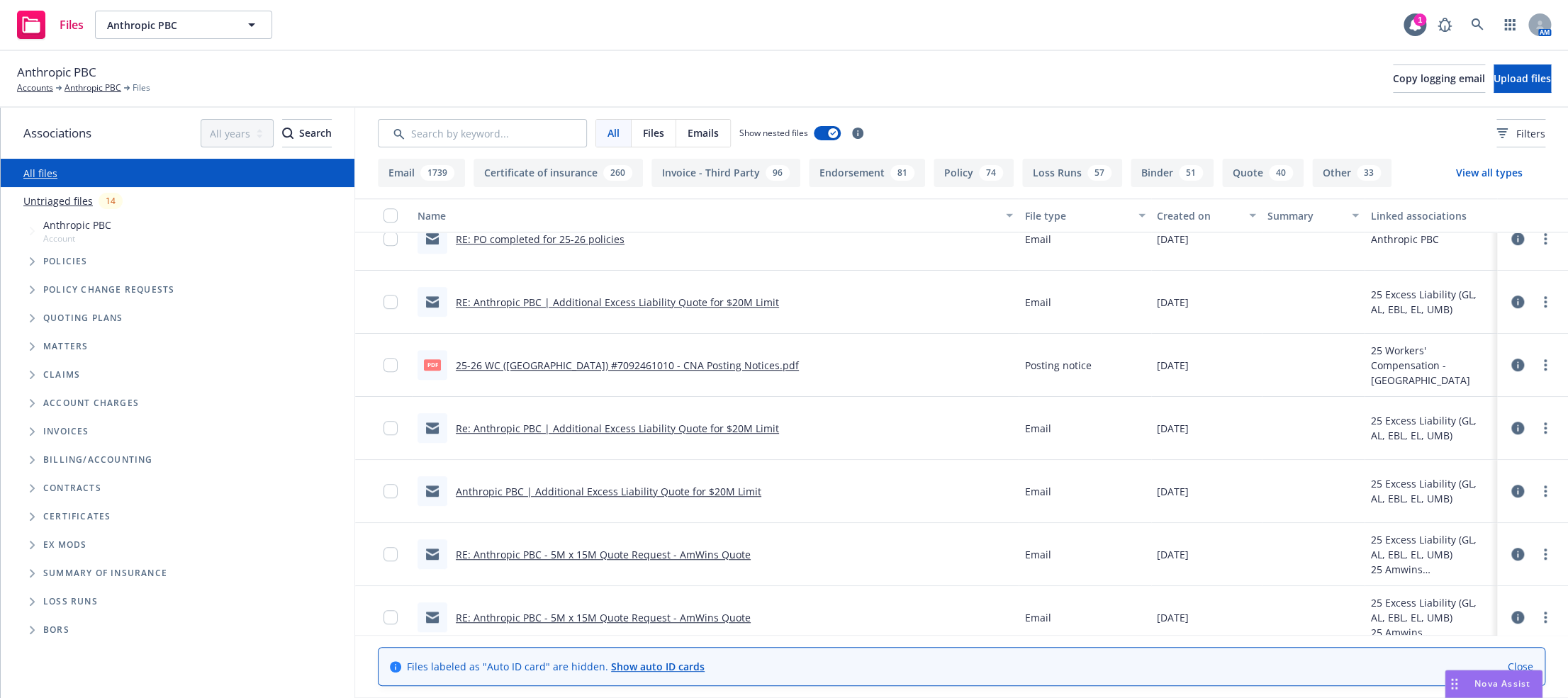
click at [1192, 361] on icon at bounding box center [1518, 364] width 13 height 13
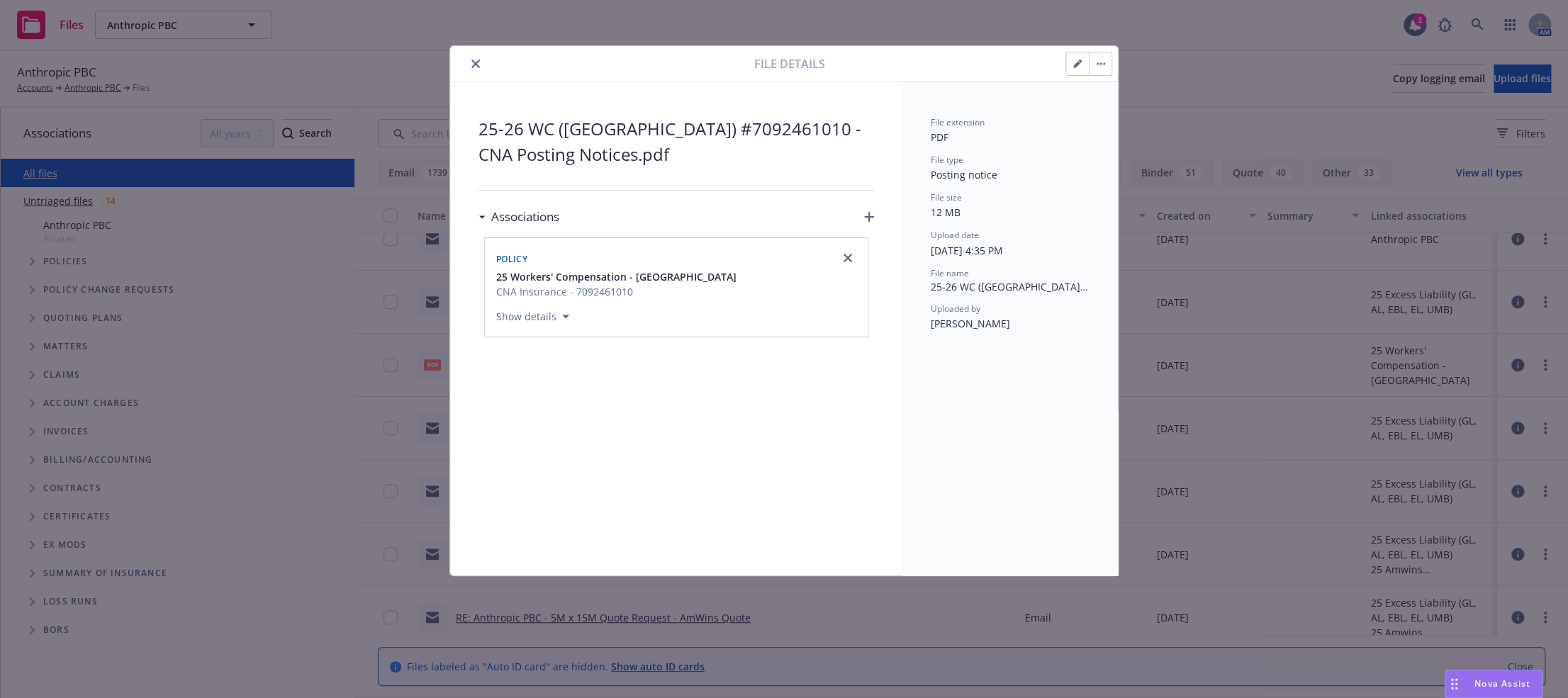
click at [468, 63] on button "close" at bounding box center [475, 63] width 17 height 17
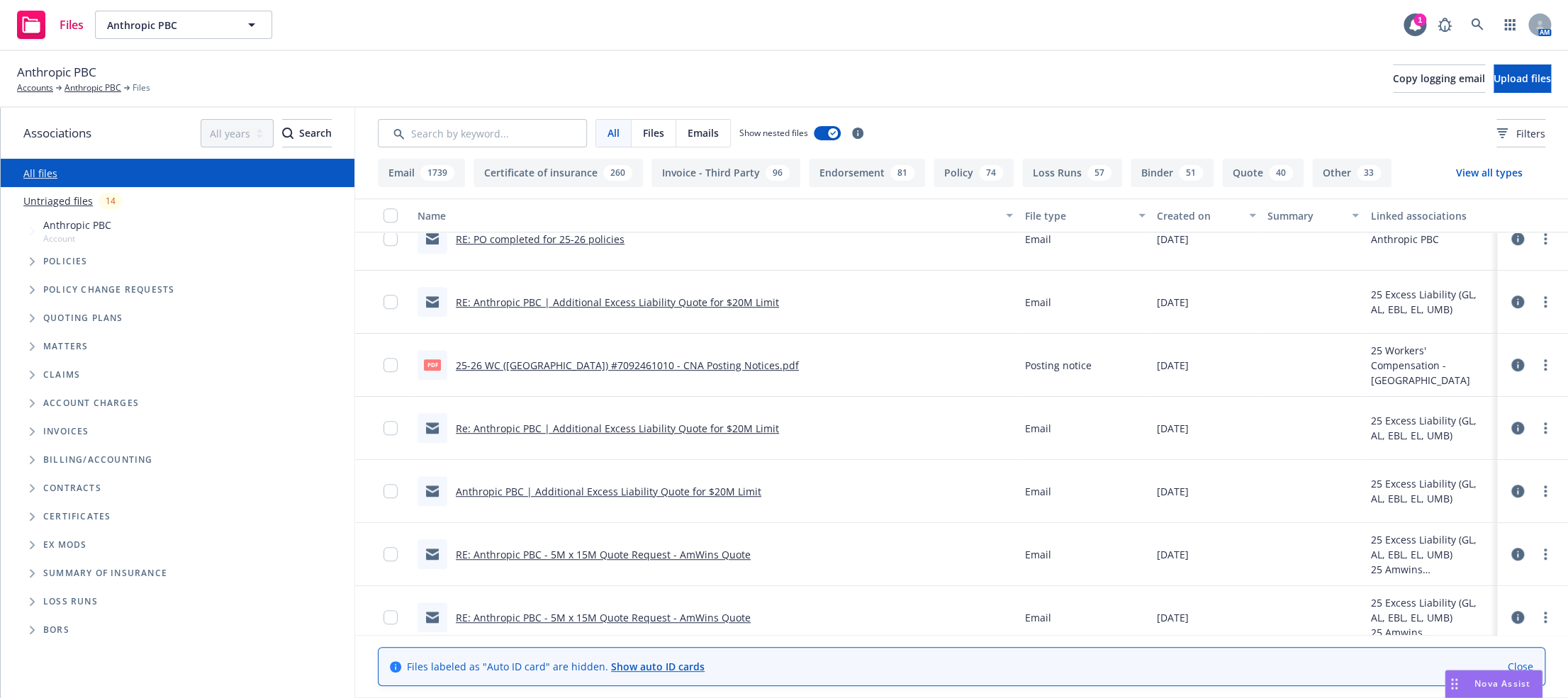
click at [34, 261] on icon "Tree Example" at bounding box center [32, 261] width 5 height 8
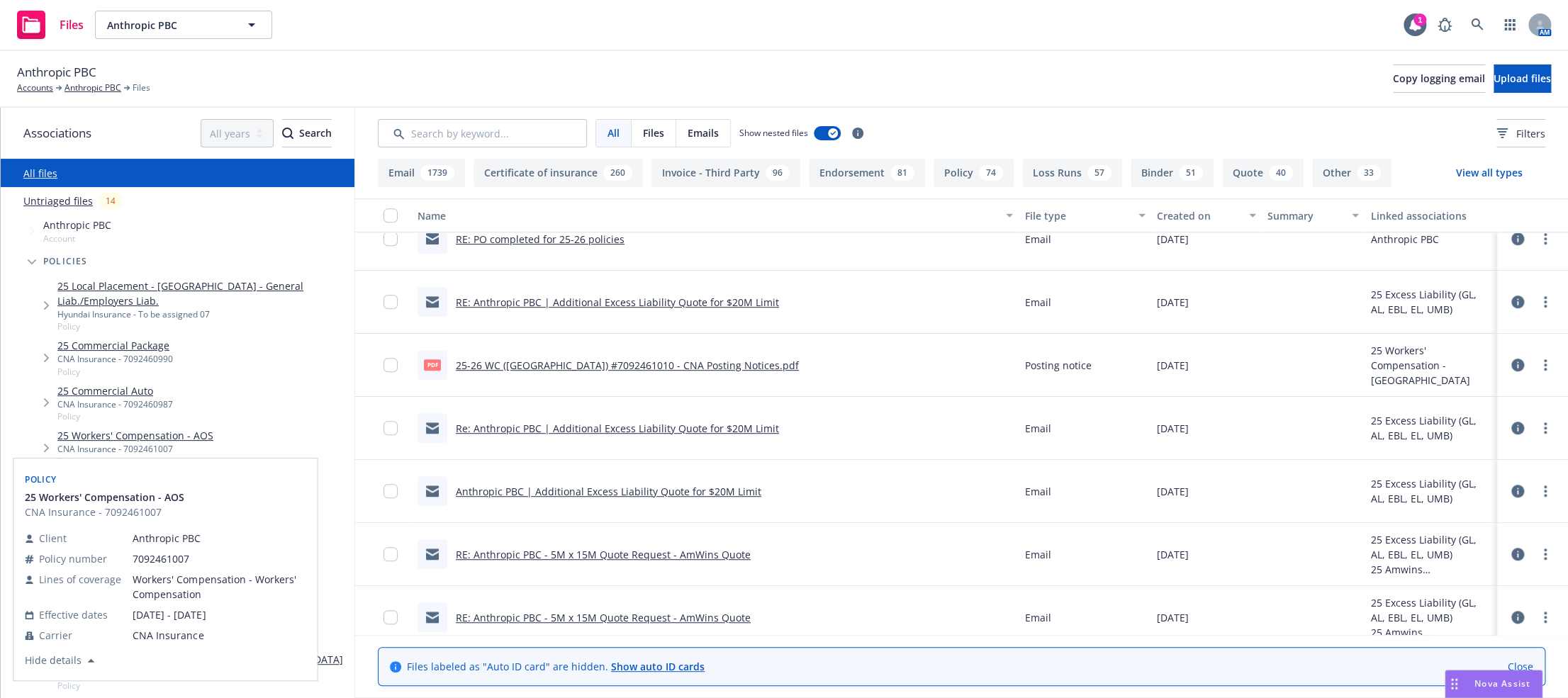
click at [174, 428] on link "25 Workers' Compensation - AOS" at bounding box center [135, 435] width 156 height 15
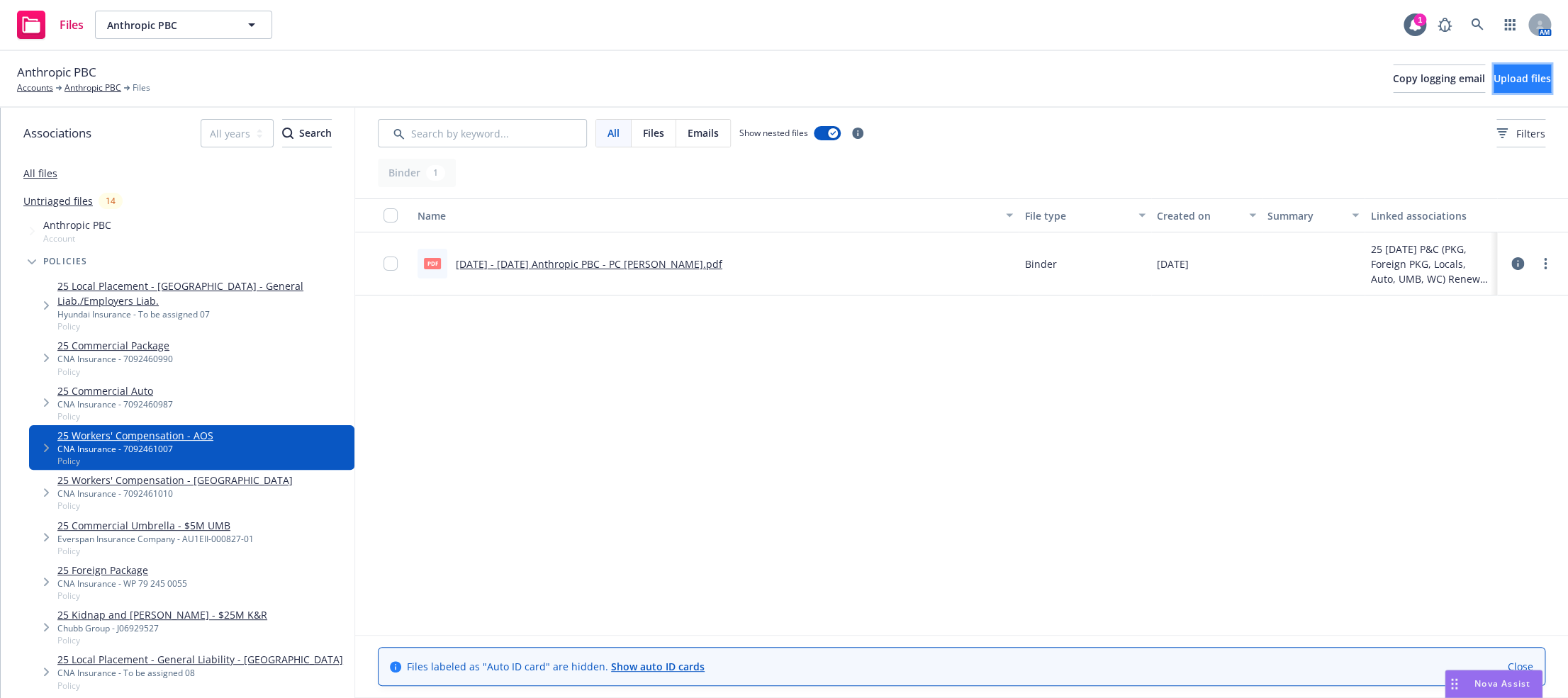
click at [1192, 75] on span "Upload files" at bounding box center [1522, 78] width 58 height 13
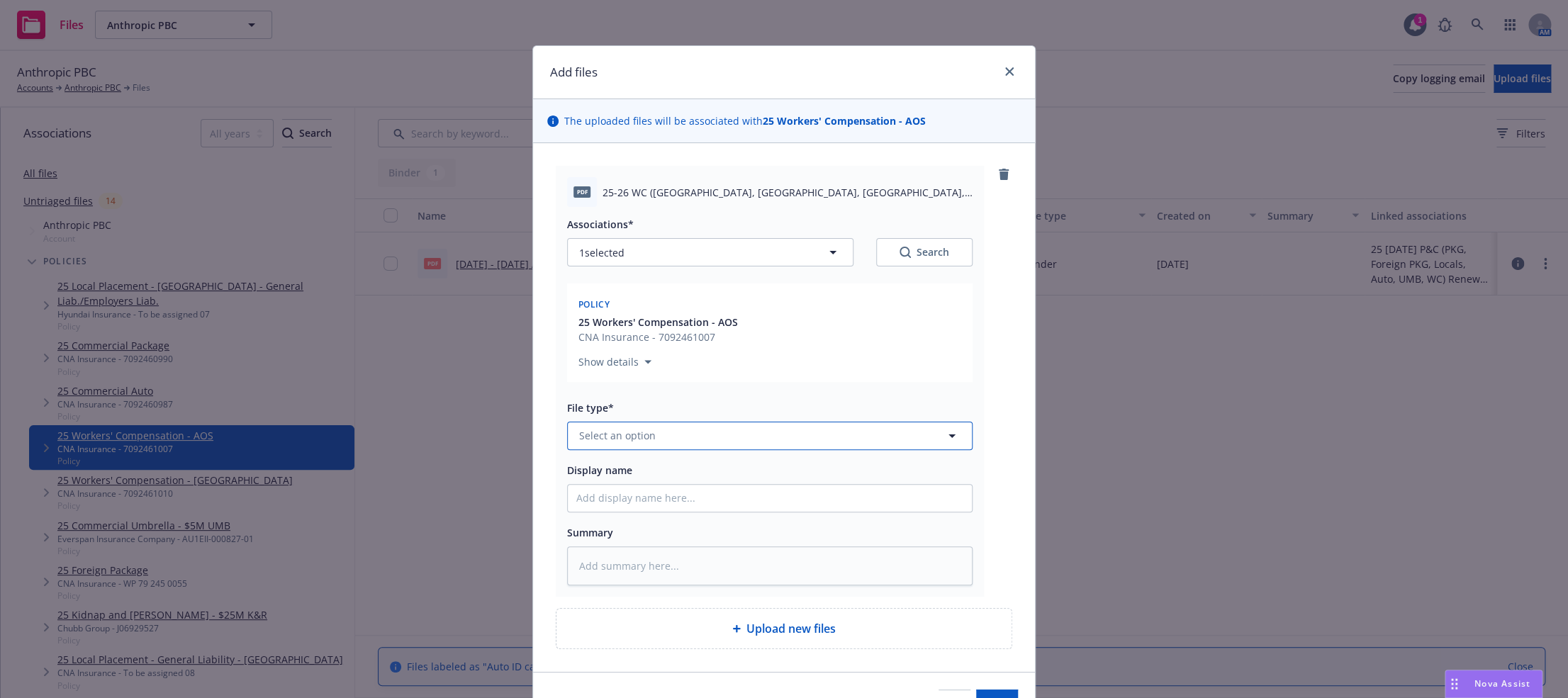
click at [654, 435] on button "Select an option" at bounding box center [769, 436] width 406 height 28
type input "posting"
click at [635, 394] on span "Posting notice" at bounding box center [617, 396] width 70 height 15
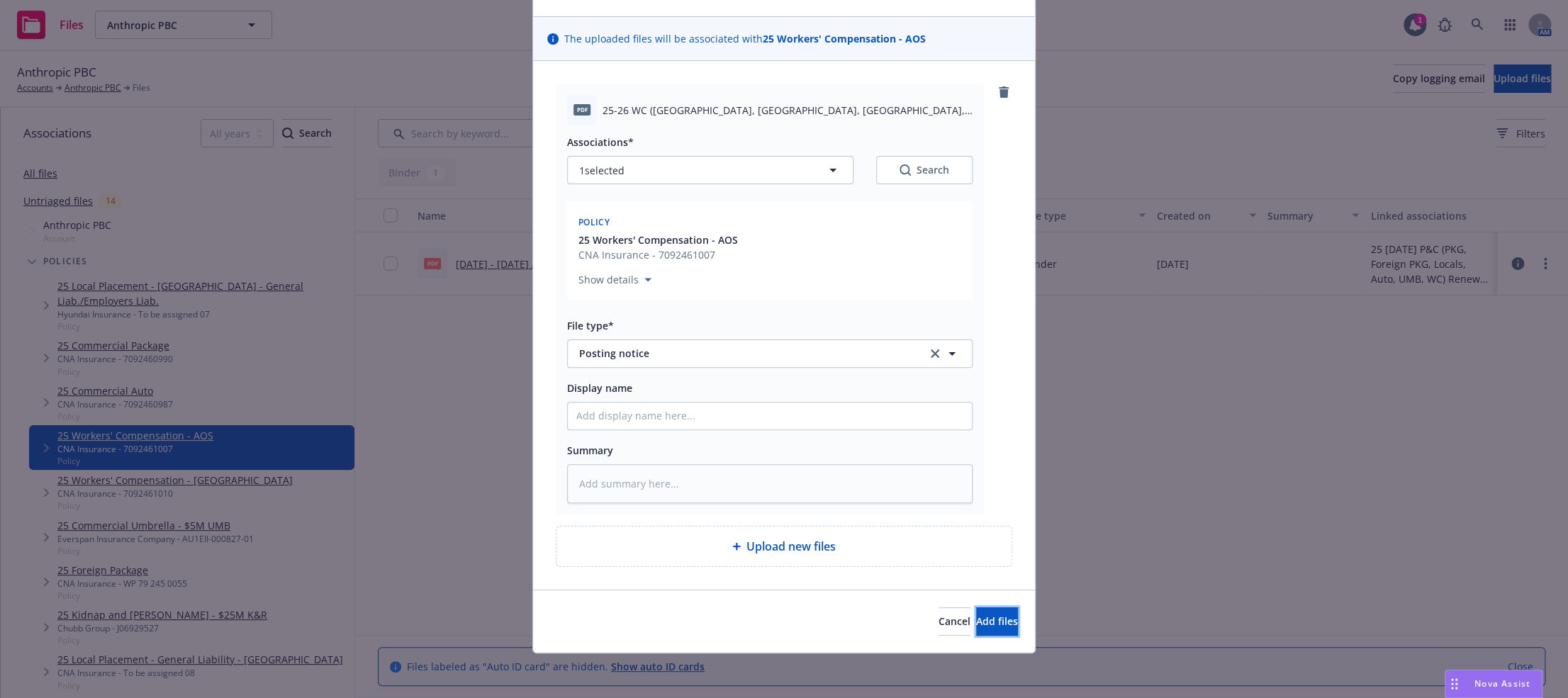
click at [987, 617] on span "Add files" at bounding box center [997, 621] width 42 height 13
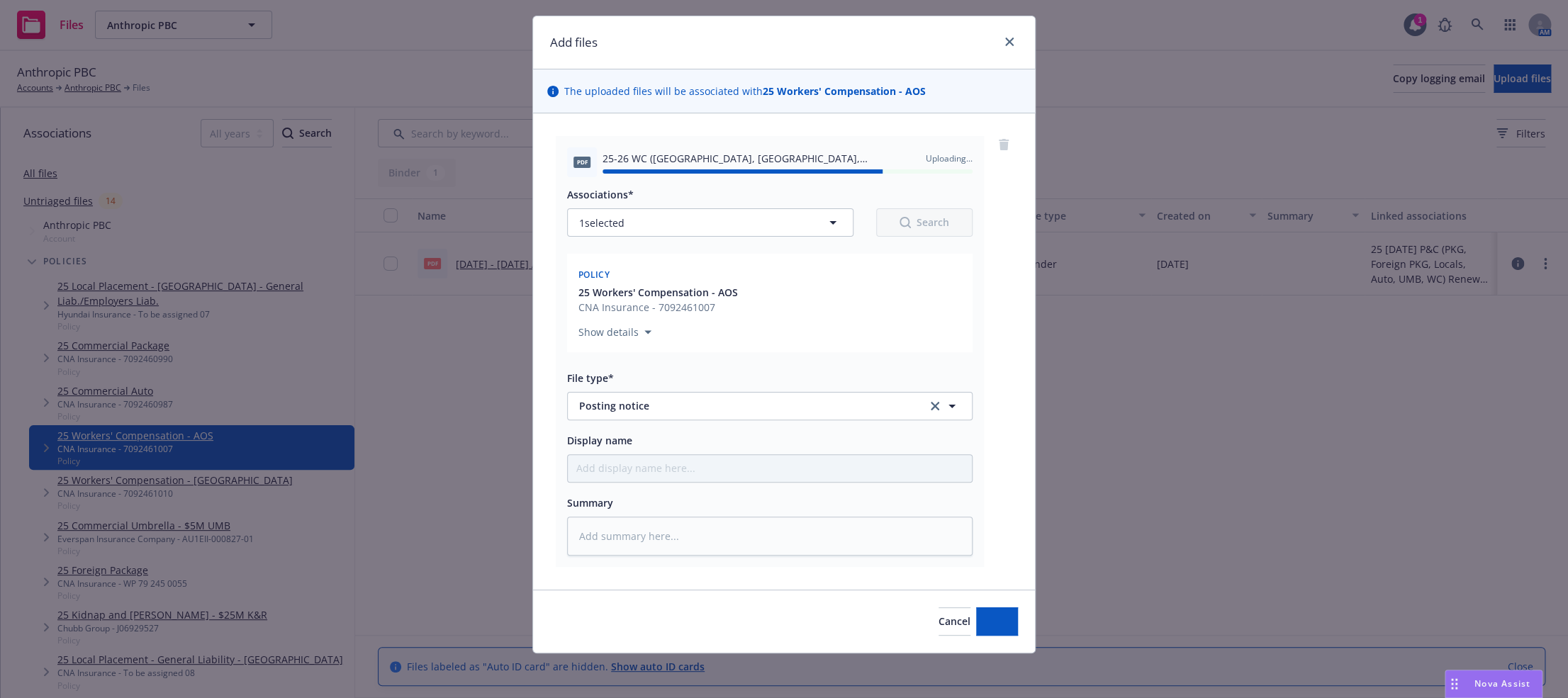
type textarea "x"
